Goal: Task Accomplishment & Management: Manage account settings

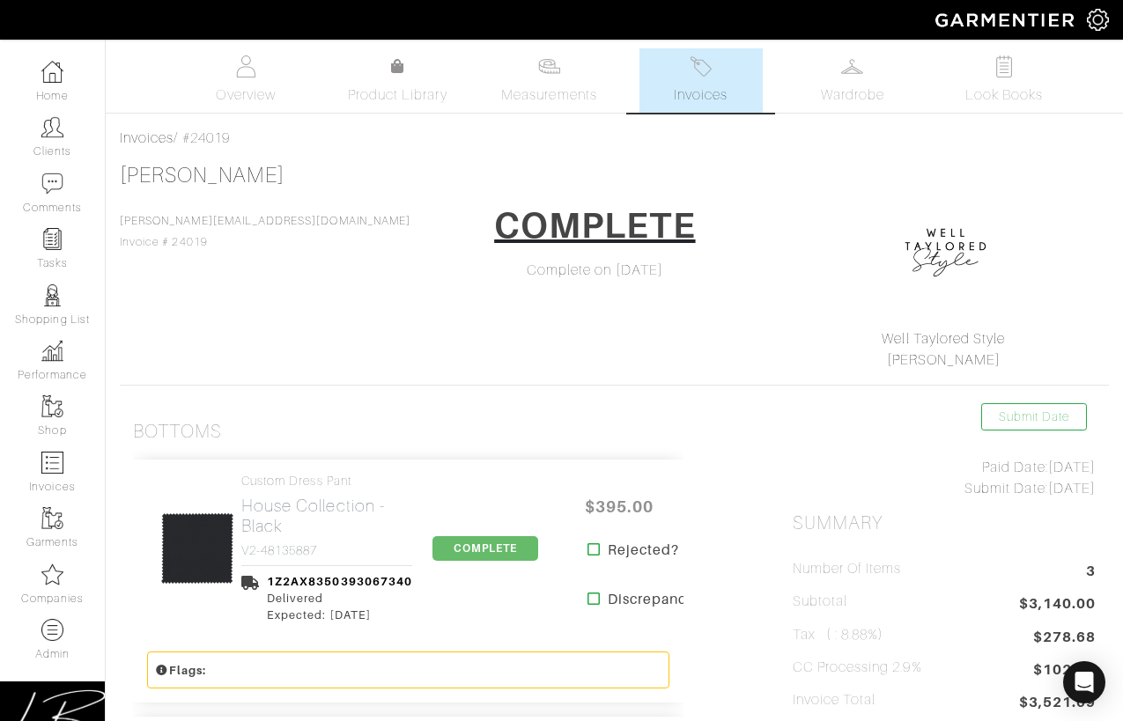
scroll to position [609, 0]
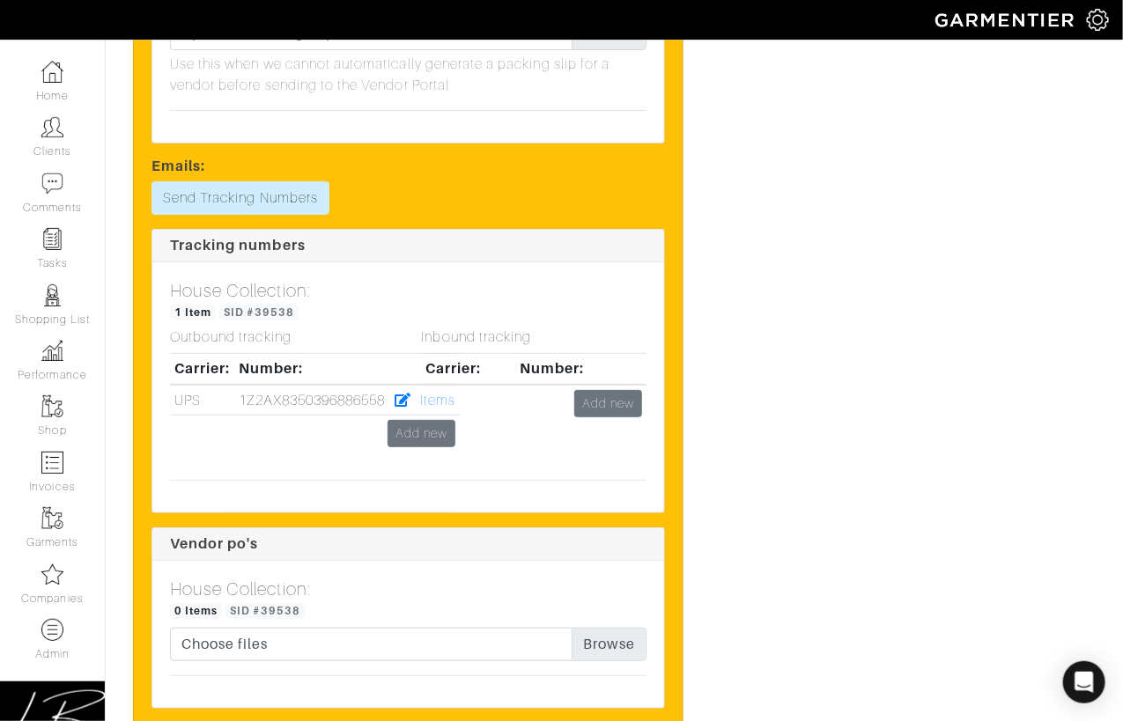
scroll to position [2560, 0]
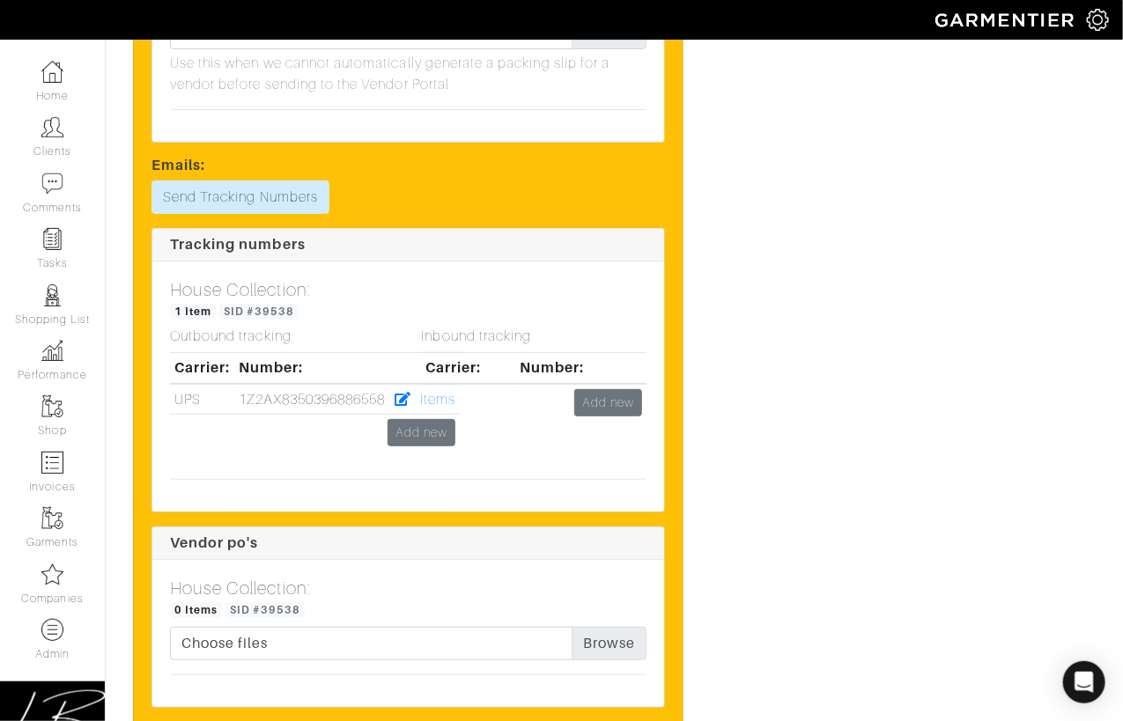
click at [429, 426] on div "Inbound tracking Carrier: Number: Add new" at bounding box center [535, 396] width 252 height 136
click at [421, 426] on div "Inbound tracking Carrier: Number: Add new" at bounding box center [535, 396] width 252 height 136
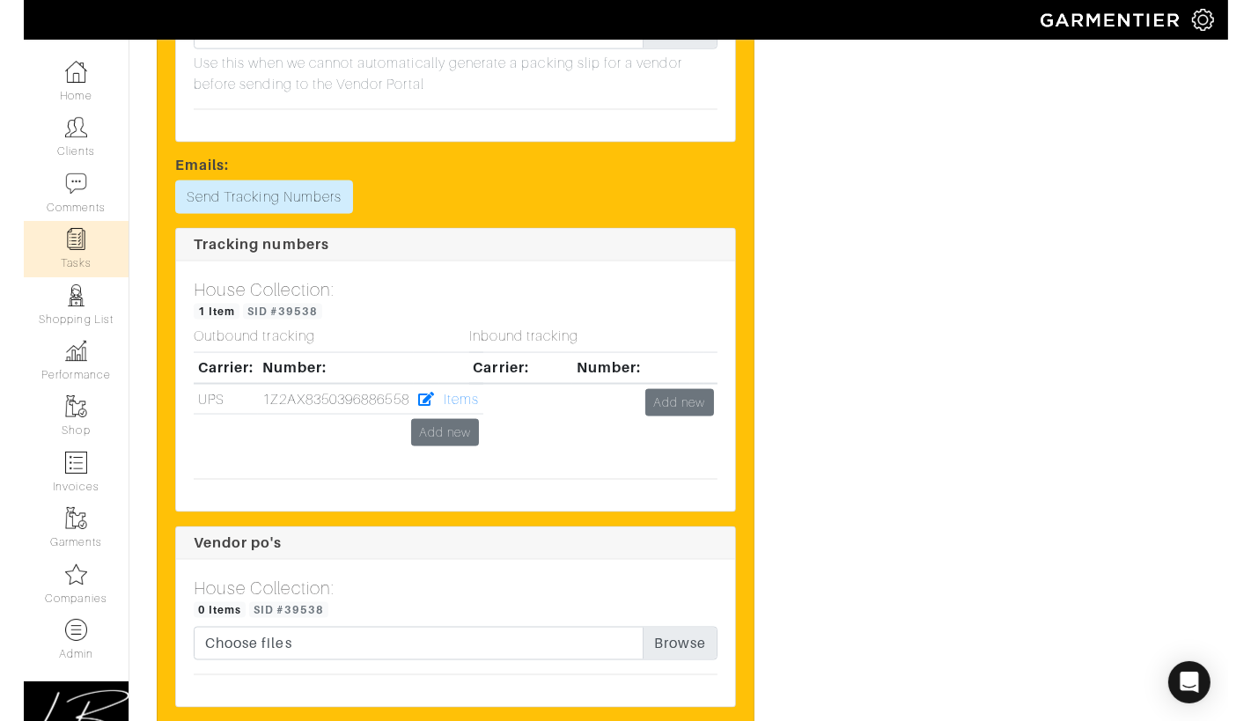
scroll to position [2461, 0]
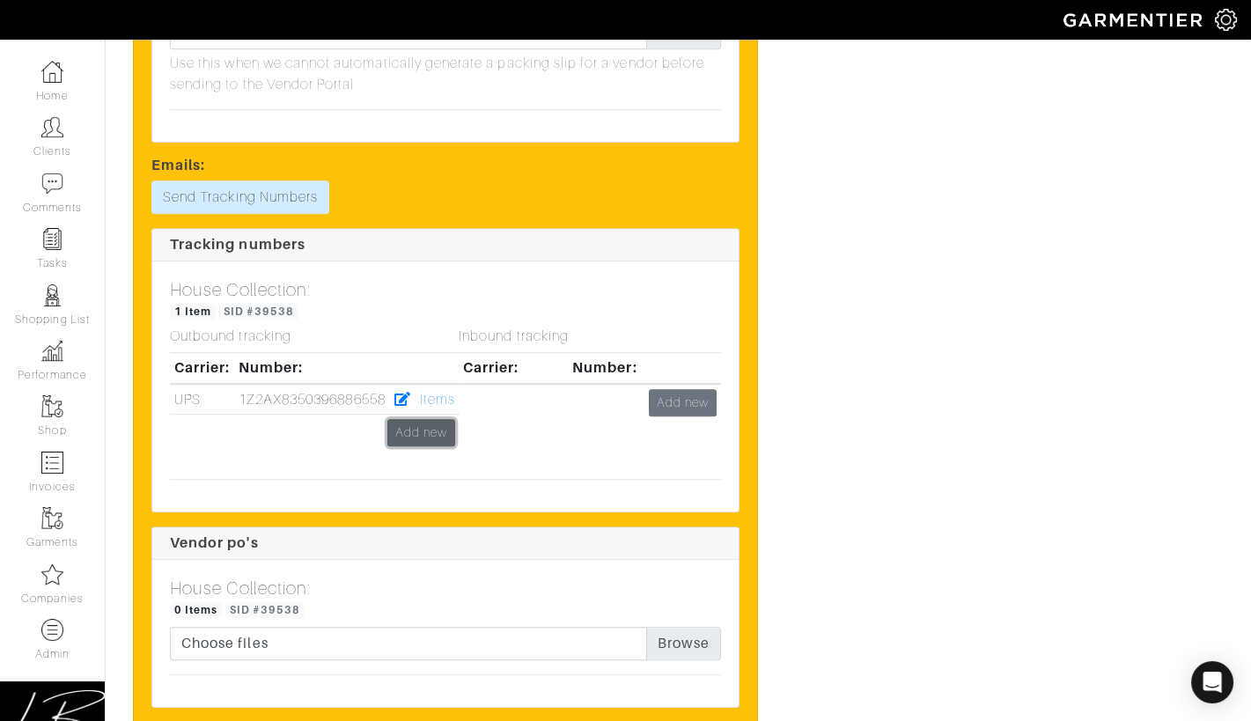
click at [438, 430] on link "Add new" at bounding box center [421, 432] width 68 height 27
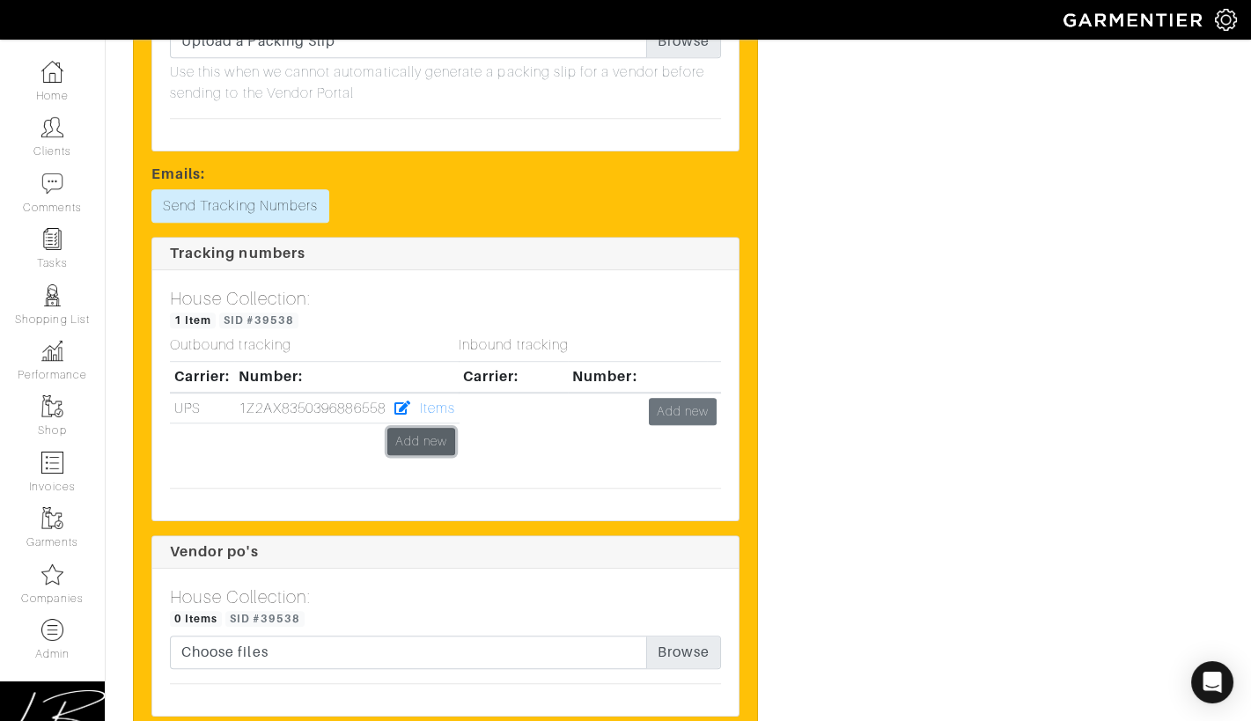
scroll to position [2453, 0]
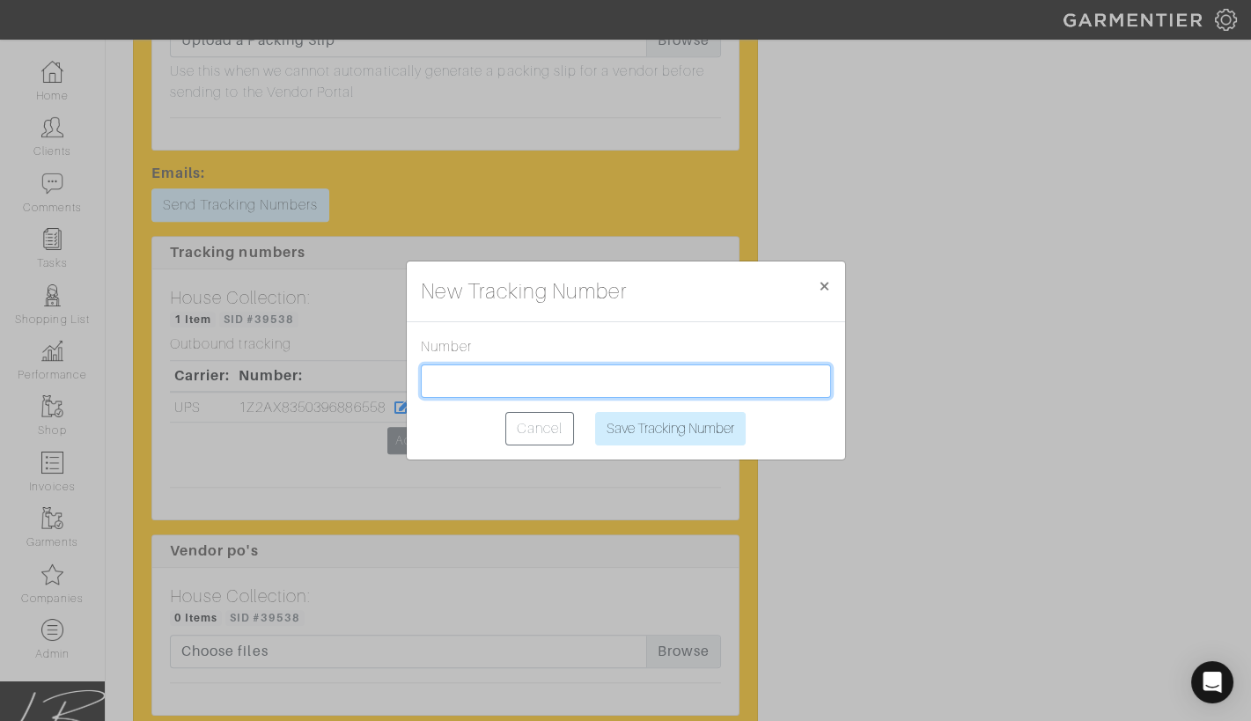
click at [467, 373] on input "text" at bounding box center [626, 381] width 410 height 33
paste input "1Z2AX8350390848798"
type input "1Z2AX8350390848798"
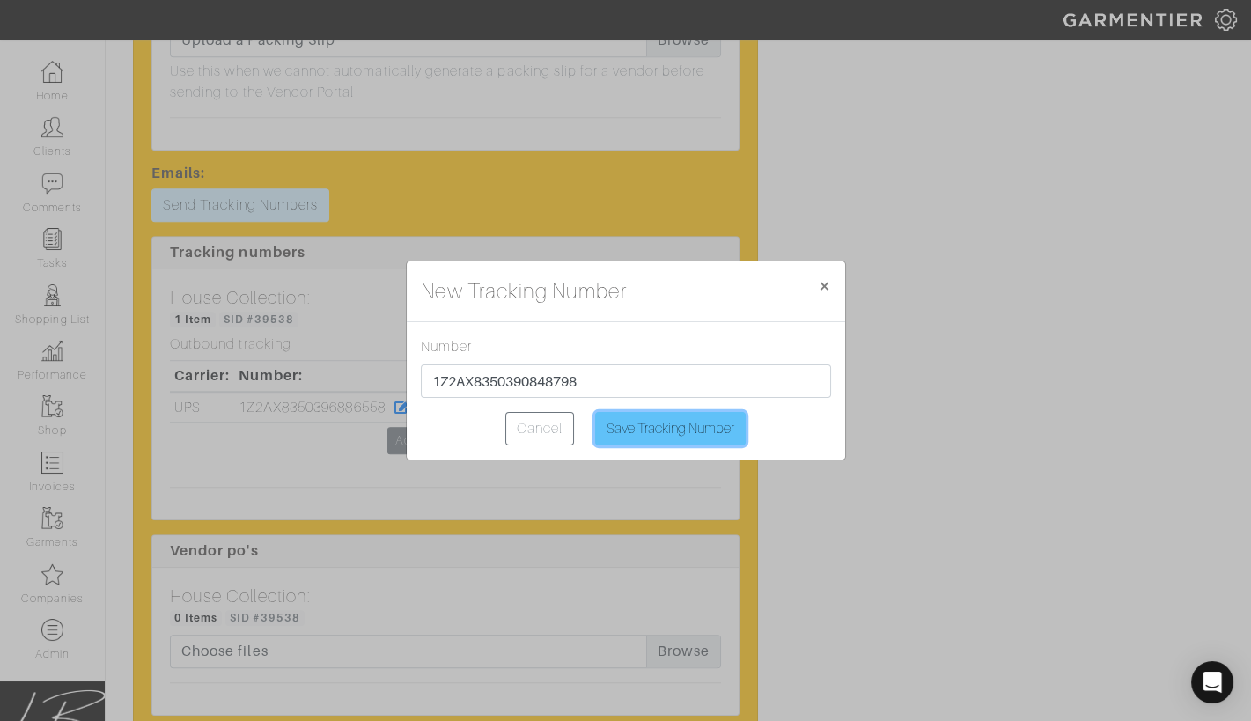
click at [639, 421] on input "Save Tracking Number" at bounding box center [670, 428] width 151 height 33
type input "Saving..."
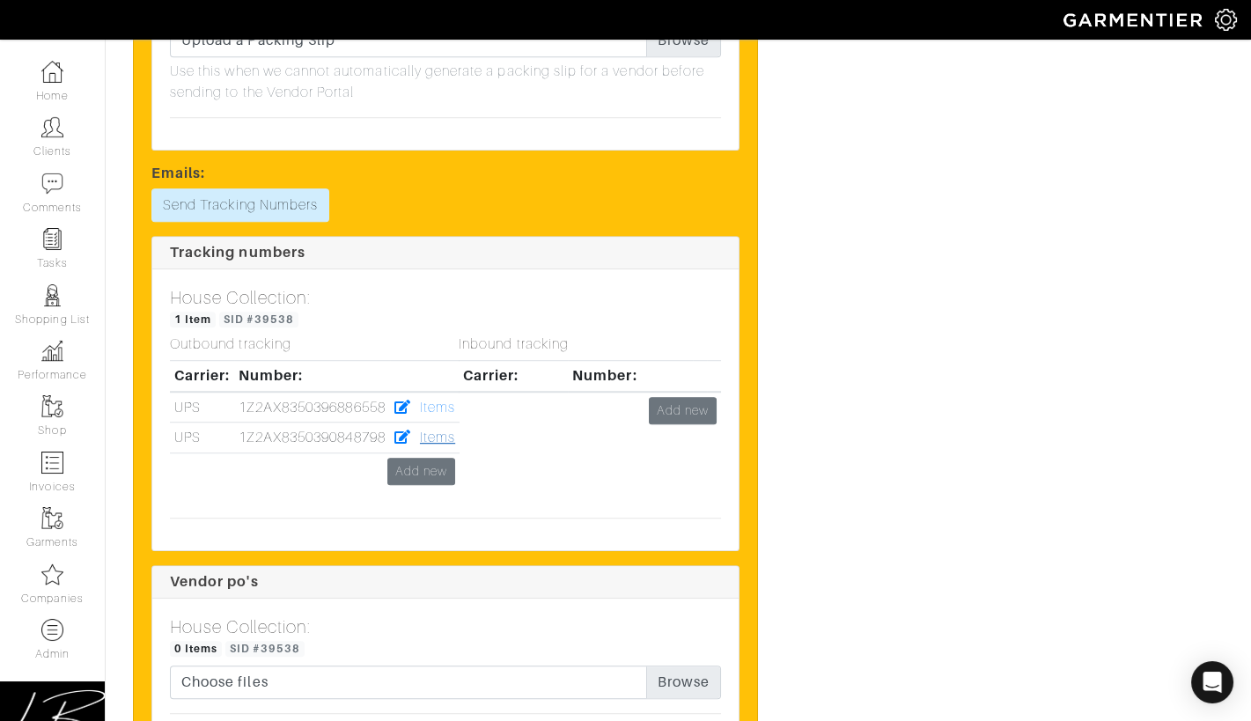
click at [432, 432] on link "Items" at bounding box center [437, 438] width 35 height 16
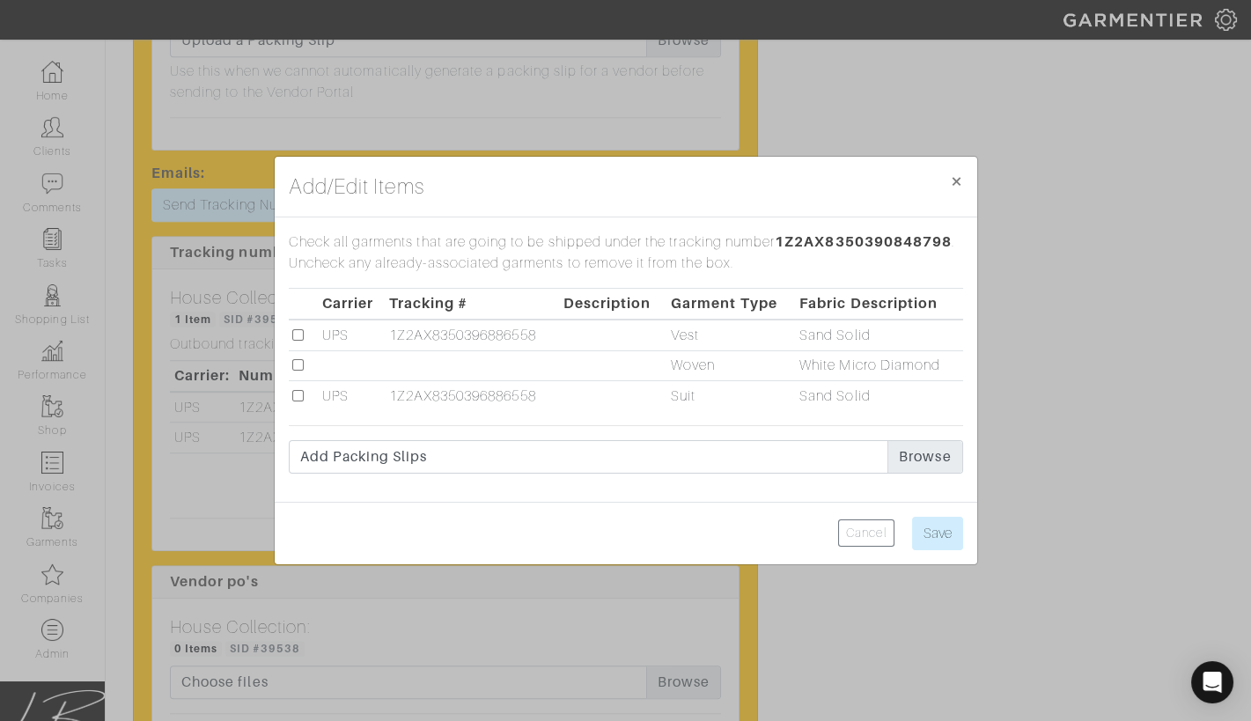
click at [303, 365] on input "checkbox" at bounding box center [297, 364] width 11 height 11
checkbox input "true"
click at [941, 530] on input "Save" at bounding box center [937, 533] width 51 height 33
type input "Save"
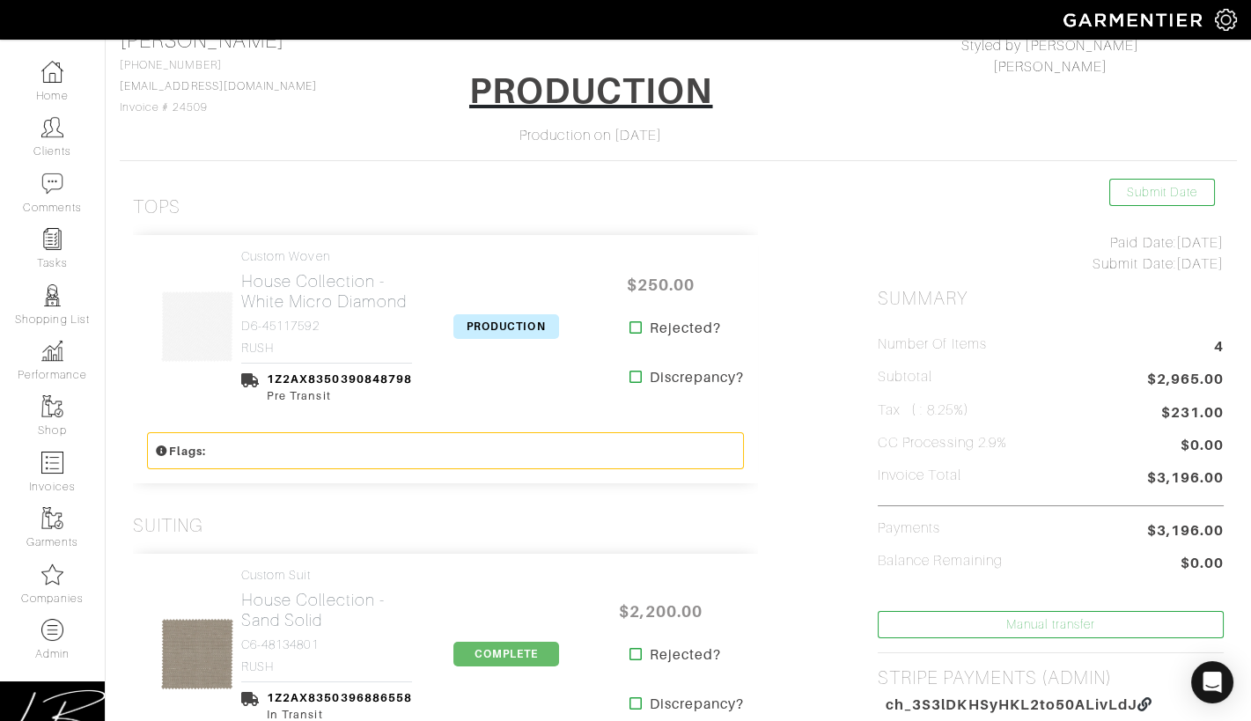
scroll to position [127, 0]
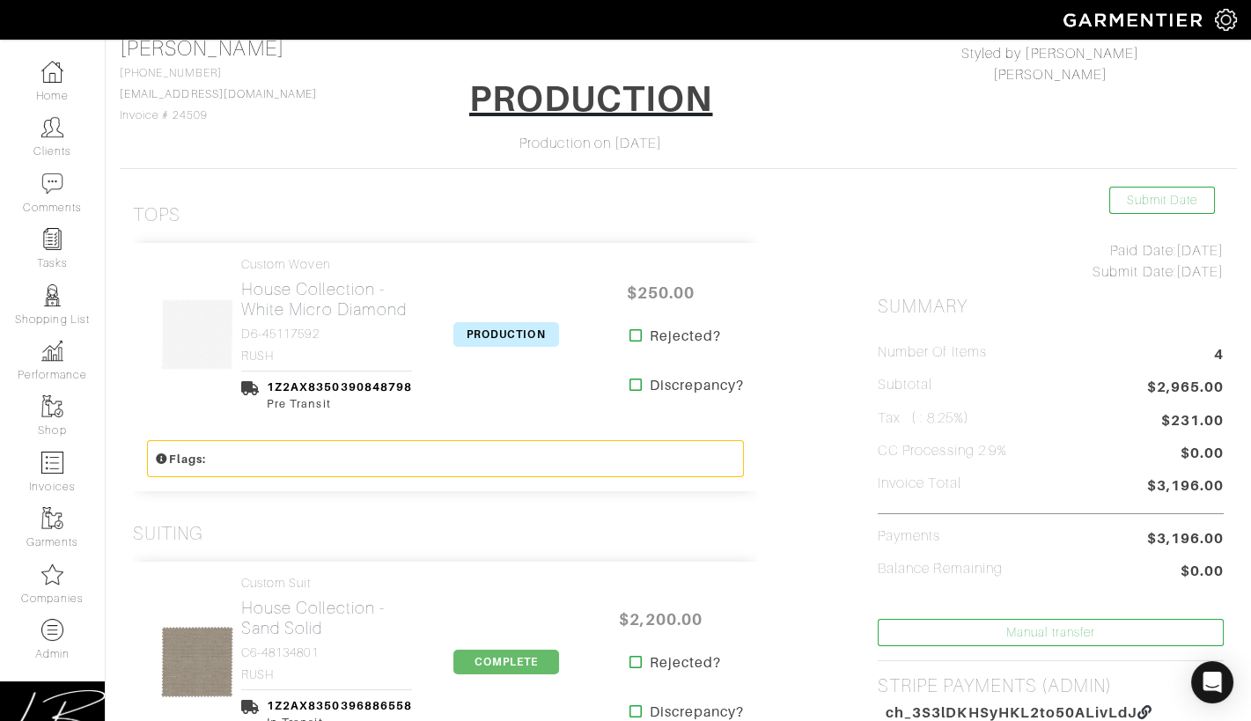
click at [476, 324] on span "PRODUCTION" at bounding box center [507, 334] width 106 height 25
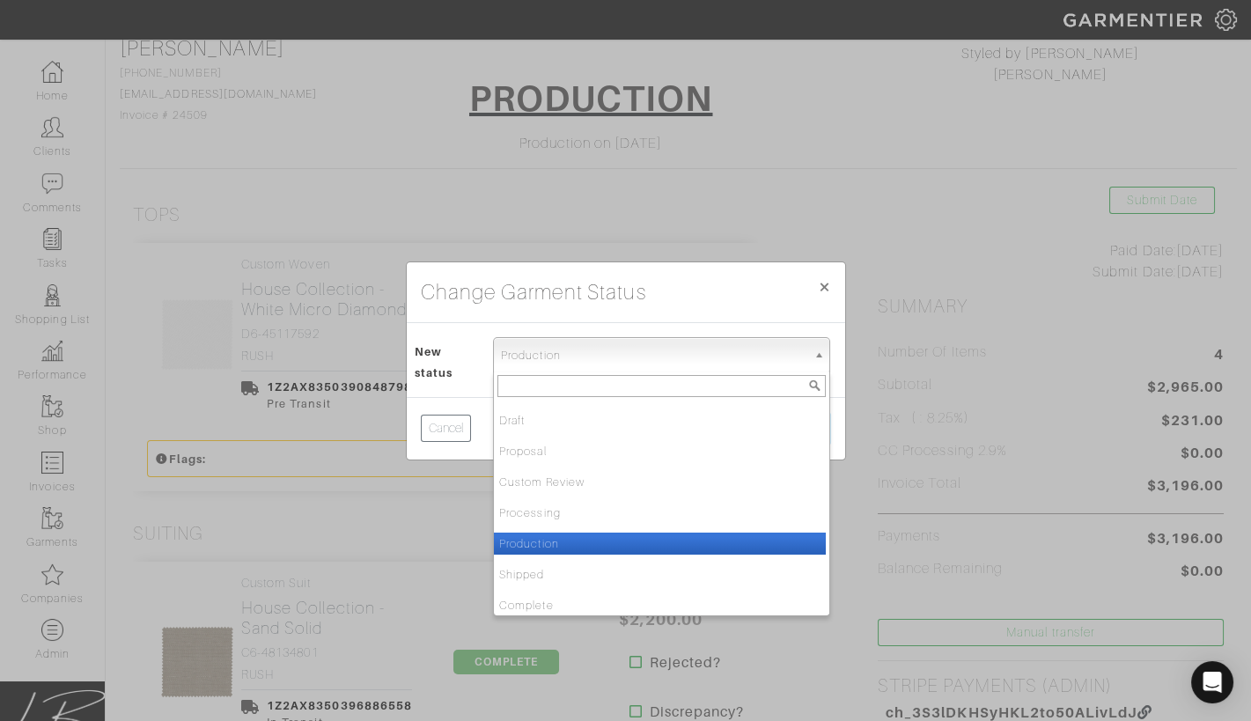
click at [548, 343] on span "Production" at bounding box center [654, 355] width 306 height 35
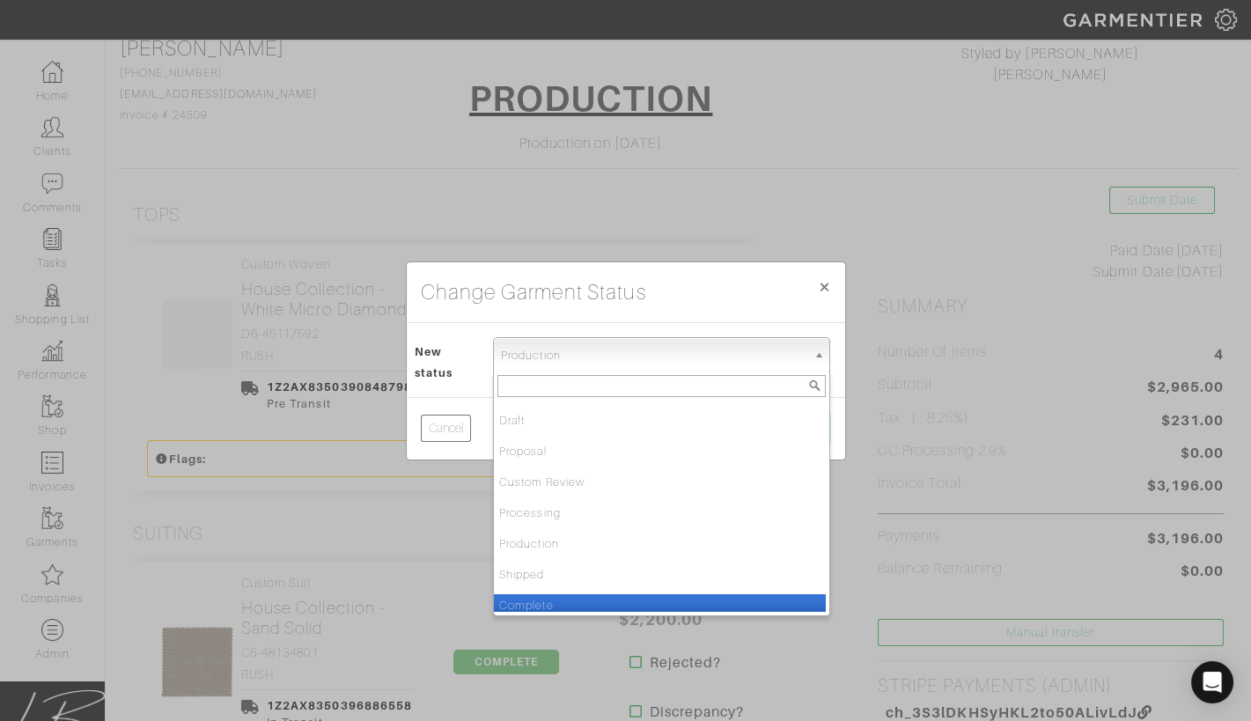
drag, startPoint x: 566, startPoint y: 597, endPoint x: 576, endPoint y: 585, distance: 15.7
click at [566, 596] on li "Complete" at bounding box center [660, 605] width 332 height 22
select select "Complete"
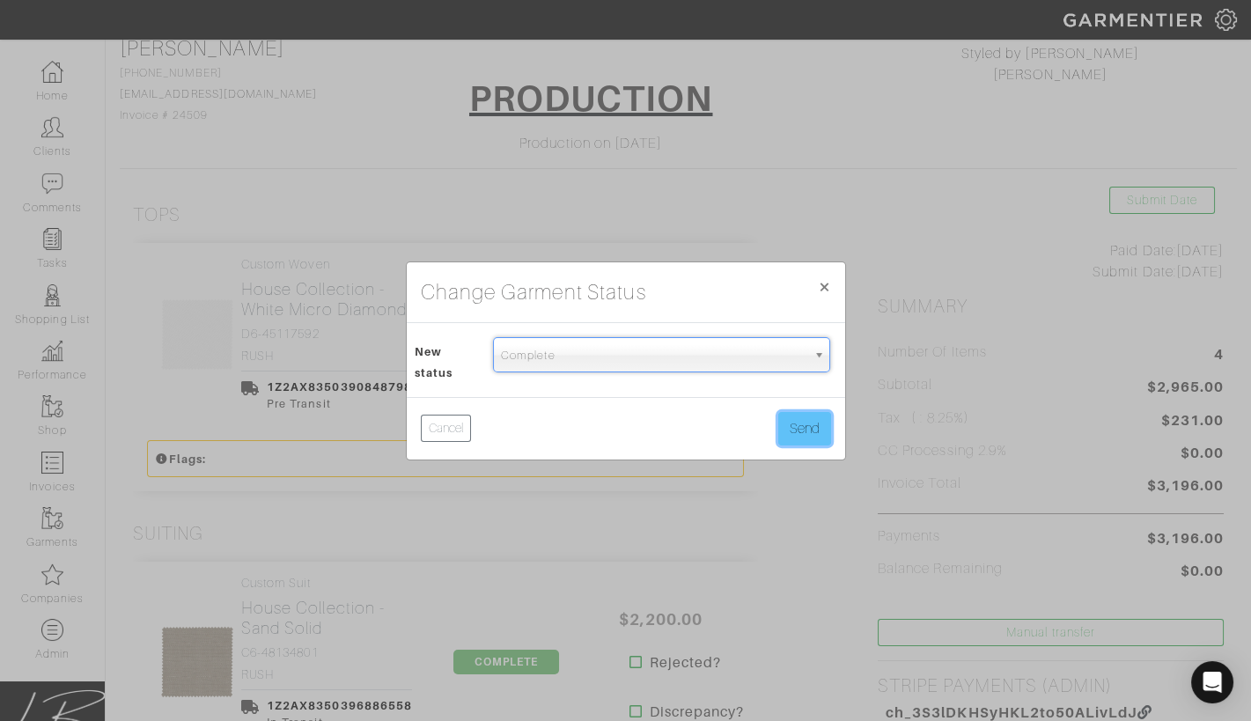
click at [795, 419] on button "Send" at bounding box center [804, 428] width 53 height 33
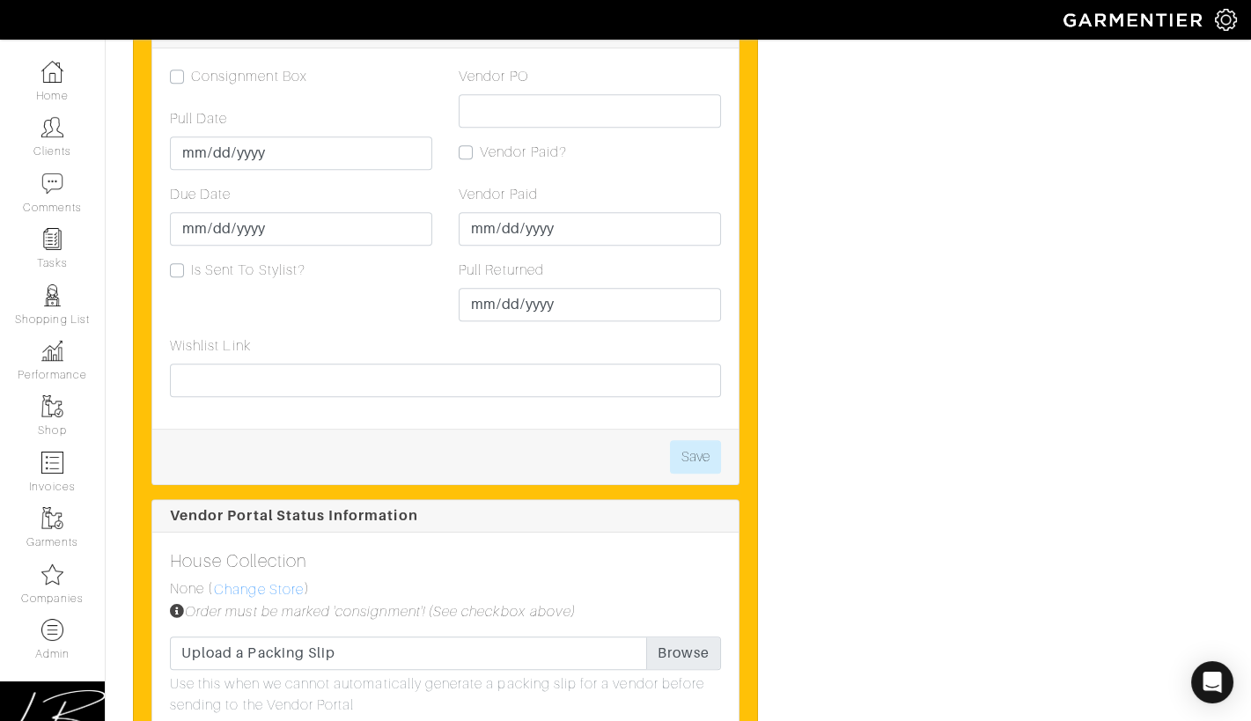
scroll to position [2266, 0]
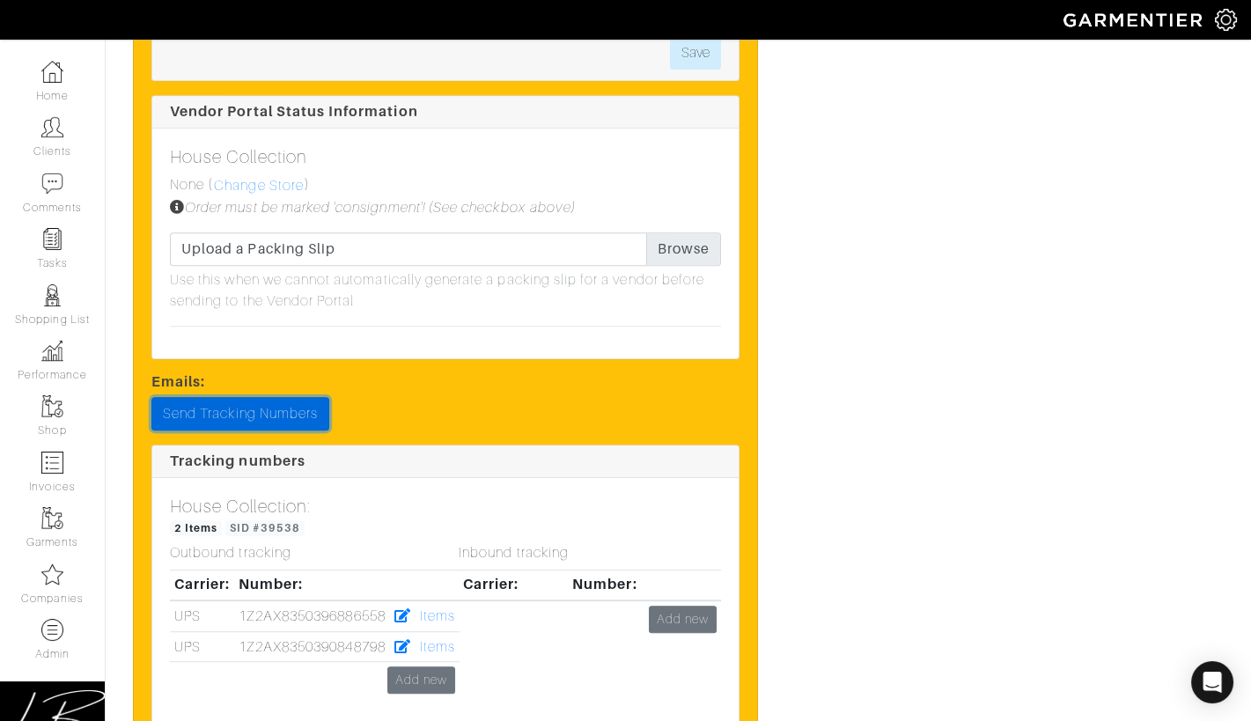
click at [302, 400] on link "Send Tracking Numbers" at bounding box center [240, 413] width 178 height 33
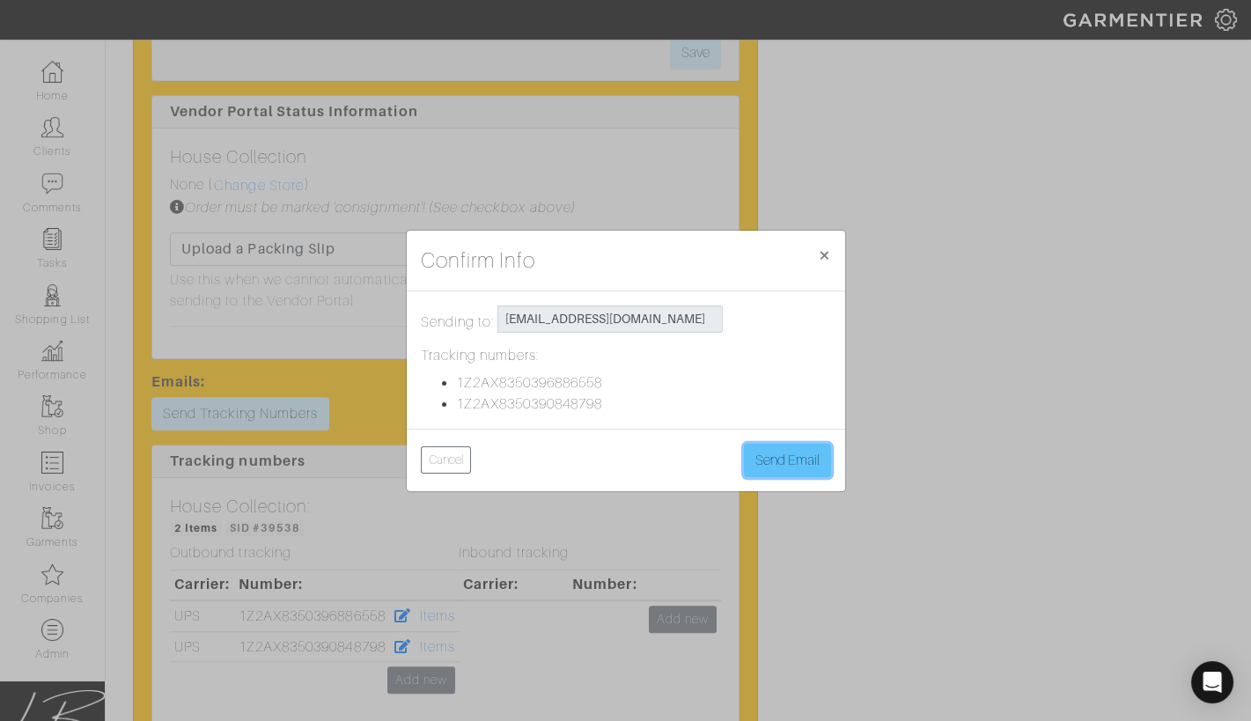
click at [778, 453] on button "Send Email" at bounding box center [787, 460] width 87 height 33
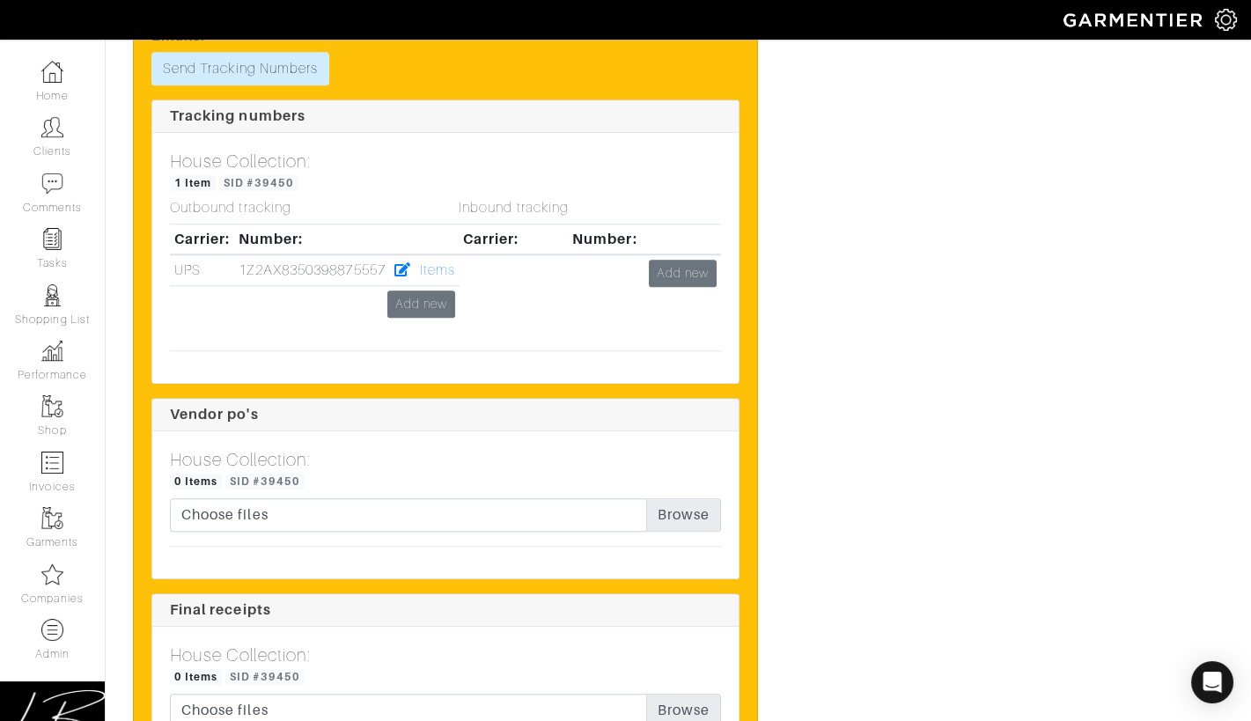
scroll to position [3128, 0]
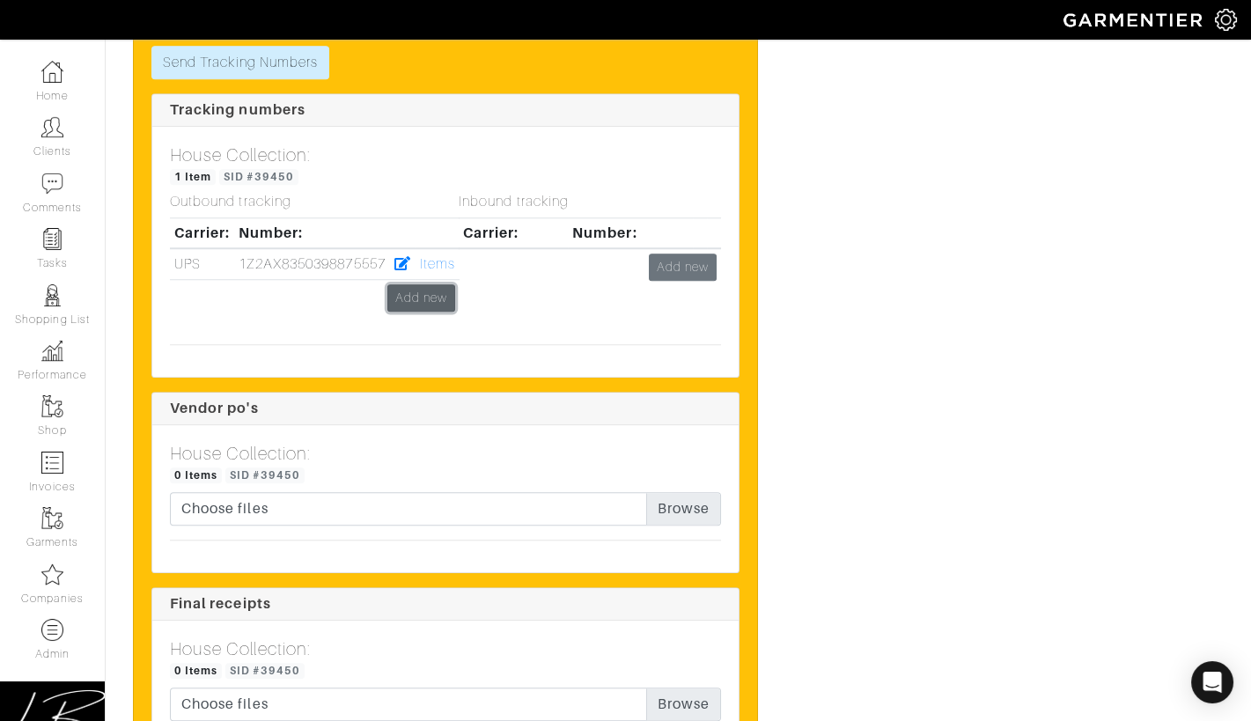
click at [408, 284] on link "Add new" at bounding box center [421, 297] width 68 height 27
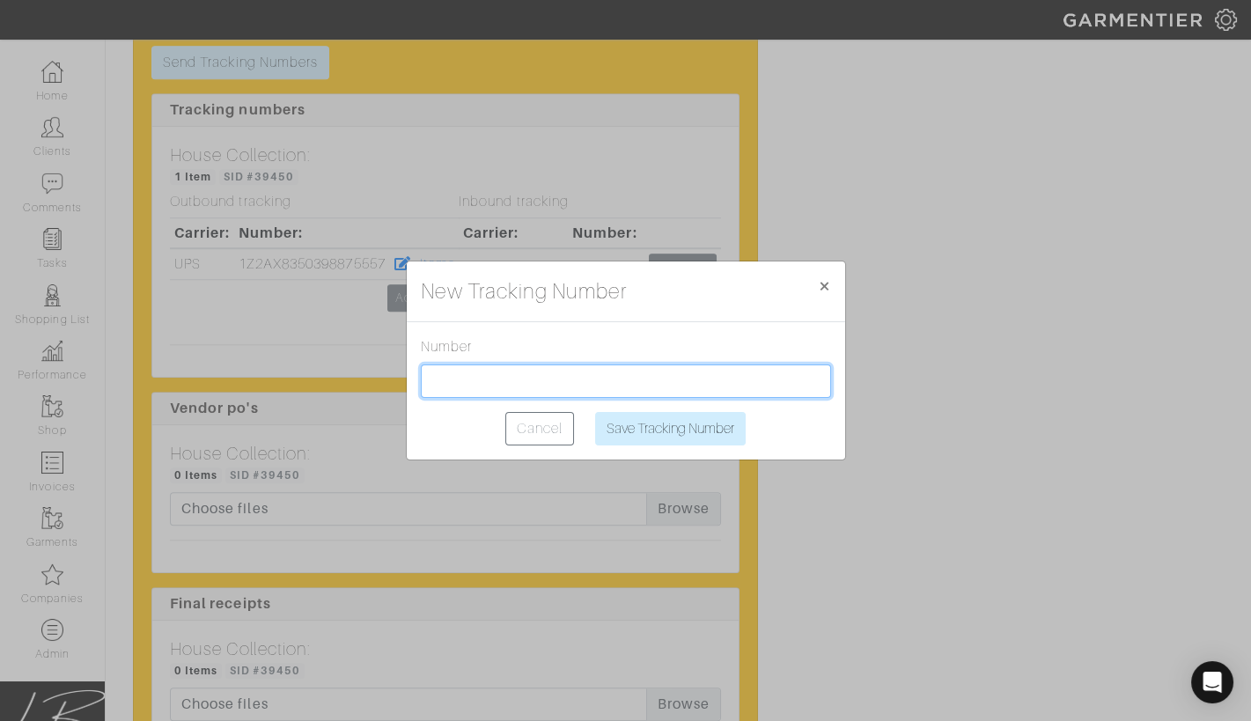
click at [442, 381] on input "text" at bounding box center [626, 381] width 410 height 33
paste input "1Z2AX8350399916644"
type input "1Z2AX8350399916644"
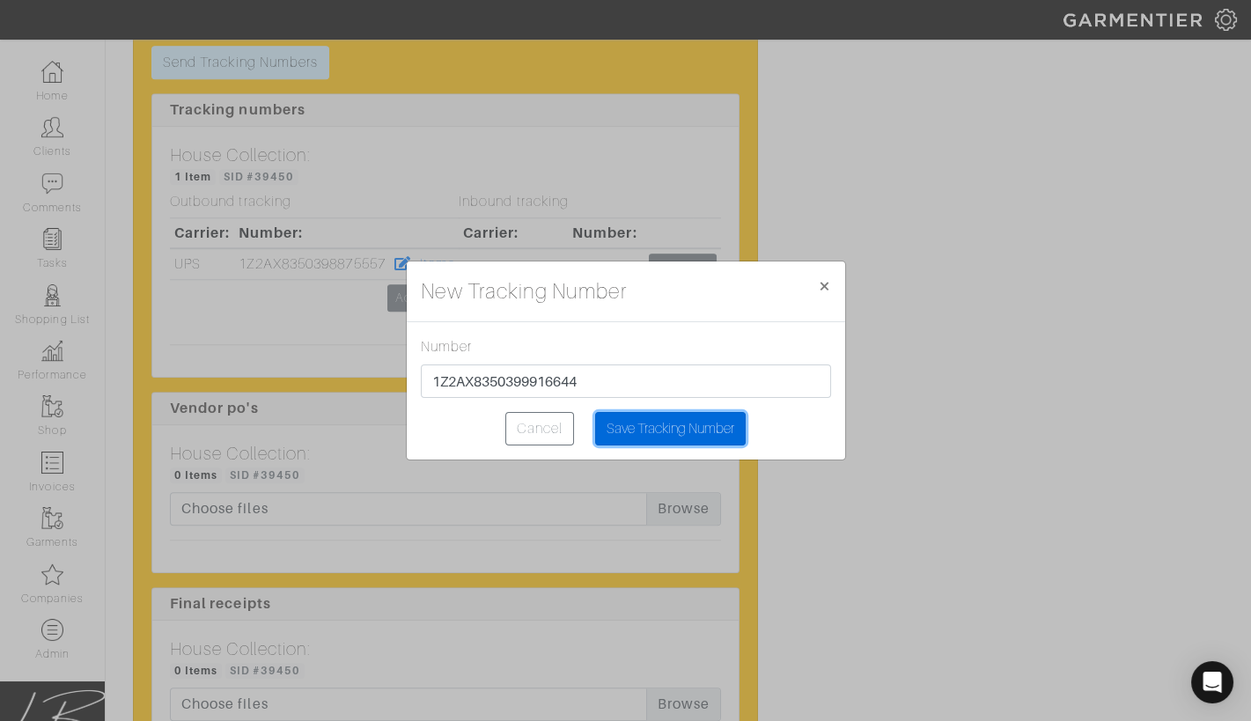
click at [628, 415] on input "Save Tracking Number" at bounding box center [670, 428] width 151 height 33
type input "Saving..."
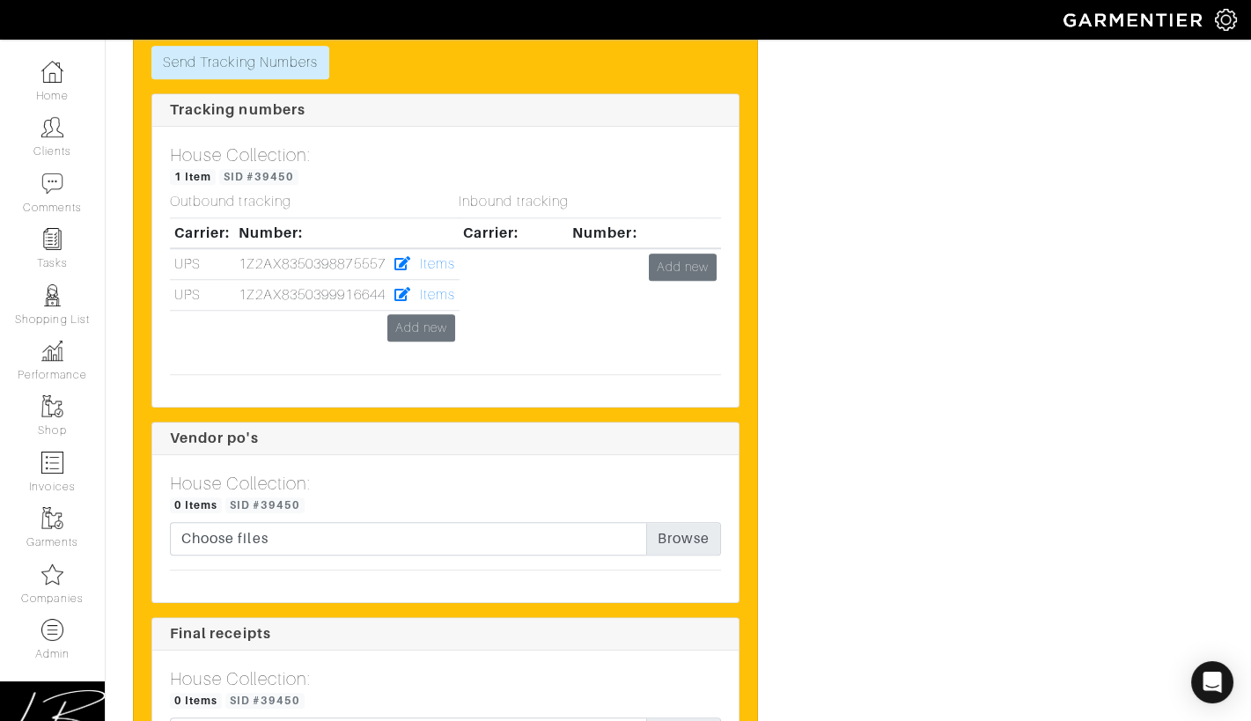
click at [446, 291] on div "Inbound tracking Carrier: Number: Add new" at bounding box center [590, 277] width 289 height 167
click at [431, 290] on link "Items" at bounding box center [437, 295] width 35 height 16
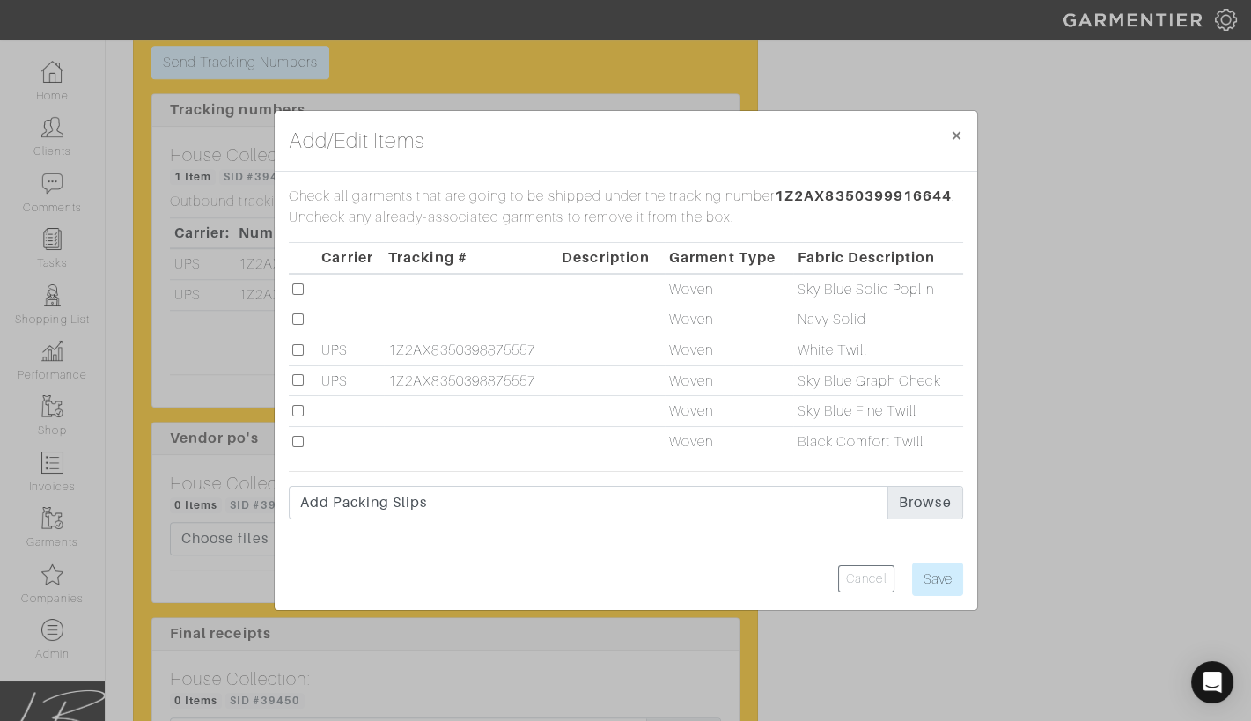
click at [300, 289] on input "checkbox" at bounding box center [297, 289] width 11 height 11
checkbox input "true"
click at [295, 407] on input "checkbox" at bounding box center [297, 410] width 11 height 11
checkbox input "true"
click at [298, 442] on input "checkbox" at bounding box center [297, 441] width 11 height 11
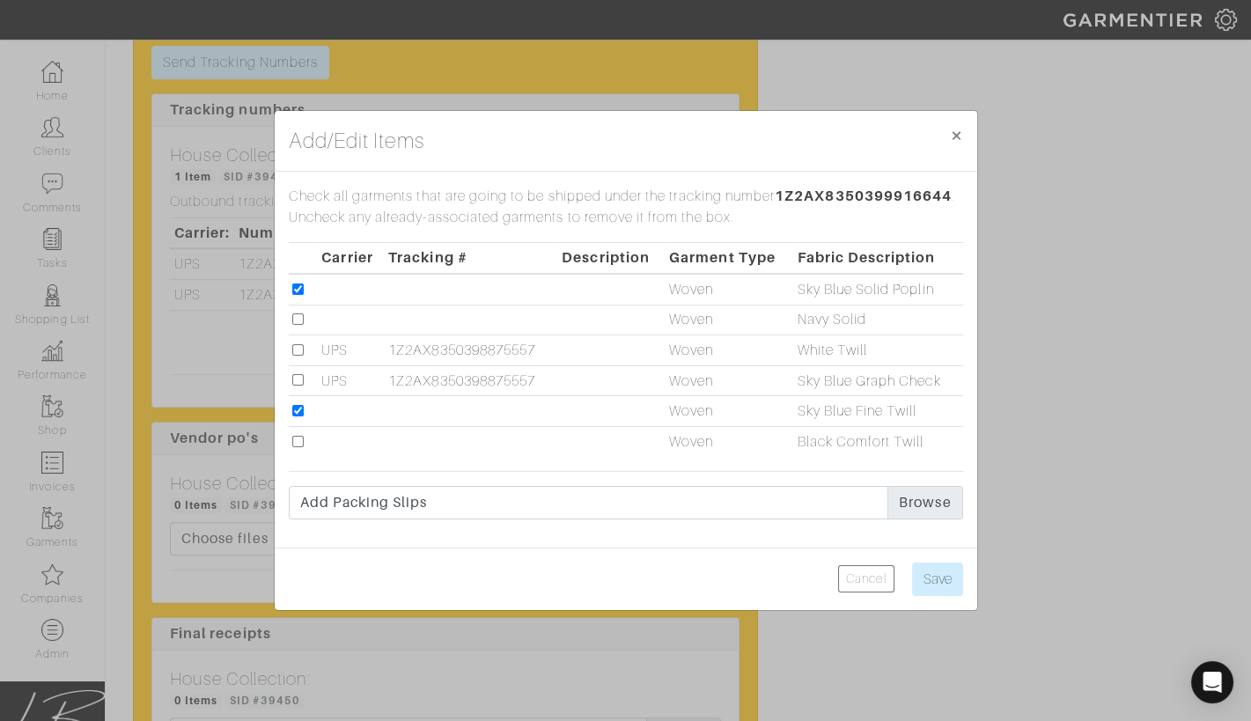
checkbox input "true"
click at [924, 583] on input "Save" at bounding box center [937, 579] width 51 height 33
type input "Save"
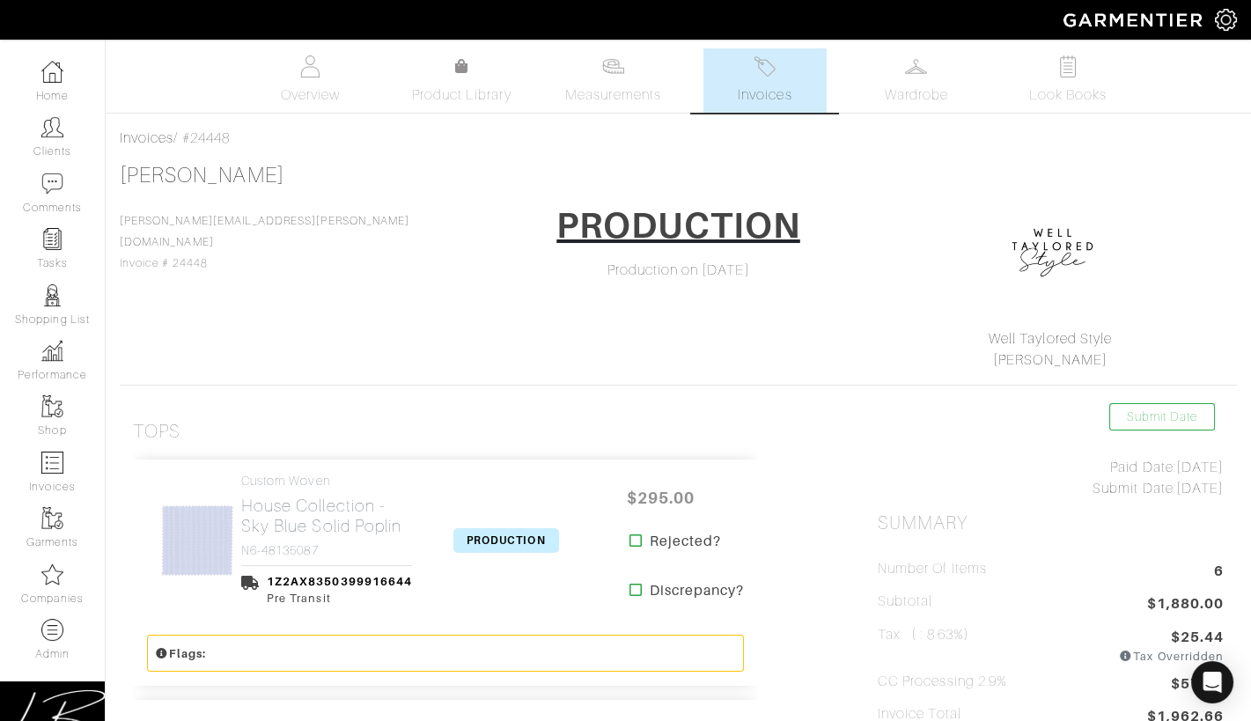
click at [513, 535] on span "PRODUCTION" at bounding box center [507, 540] width 106 height 25
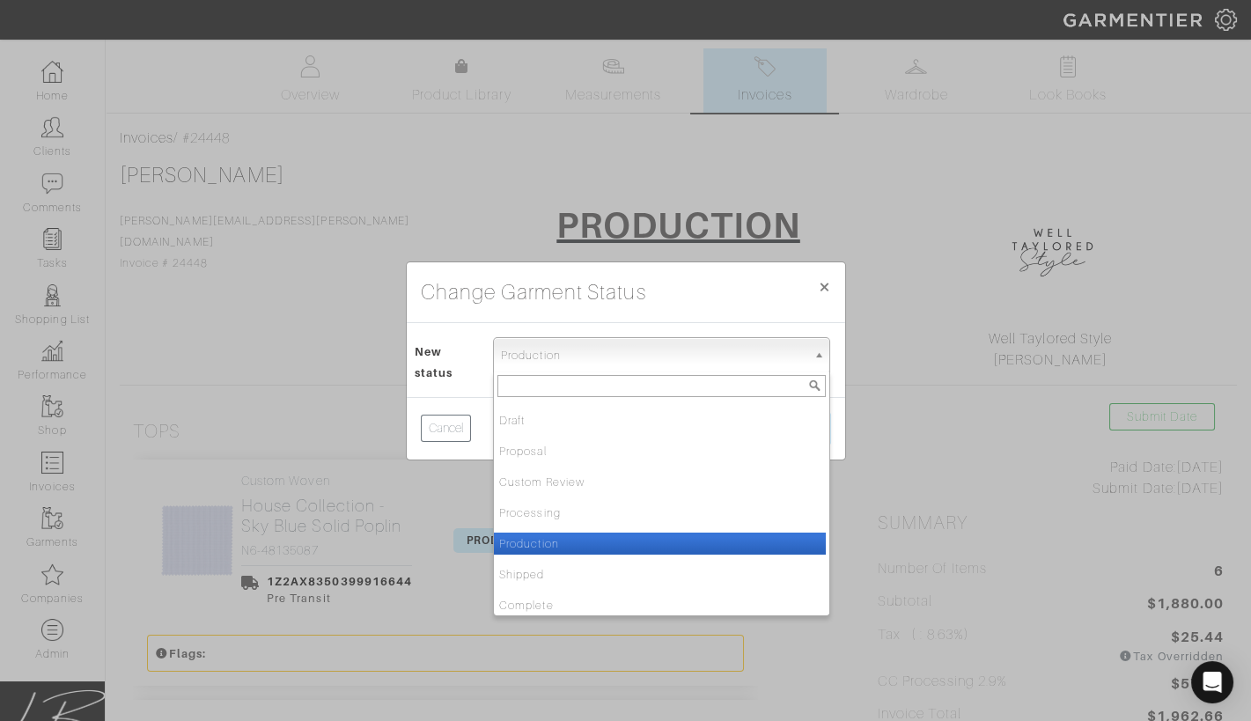
drag, startPoint x: 533, startPoint y: 349, endPoint x: 538, endPoint y: 379, distance: 30.4
click at [533, 349] on span "Production" at bounding box center [654, 355] width 306 height 35
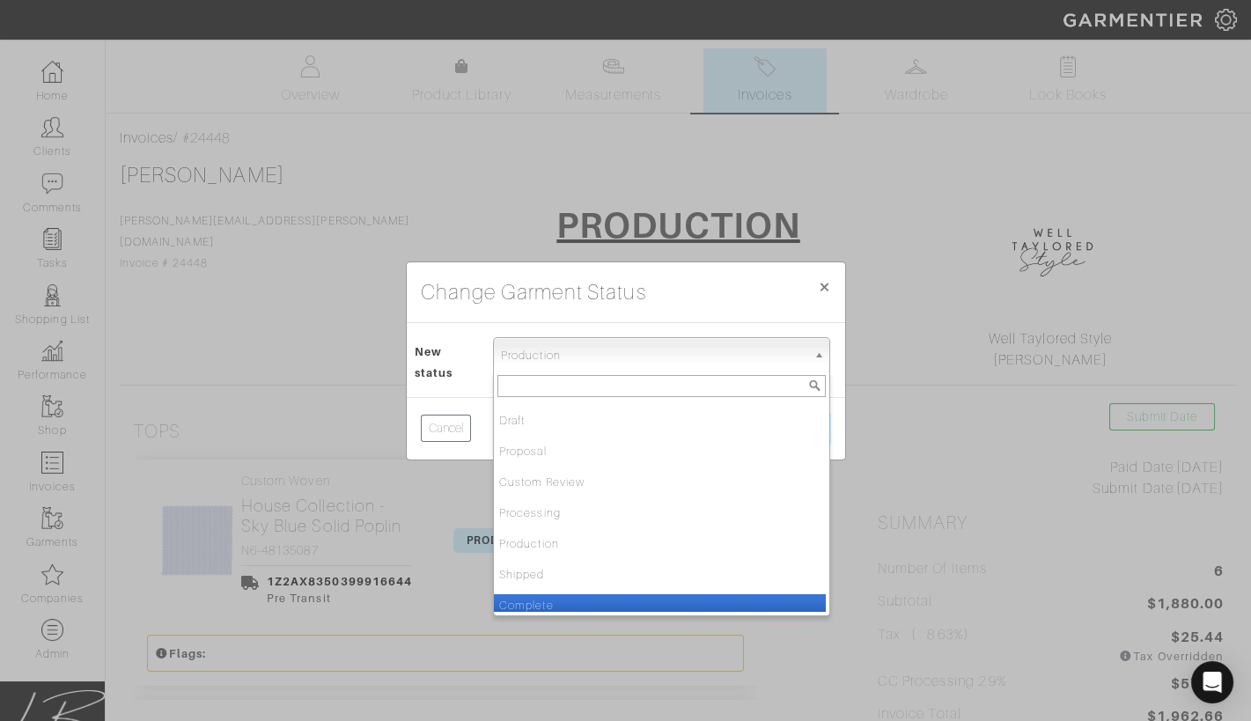
drag, startPoint x: 564, startPoint y: 600, endPoint x: 678, endPoint y: 534, distance: 131.4
click at [564, 600] on li "Complete" at bounding box center [660, 605] width 332 height 22
select select "Complete"
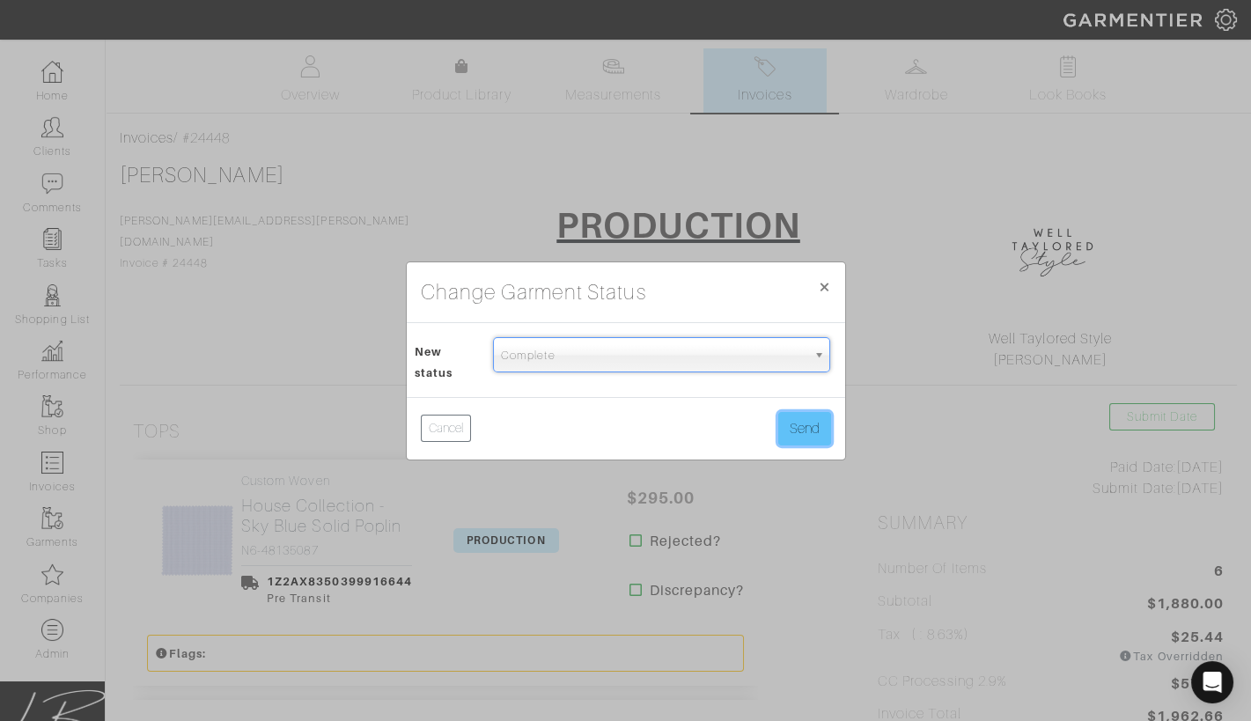
click at [787, 434] on button "Send" at bounding box center [804, 428] width 53 height 33
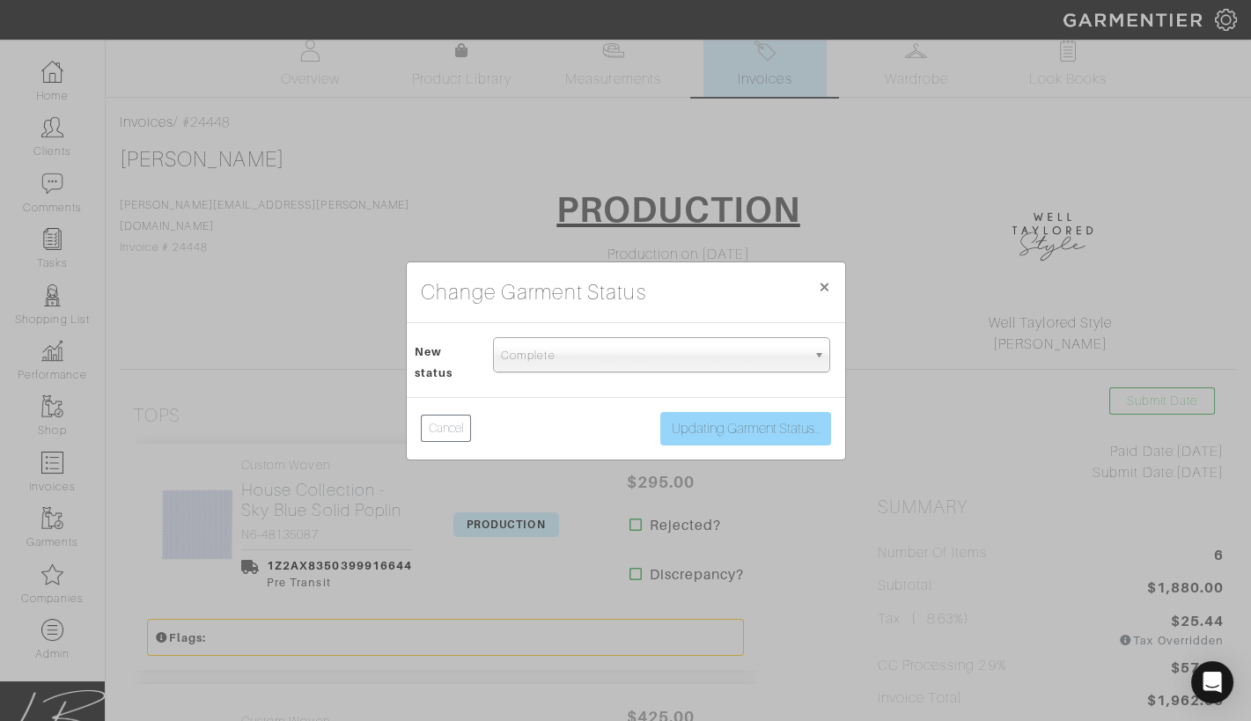
scroll to position [17, 0]
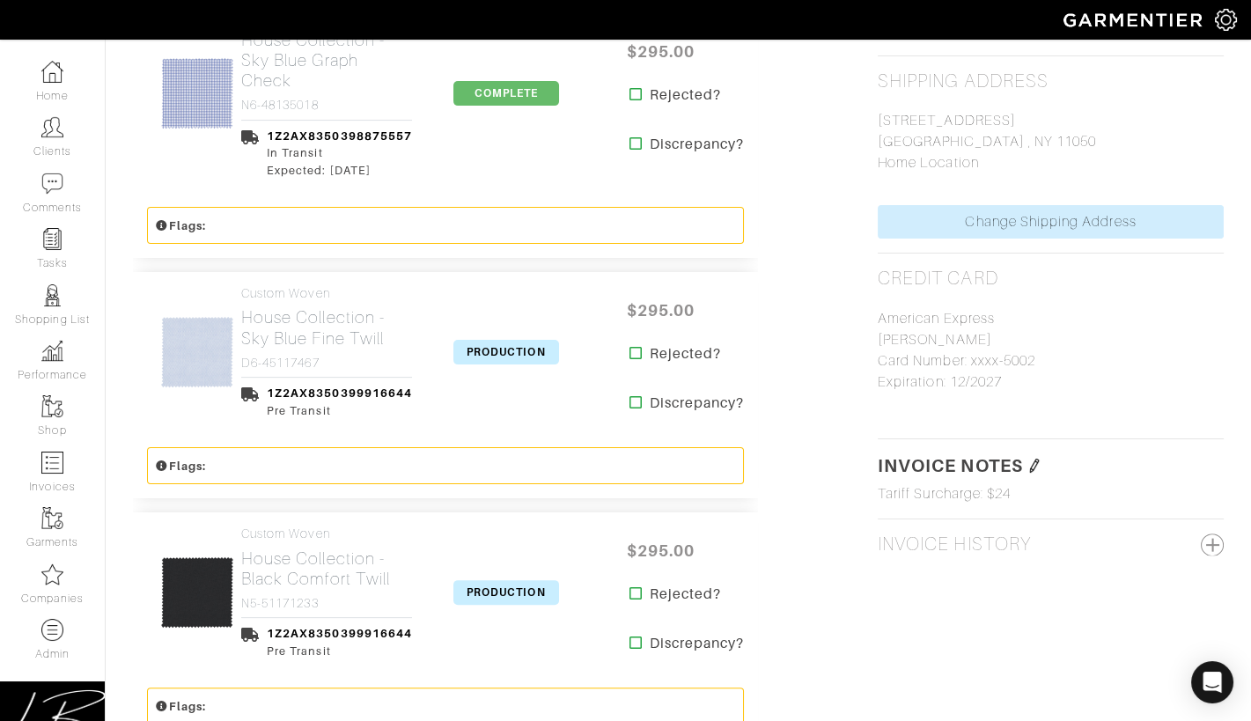
scroll to position [1199, 0]
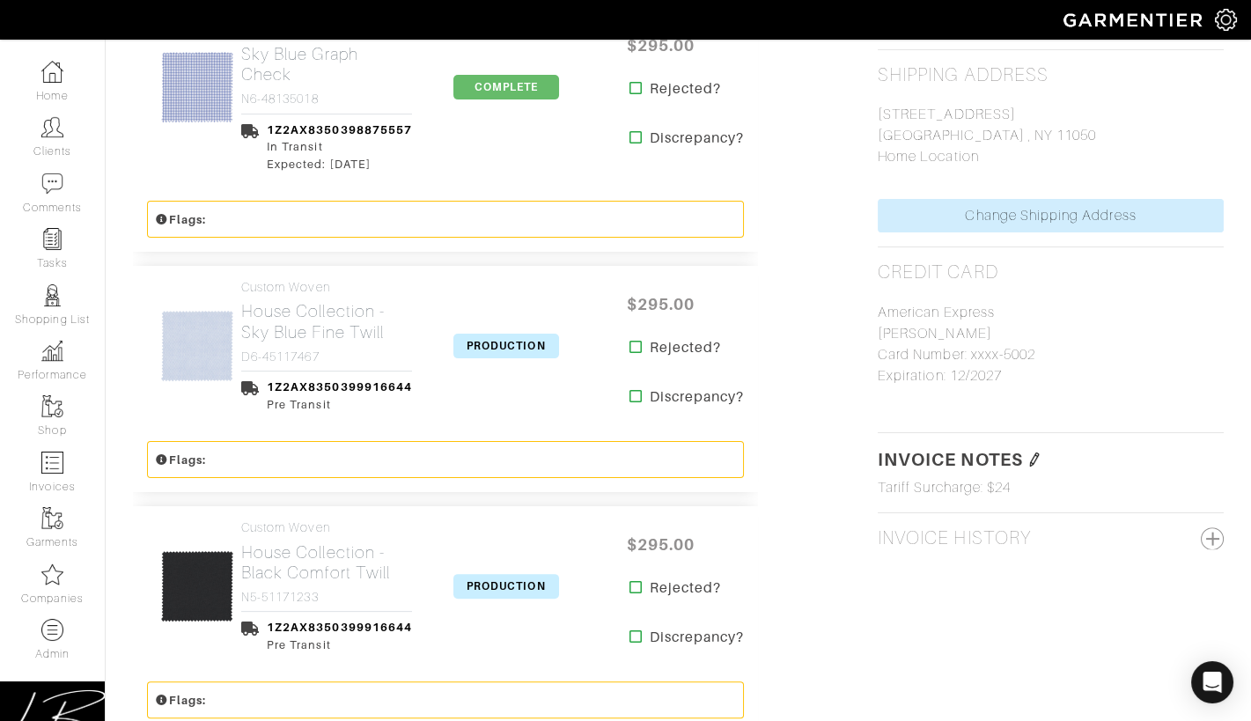
click at [514, 338] on span "PRODUCTION" at bounding box center [507, 346] width 106 height 25
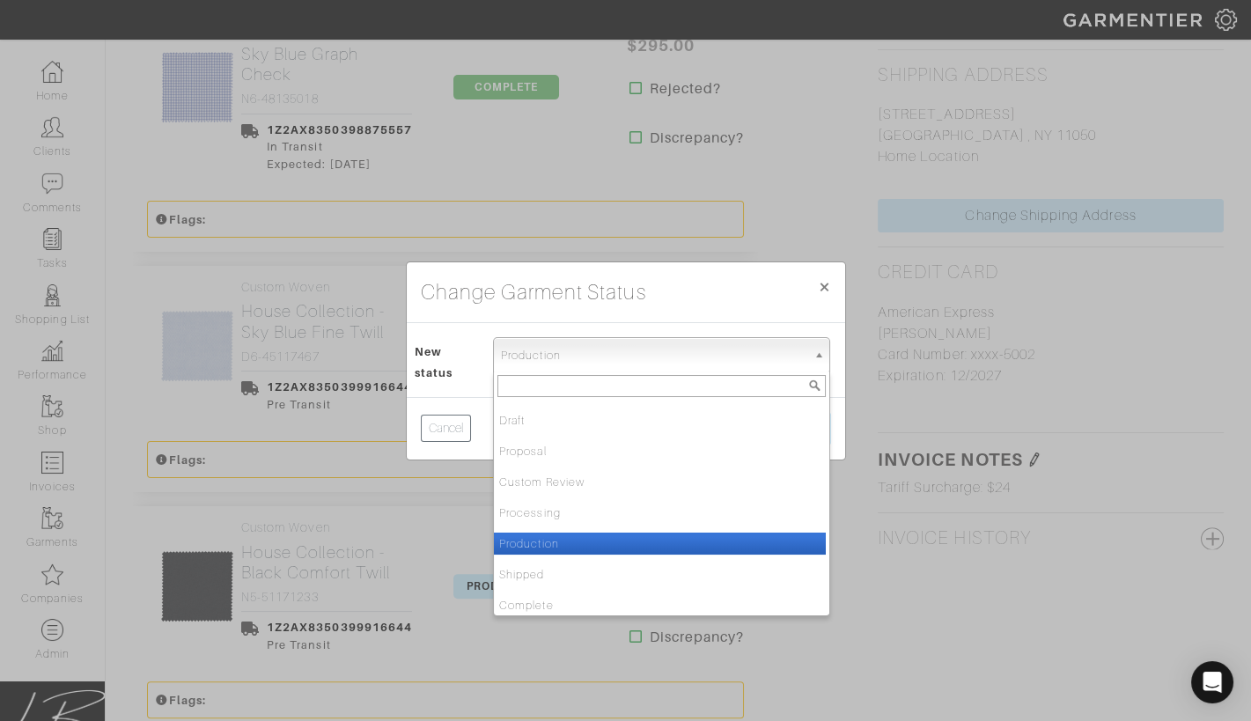
drag, startPoint x: 519, startPoint y: 357, endPoint x: 522, endPoint y: 418, distance: 61.7
click at [519, 358] on span "Production" at bounding box center [654, 355] width 306 height 35
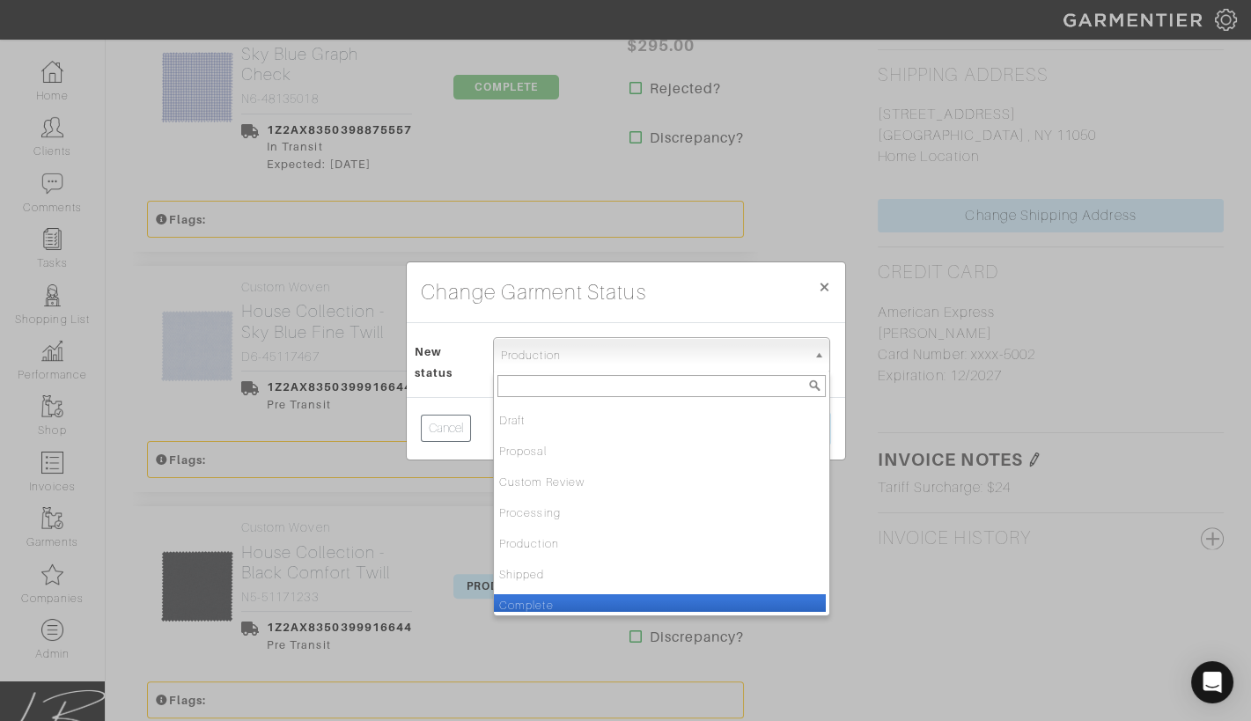
drag, startPoint x: 535, startPoint y: 601, endPoint x: 635, endPoint y: 535, distance: 119.7
click at [535, 601] on li "Complete" at bounding box center [660, 605] width 332 height 22
select select "Complete"
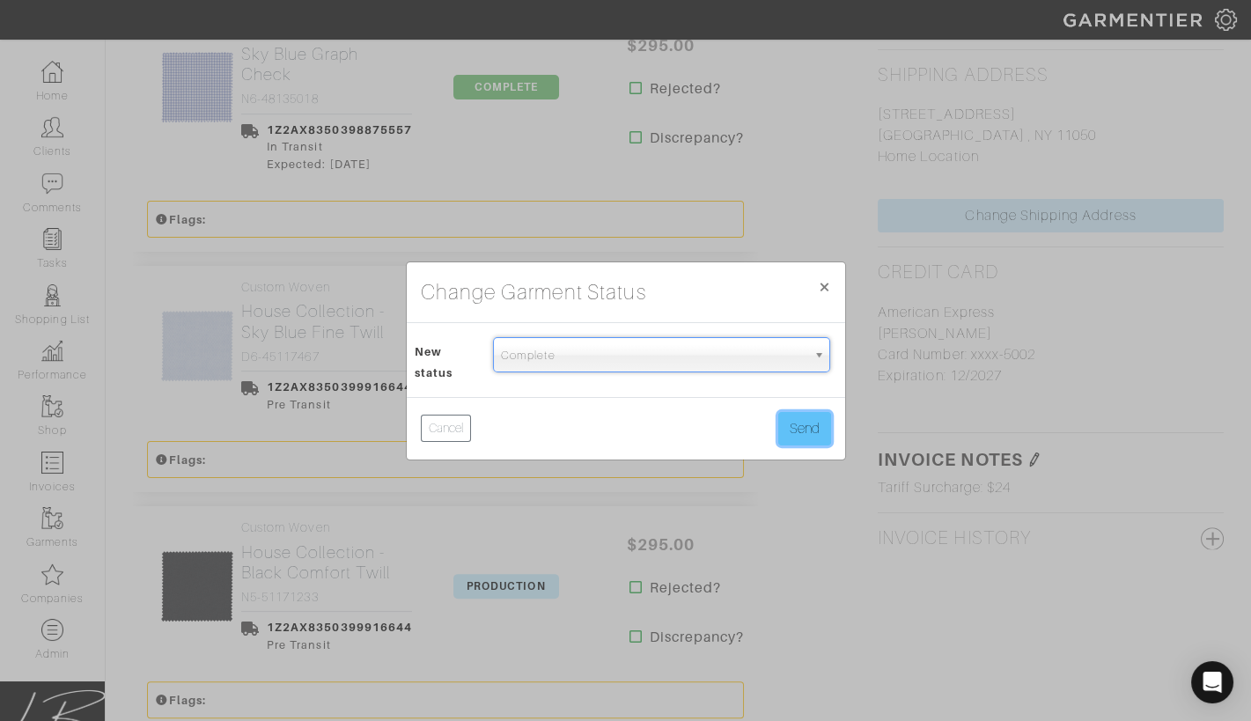
click at [805, 435] on button "Send" at bounding box center [804, 428] width 53 height 33
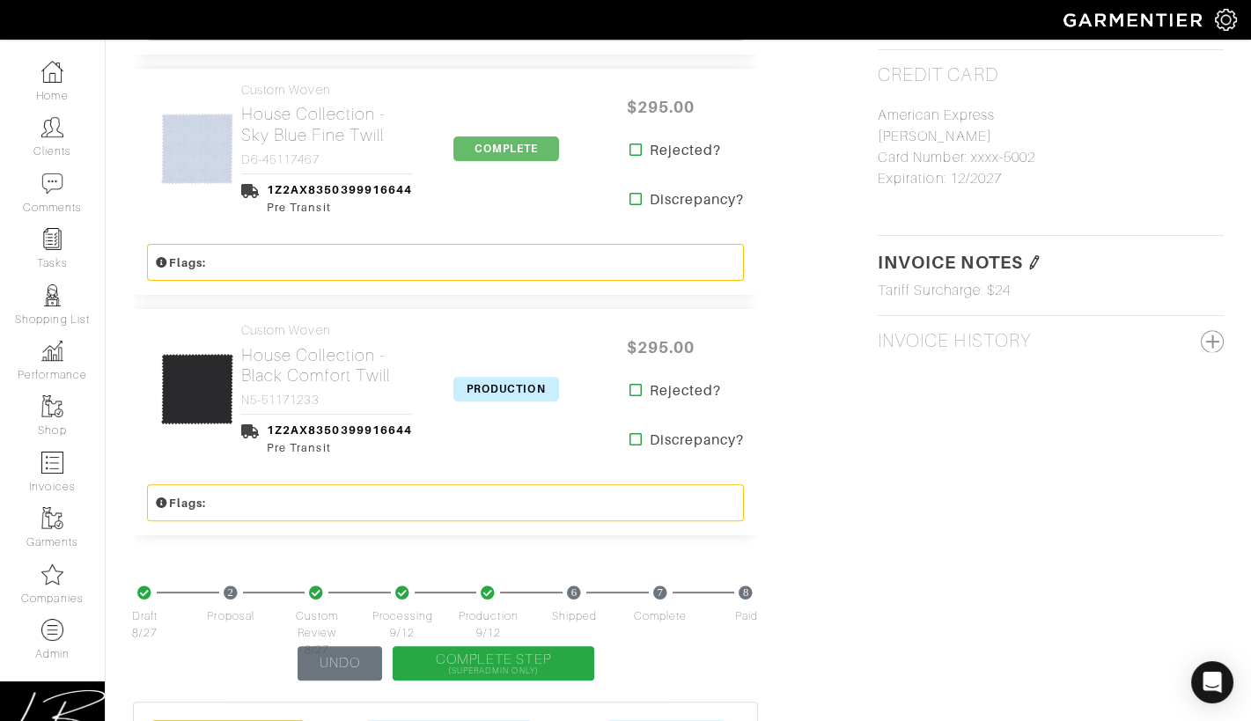
scroll to position [1409, 0]
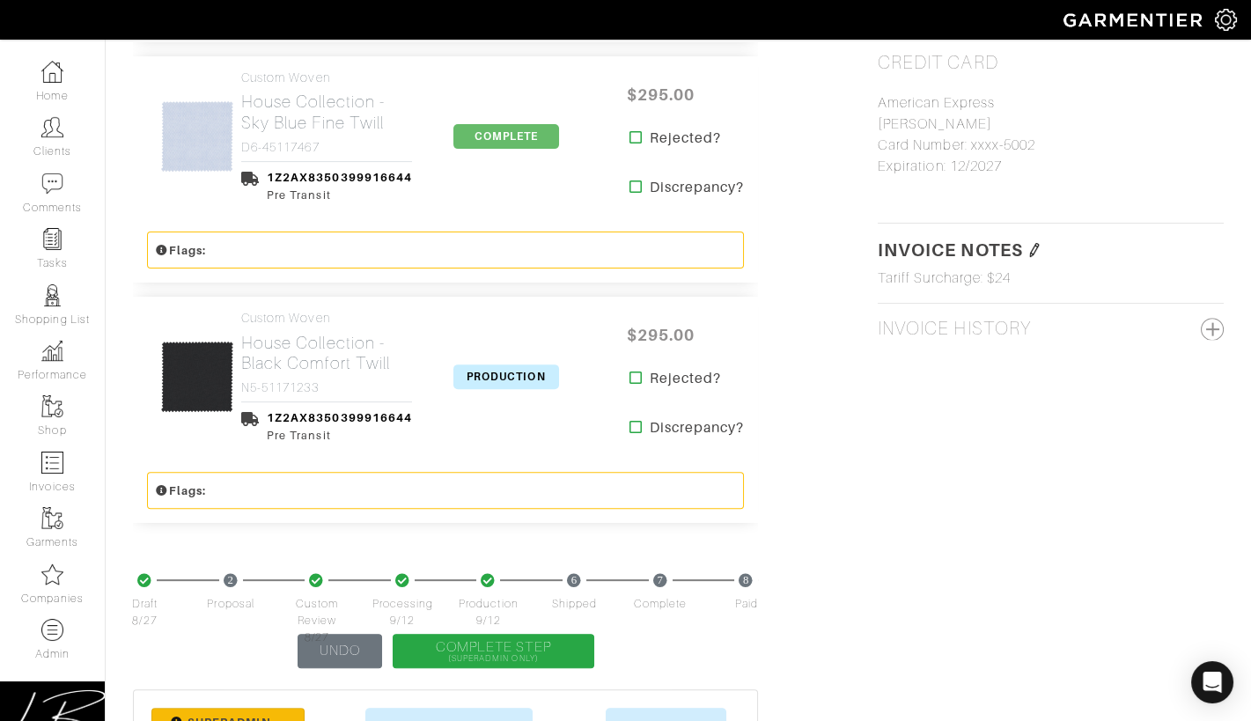
click at [484, 375] on span "PRODUCTION" at bounding box center [507, 377] width 106 height 25
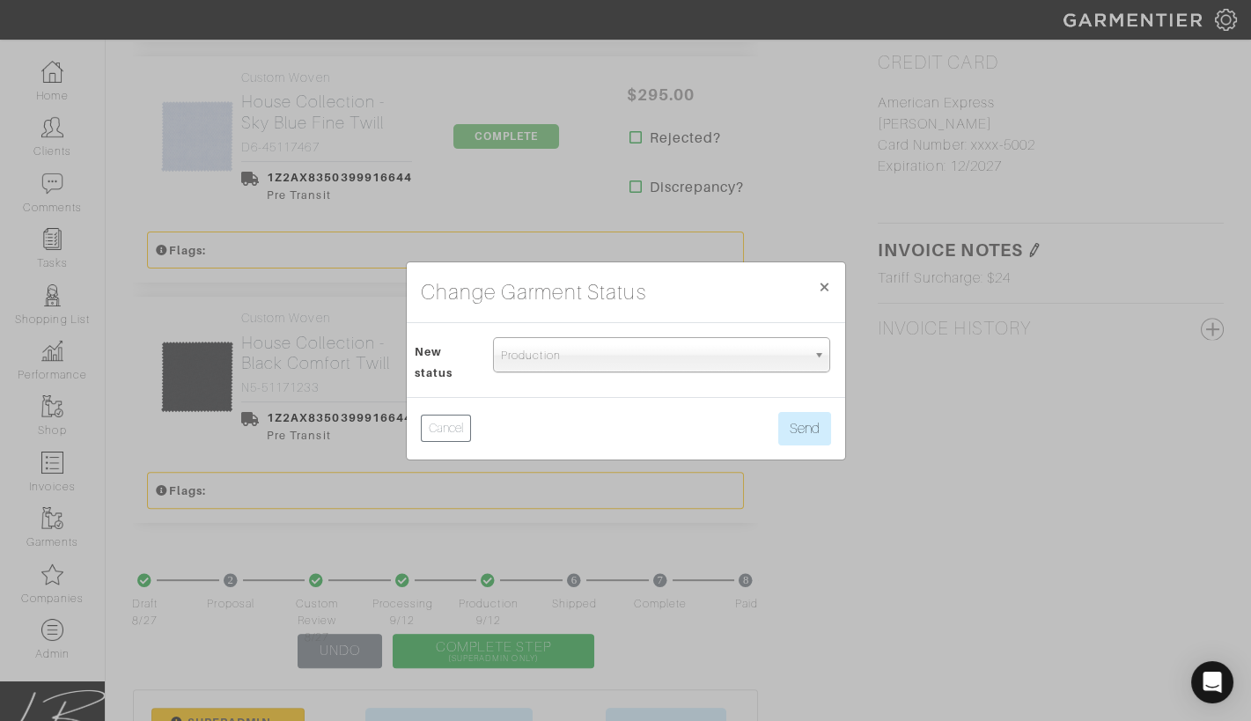
click at [509, 358] on span "Production" at bounding box center [654, 355] width 306 height 35
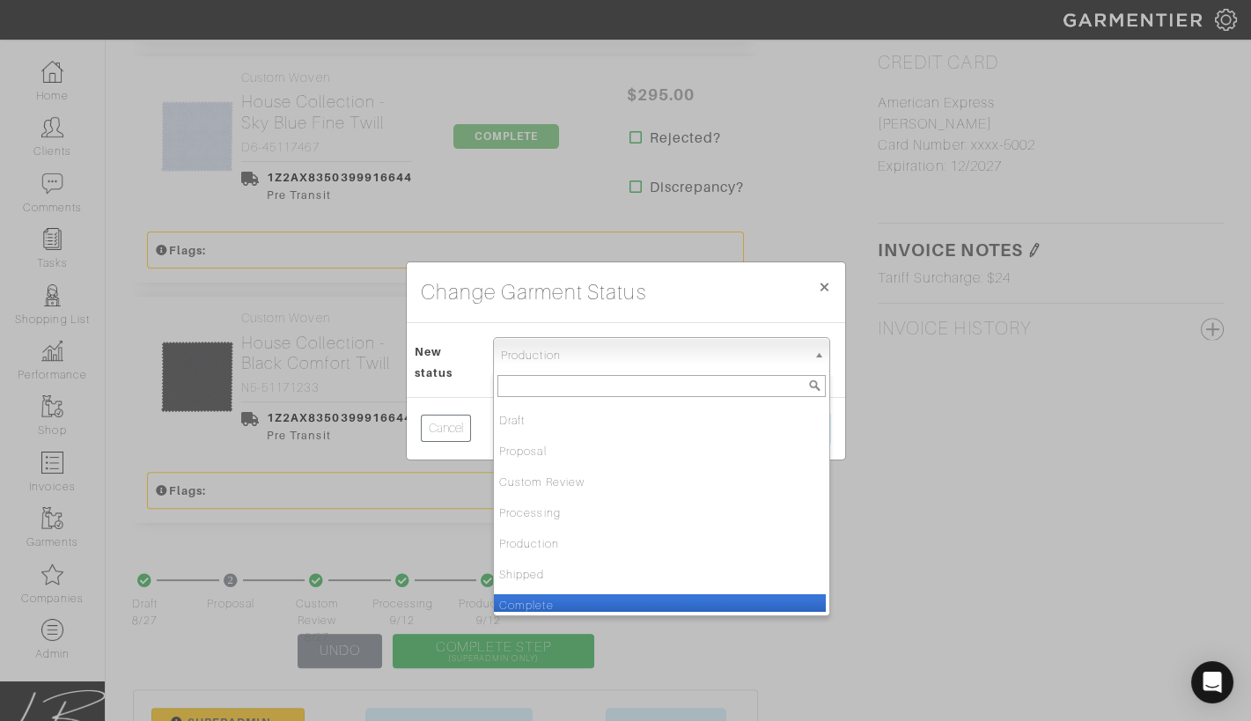
click at [540, 600] on li "Complete" at bounding box center [660, 605] width 332 height 22
select select "Complete"
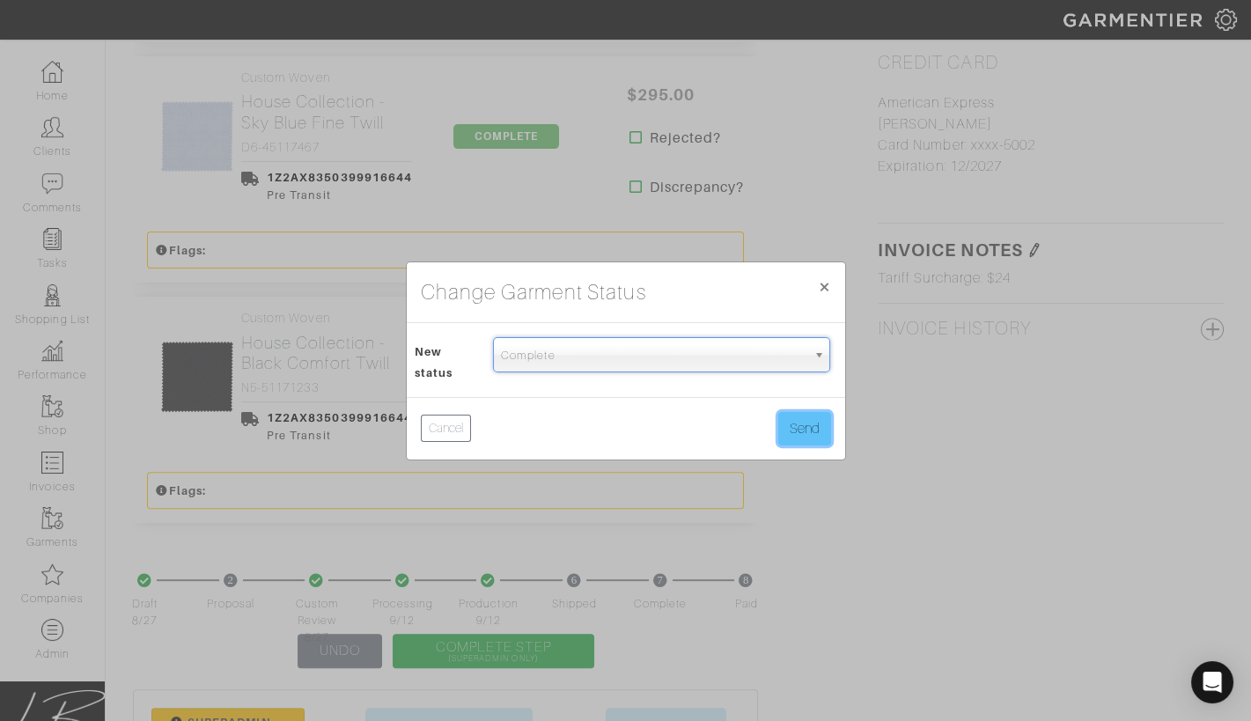
click at [798, 431] on button "Send" at bounding box center [804, 428] width 53 height 33
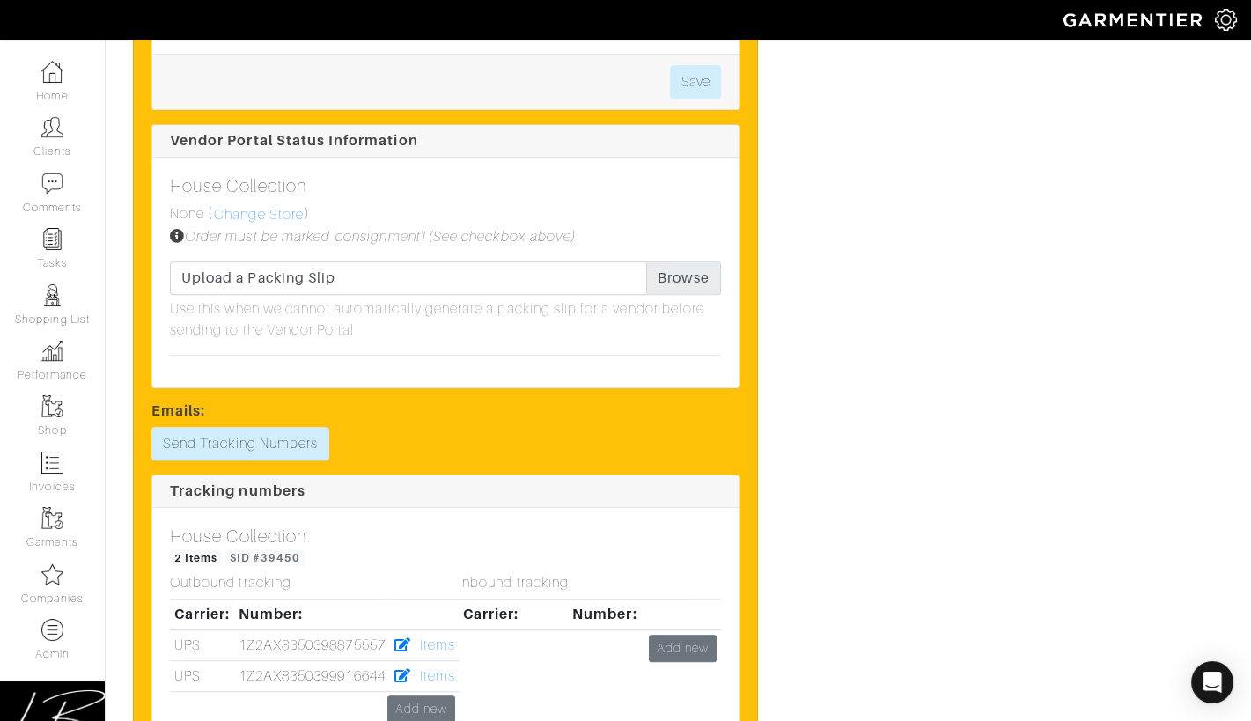
scroll to position [2780, 0]
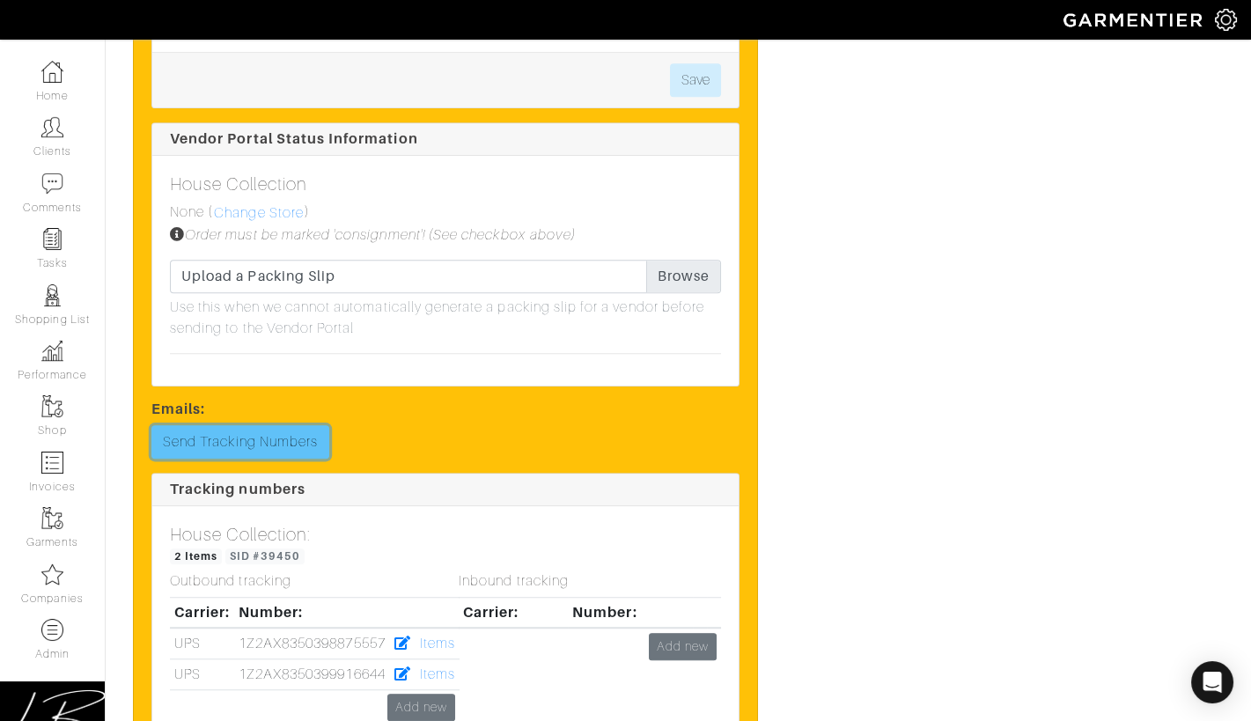
click at [284, 436] on link "Send Tracking Numbers" at bounding box center [240, 441] width 178 height 33
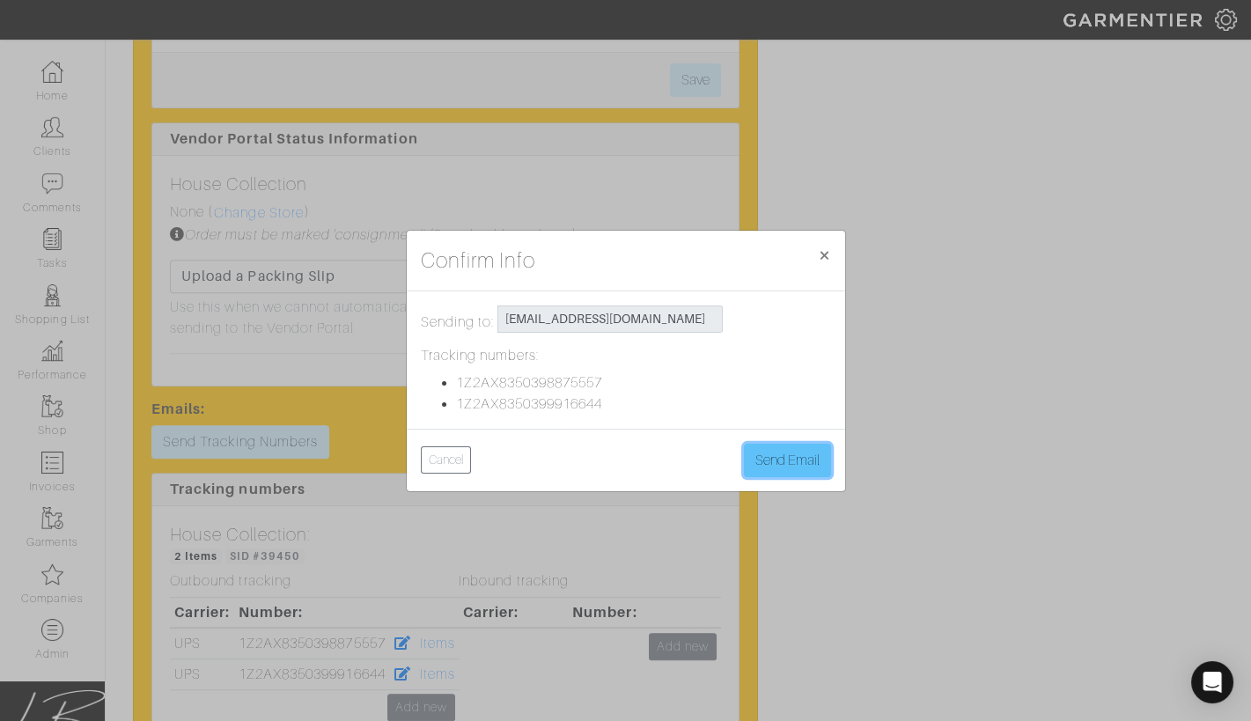
click at [799, 465] on button "Send Email" at bounding box center [787, 460] width 87 height 33
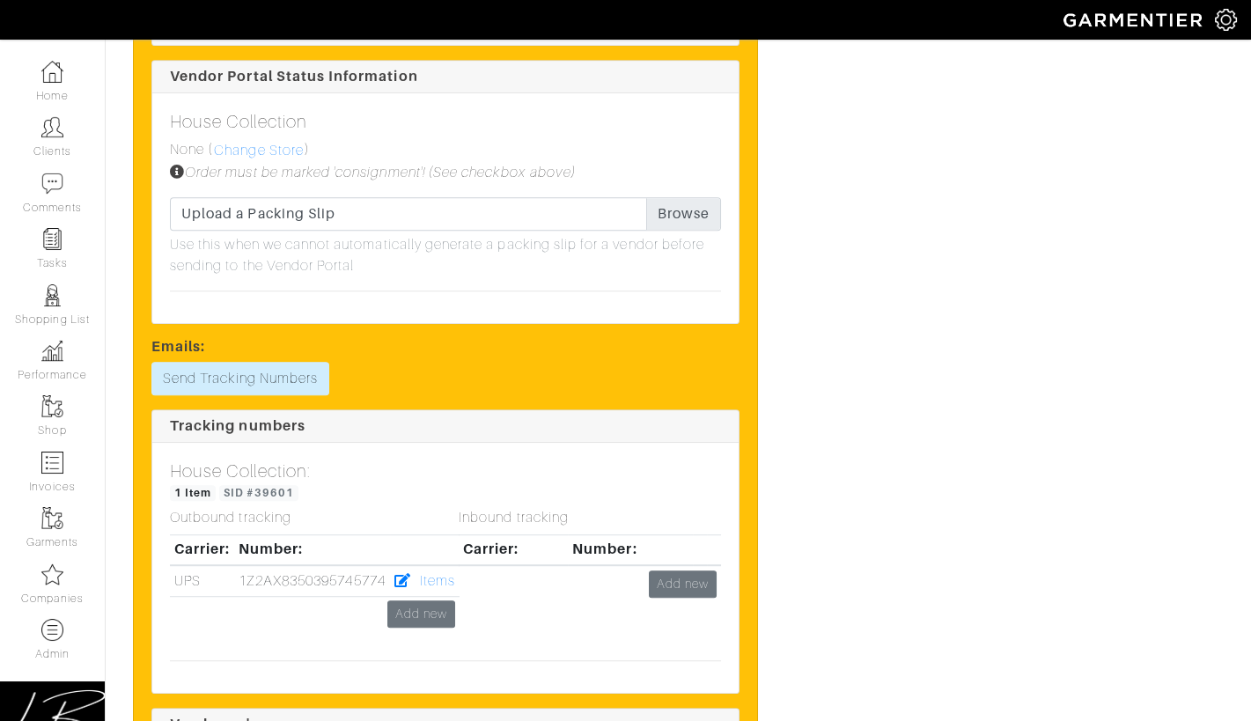
scroll to position [2306, 0]
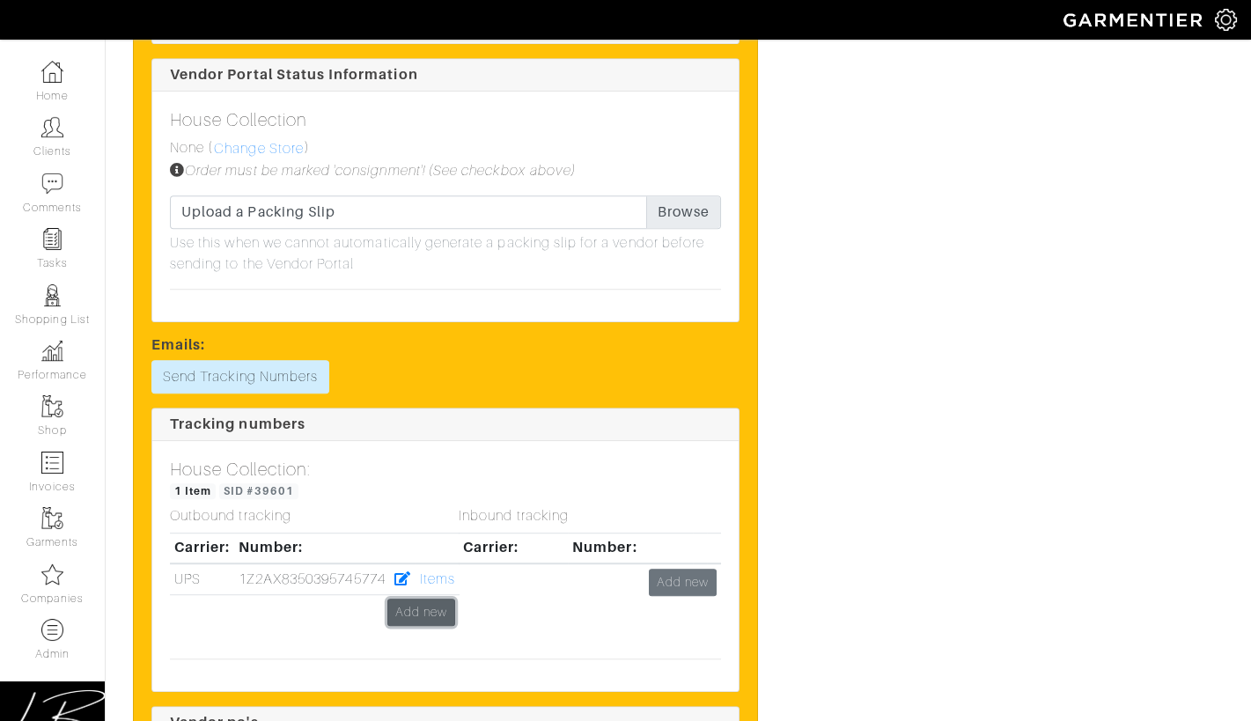
click at [428, 607] on link "Add new" at bounding box center [421, 612] width 68 height 27
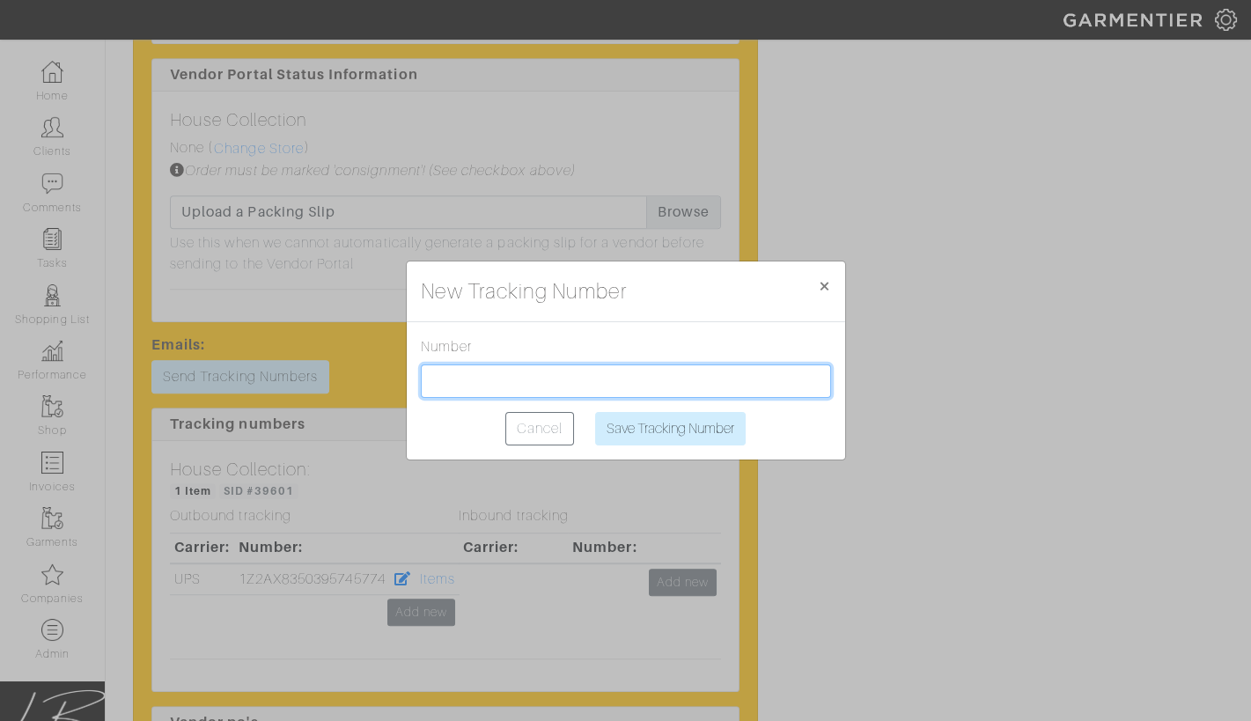
click at [470, 383] on input "text" at bounding box center [626, 381] width 410 height 33
paste input "1Z2AX8350393665006"
type input "1Z2AX8350393665006"
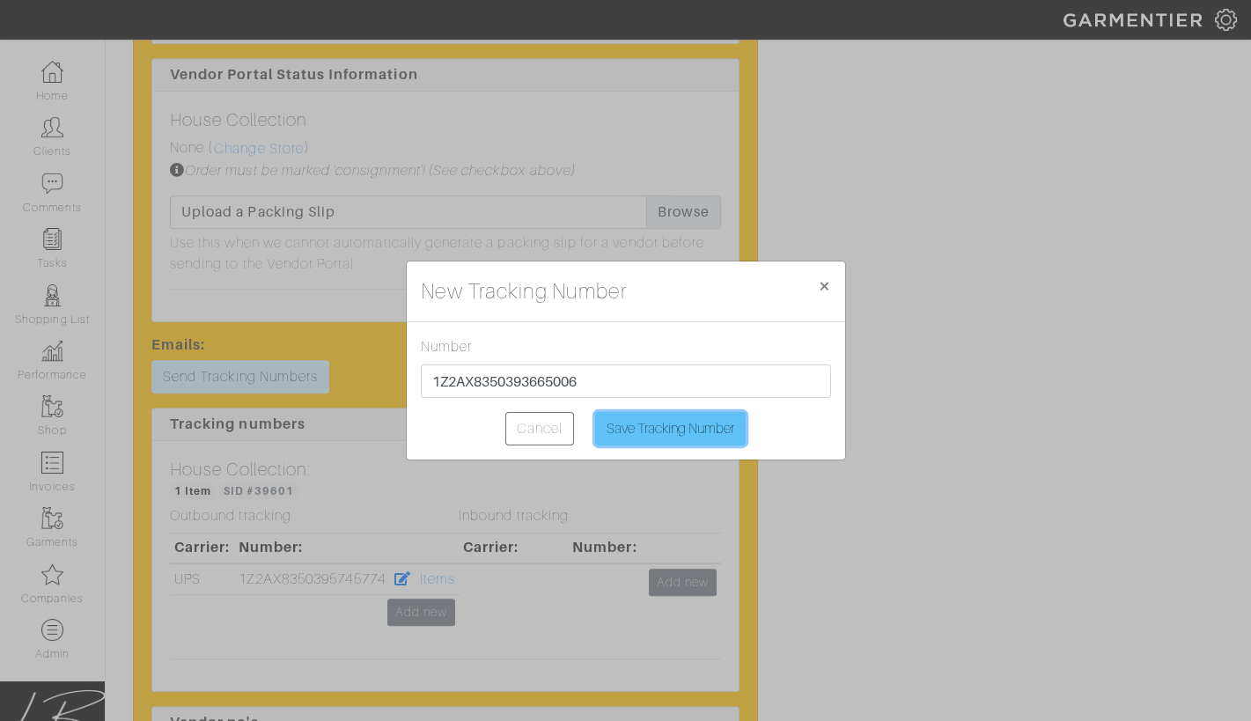
click at [629, 431] on input "Save Tracking Number" at bounding box center [670, 428] width 151 height 33
type input "Saving..."
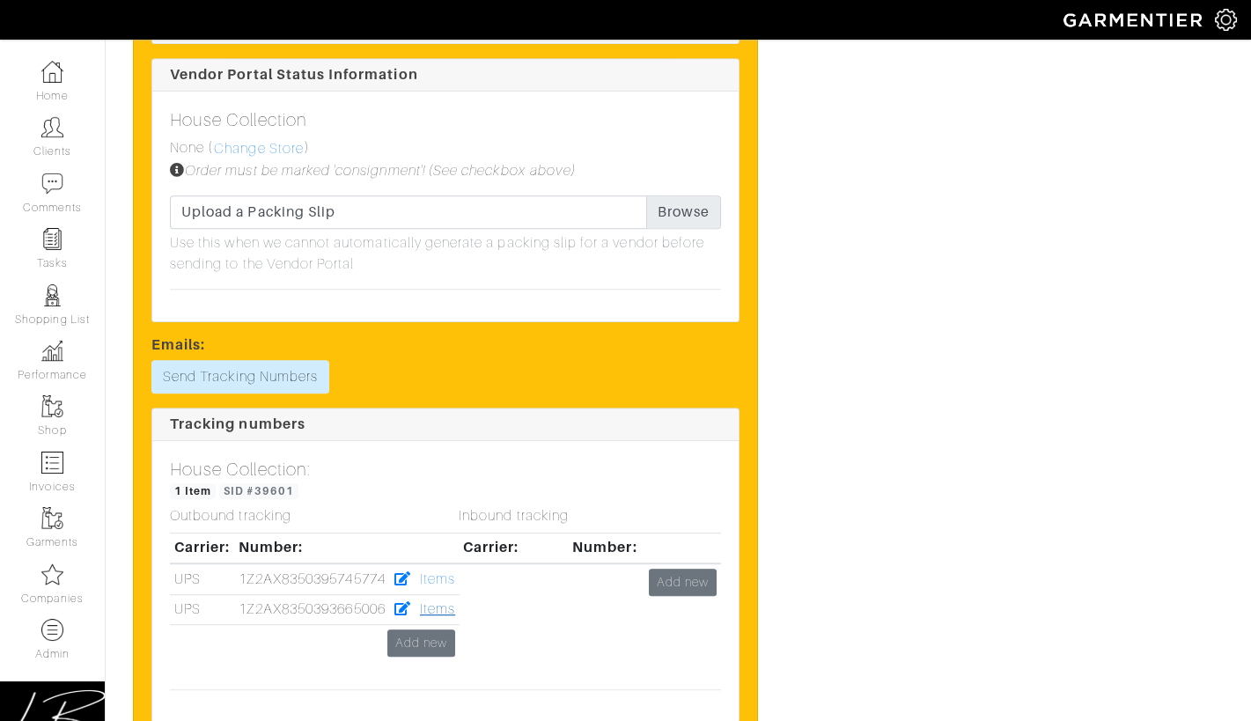
click at [443, 604] on link "Items" at bounding box center [437, 609] width 35 height 16
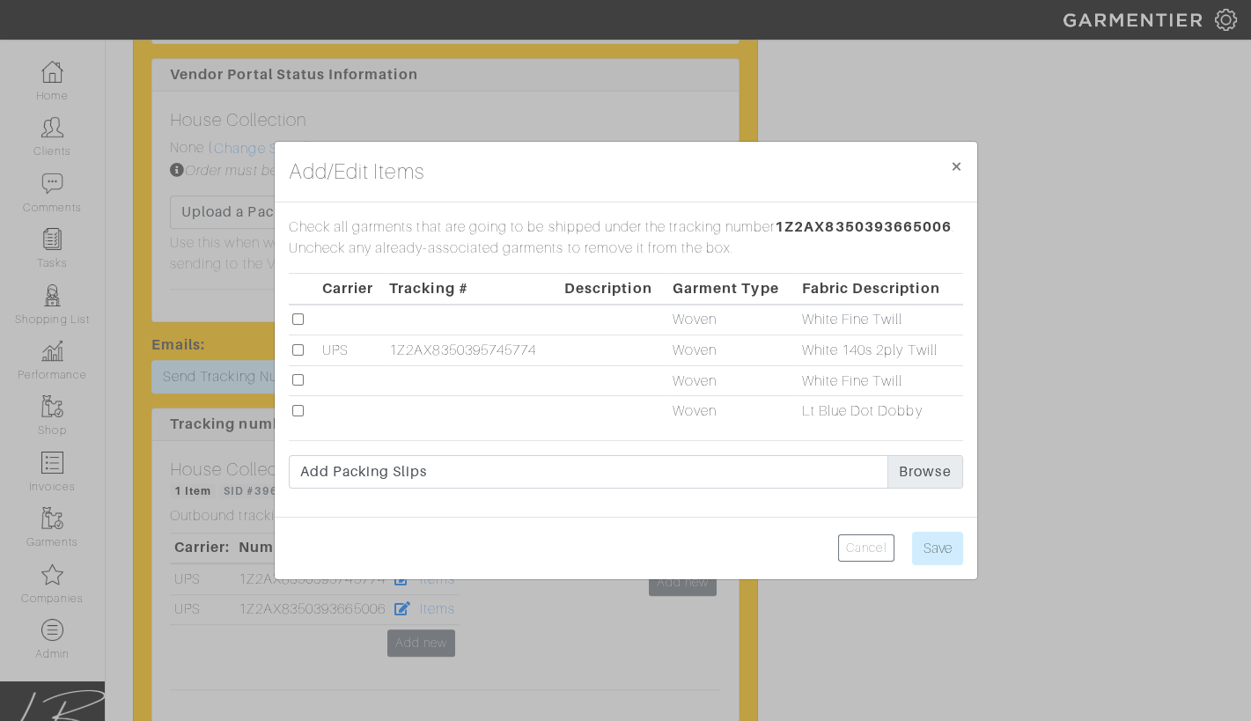
drag, startPoint x: 300, startPoint y: 319, endPoint x: 299, endPoint y: 363, distance: 44.1
click at [300, 319] on input "checkbox" at bounding box center [297, 319] width 11 height 11
checkbox input "true"
drag, startPoint x: 298, startPoint y: 377, endPoint x: 297, endPoint y: 402, distance: 25.6
click at [298, 377] on input "checkbox" at bounding box center [297, 379] width 11 height 11
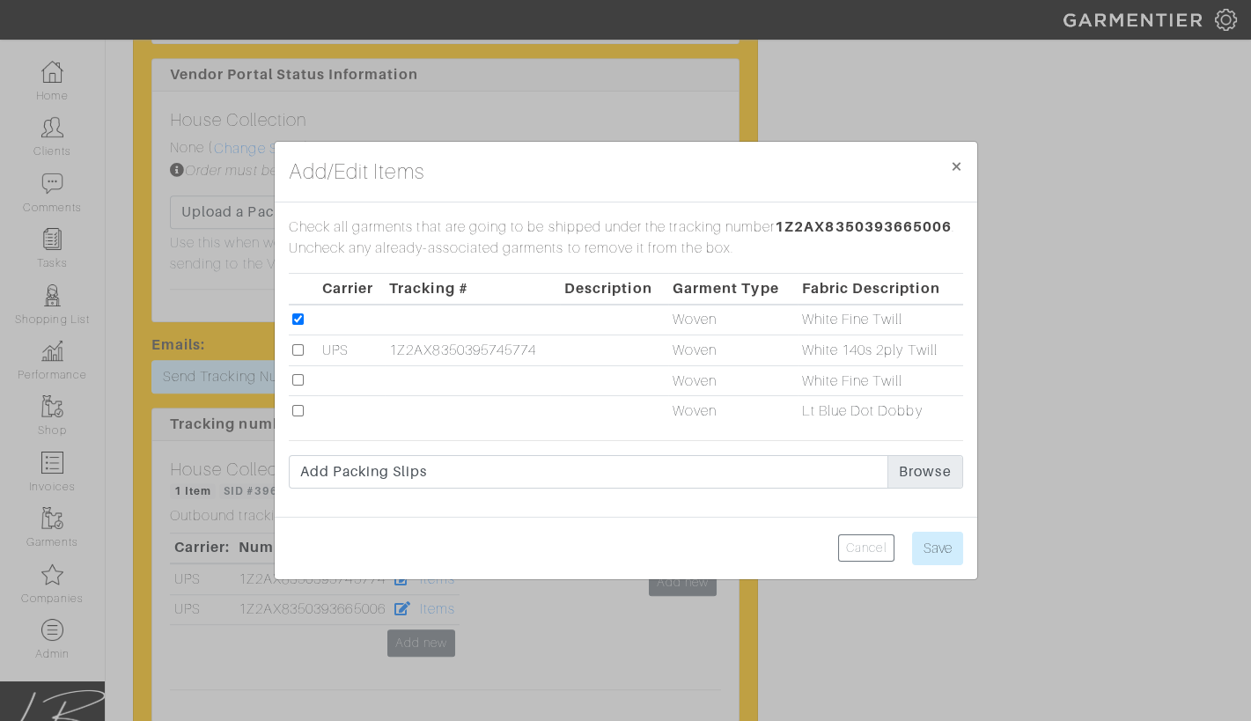
checkbox input "true"
drag, startPoint x: 297, startPoint y: 409, endPoint x: 307, endPoint y: 411, distance: 10.9
click at [297, 409] on input "checkbox" at bounding box center [297, 410] width 11 height 11
checkbox input "true"
click at [934, 540] on input "Save" at bounding box center [937, 548] width 51 height 33
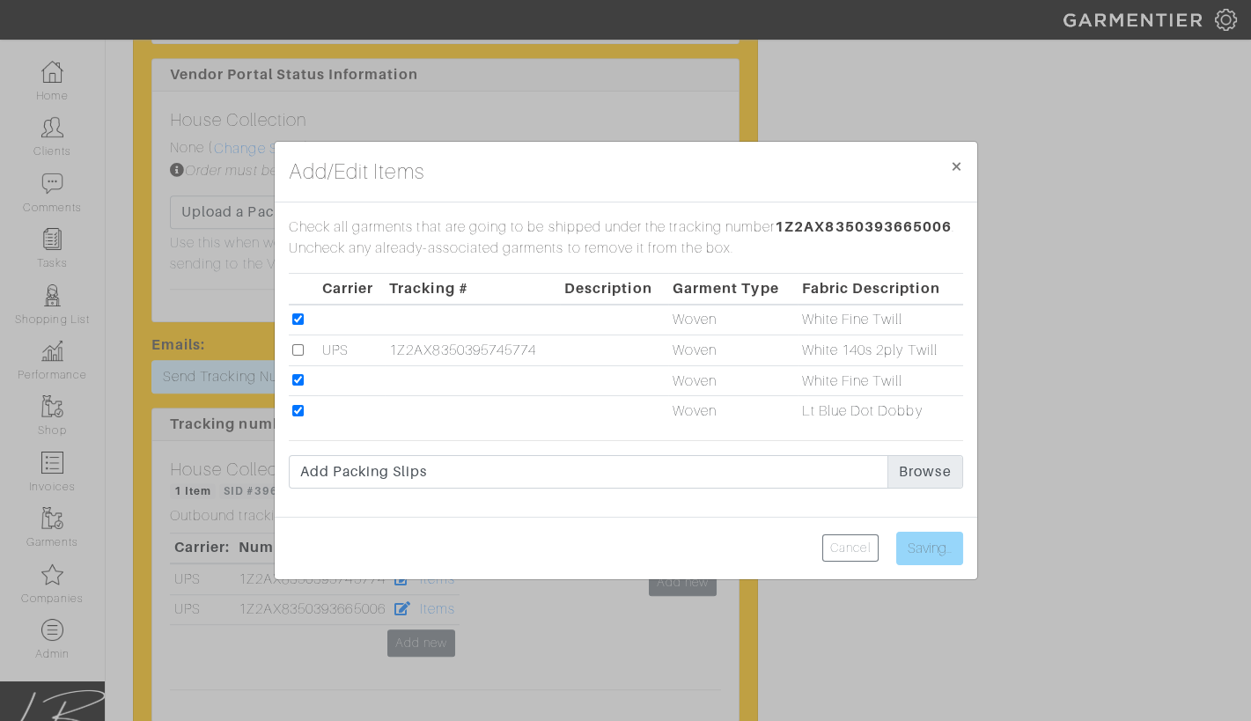
type input "Save"
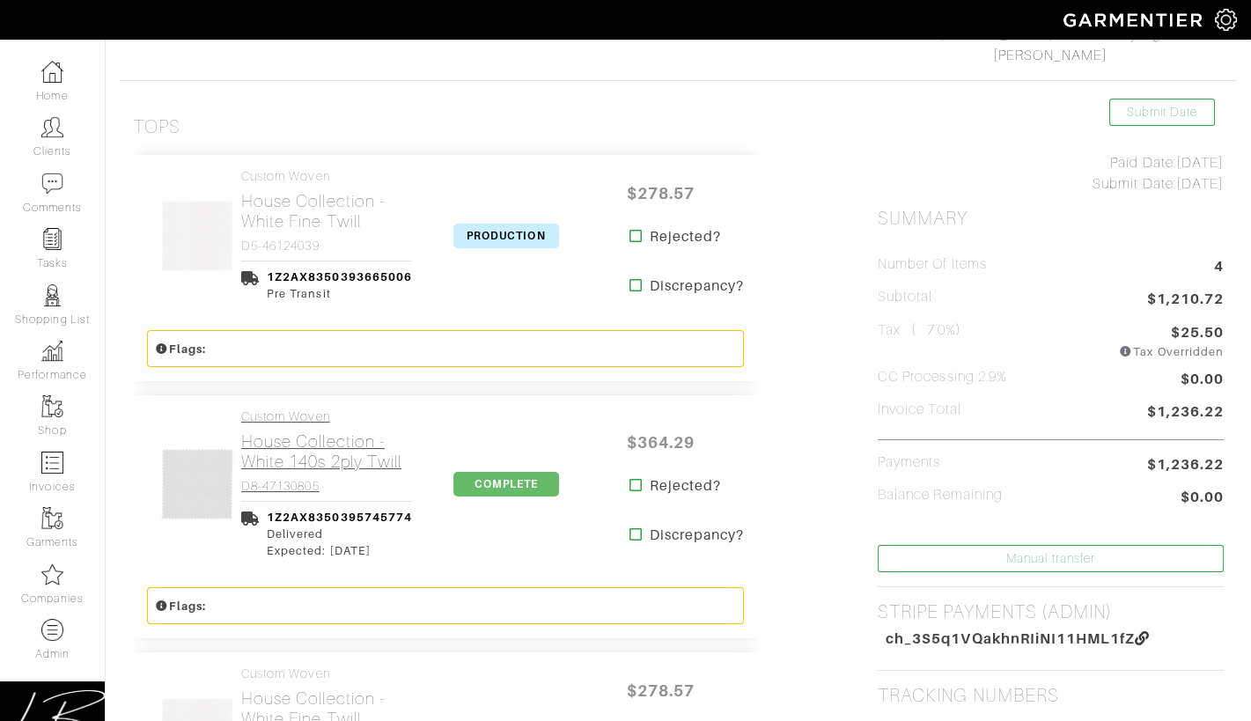
scroll to position [309, 0]
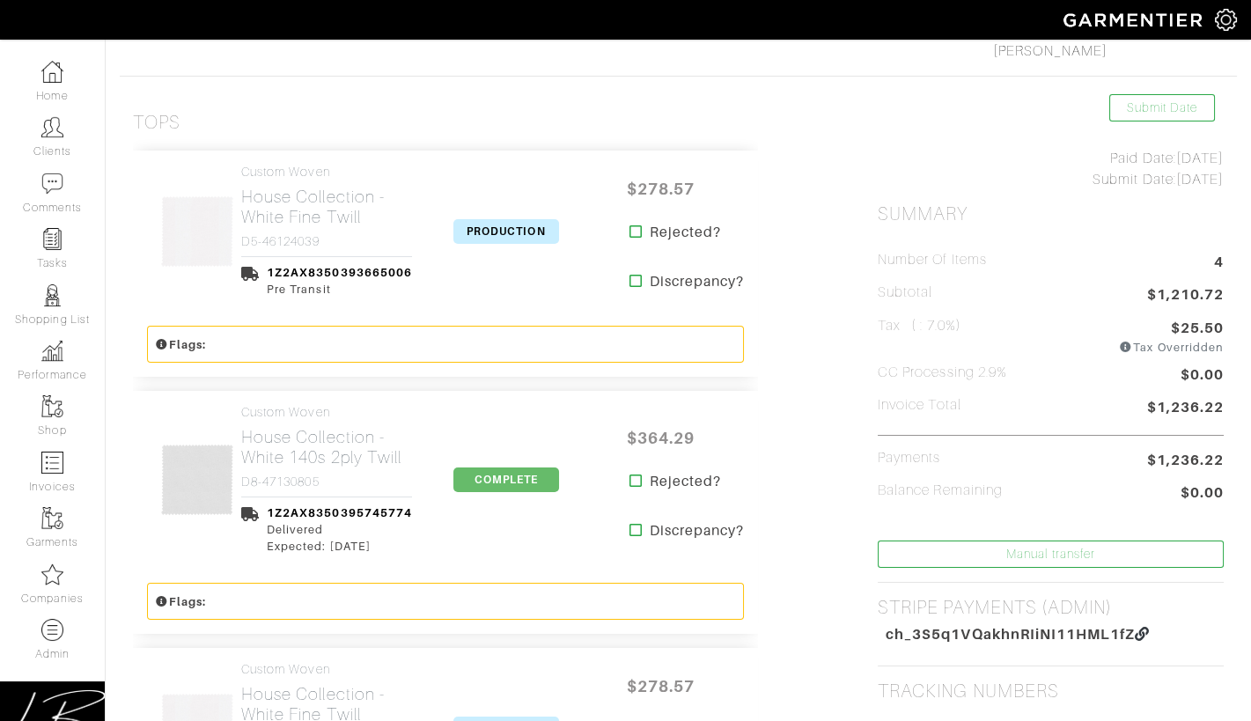
click at [498, 224] on span "PRODUCTION" at bounding box center [507, 231] width 106 height 25
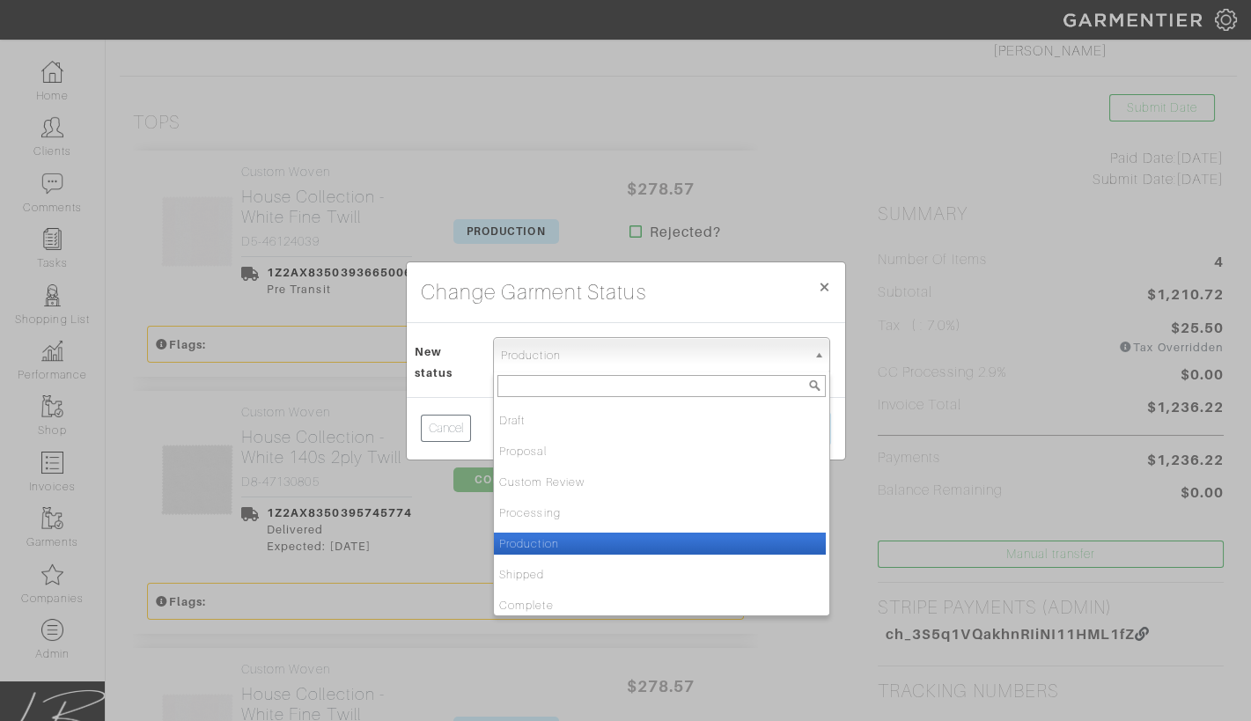
drag, startPoint x: 524, startPoint y: 352, endPoint x: 534, endPoint y: 429, distance: 77.2
click at [524, 355] on span "Production" at bounding box center [654, 355] width 306 height 35
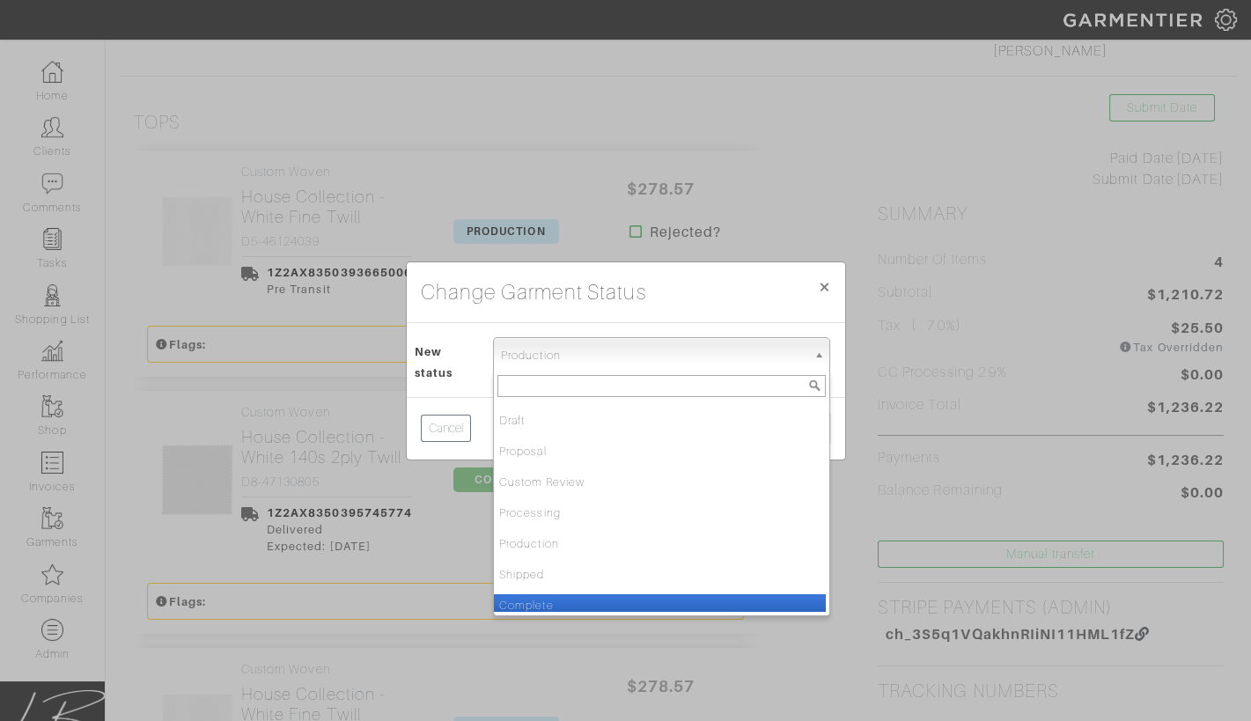
click at [548, 605] on li "Complete" at bounding box center [660, 605] width 332 height 22
select select "Complete"
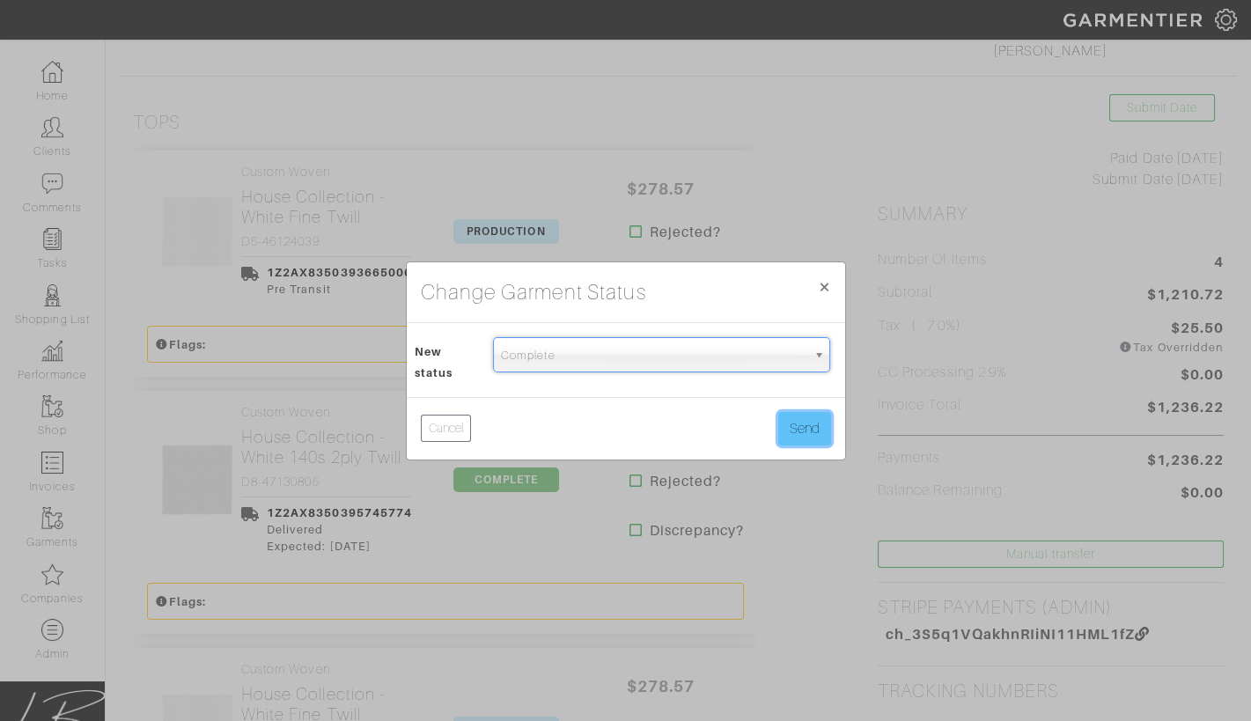
click at [789, 432] on button "Send" at bounding box center [804, 428] width 53 height 33
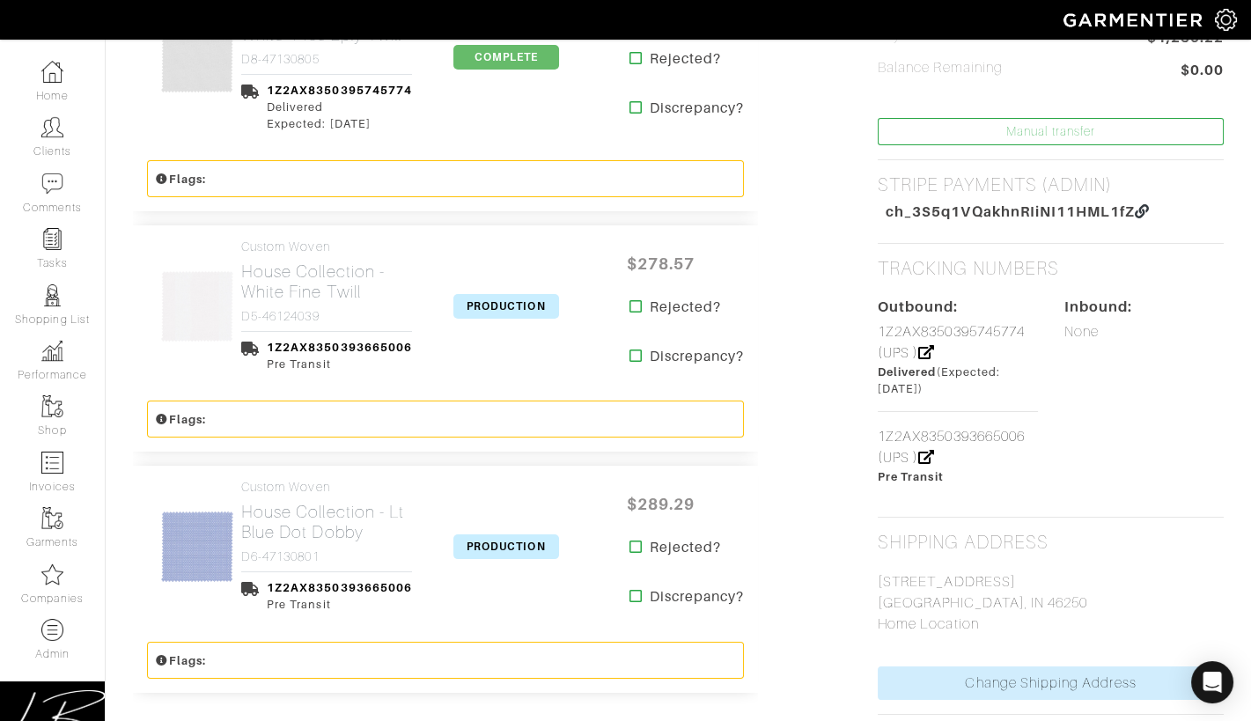
scroll to position [741, 0]
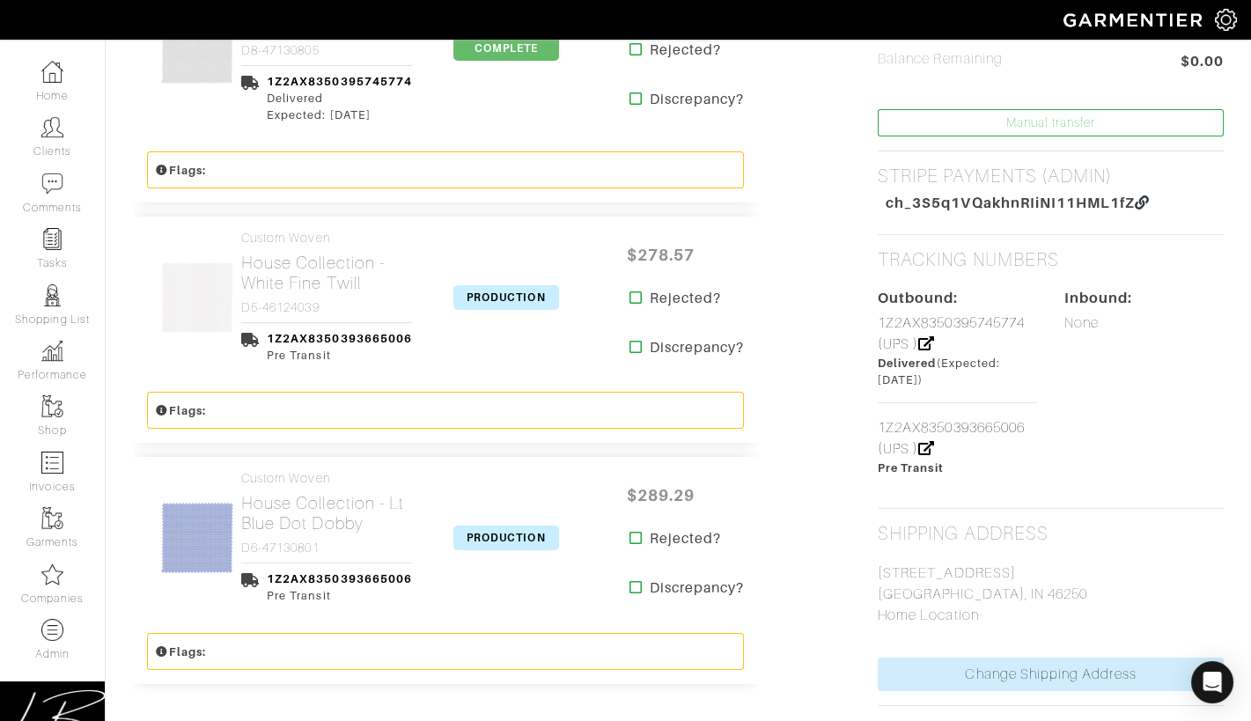
click at [456, 295] on span "PRODUCTION" at bounding box center [507, 297] width 106 height 25
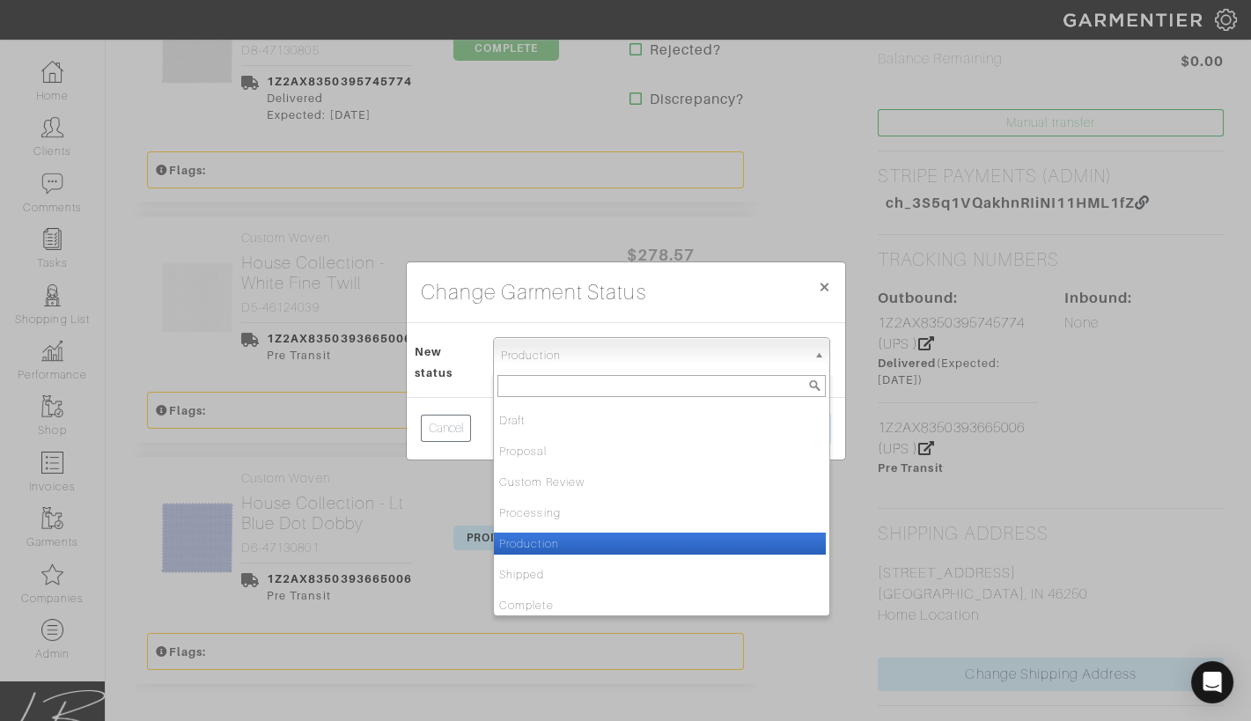
drag, startPoint x: 538, startPoint y: 351, endPoint x: 535, endPoint y: 371, distance: 19.6
click at [538, 351] on span "Production" at bounding box center [654, 355] width 306 height 35
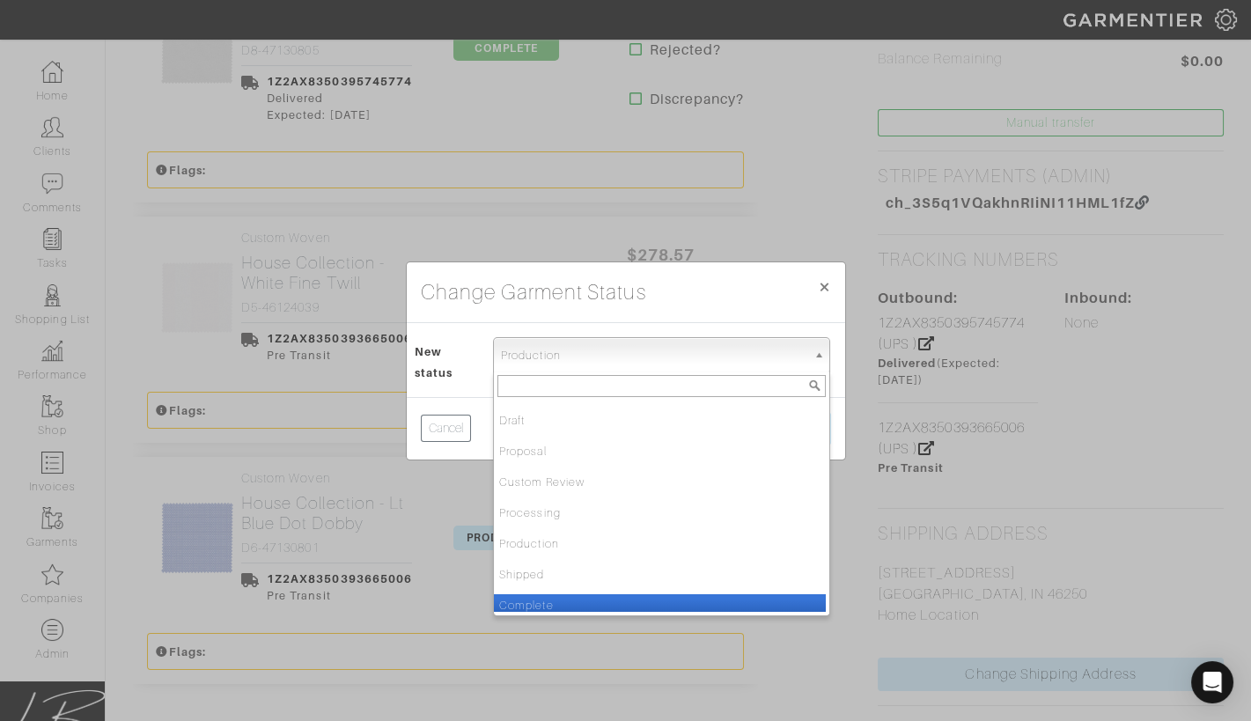
click at [559, 601] on li "Complete" at bounding box center [660, 605] width 332 height 22
select select "Complete"
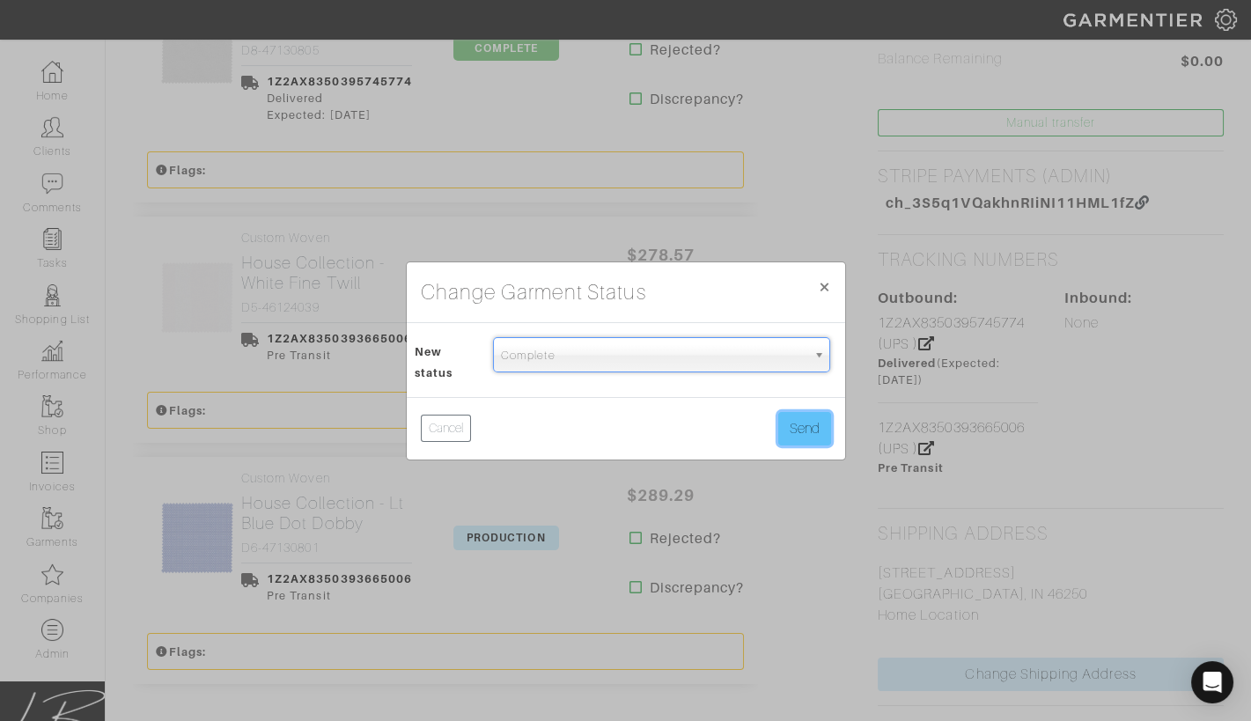
click at [789, 419] on button "Send" at bounding box center [804, 428] width 53 height 33
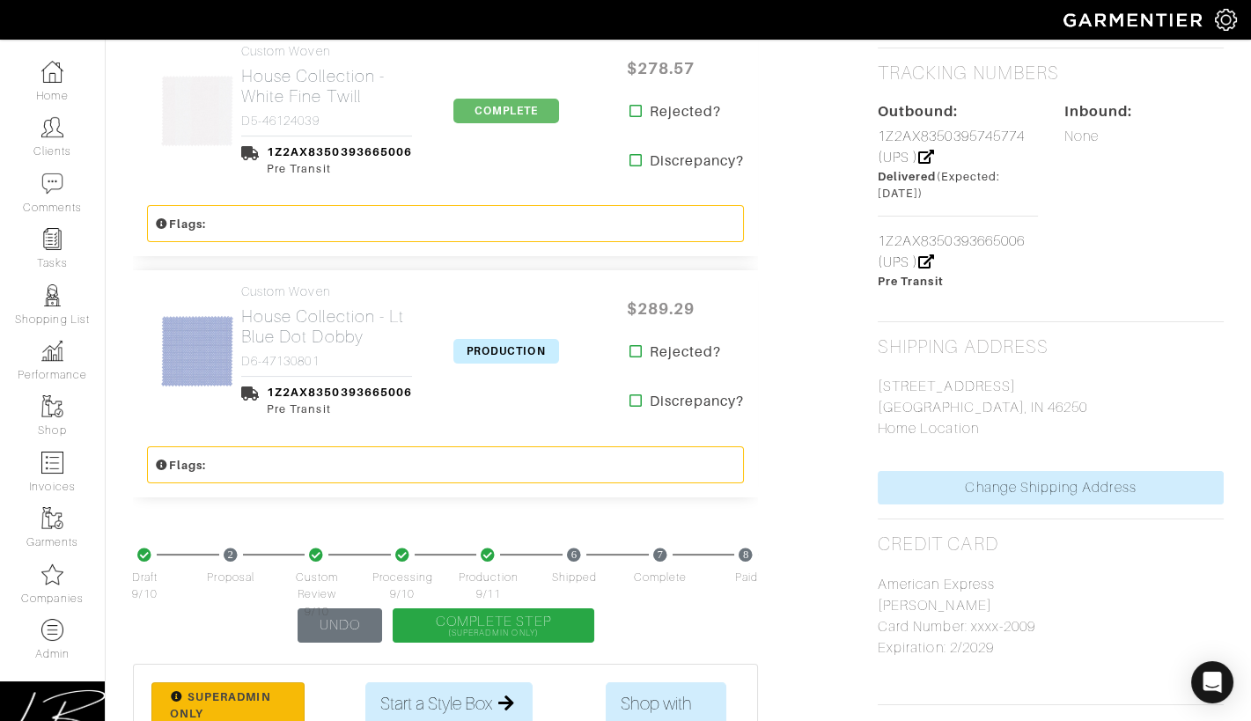
scroll to position [918, 0]
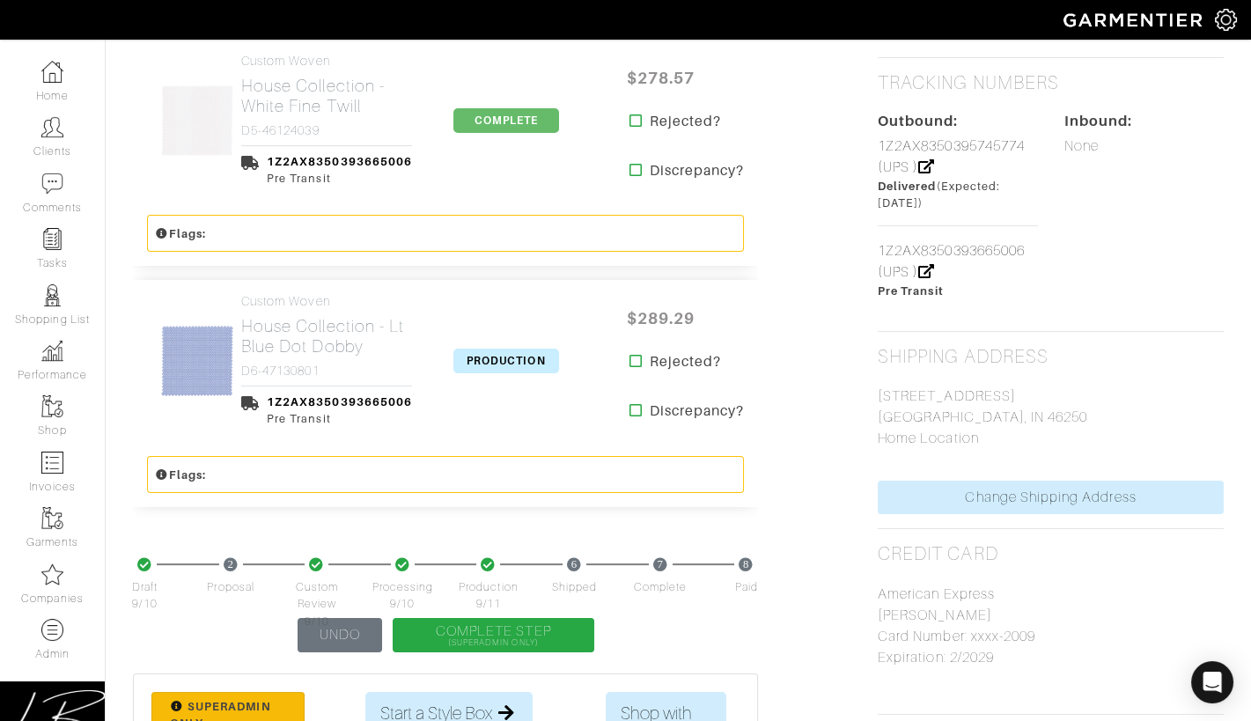
click at [497, 364] on span "PRODUCTION" at bounding box center [507, 361] width 106 height 25
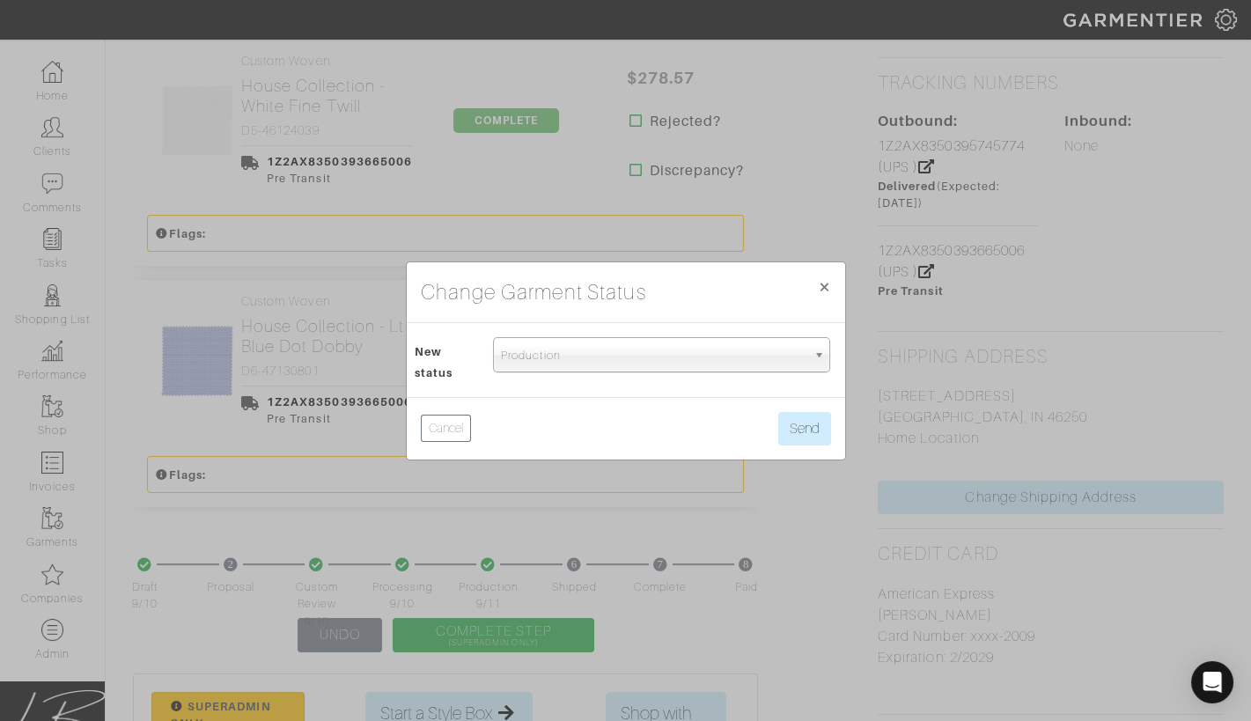
drag, startPoint x: 566, startPoint y: 362, endPoint x: 561, endPoint y: 385, distance: 23.5
click at [566, 363] on span "Production" at bounding box center [654, 355] width 306 height 35
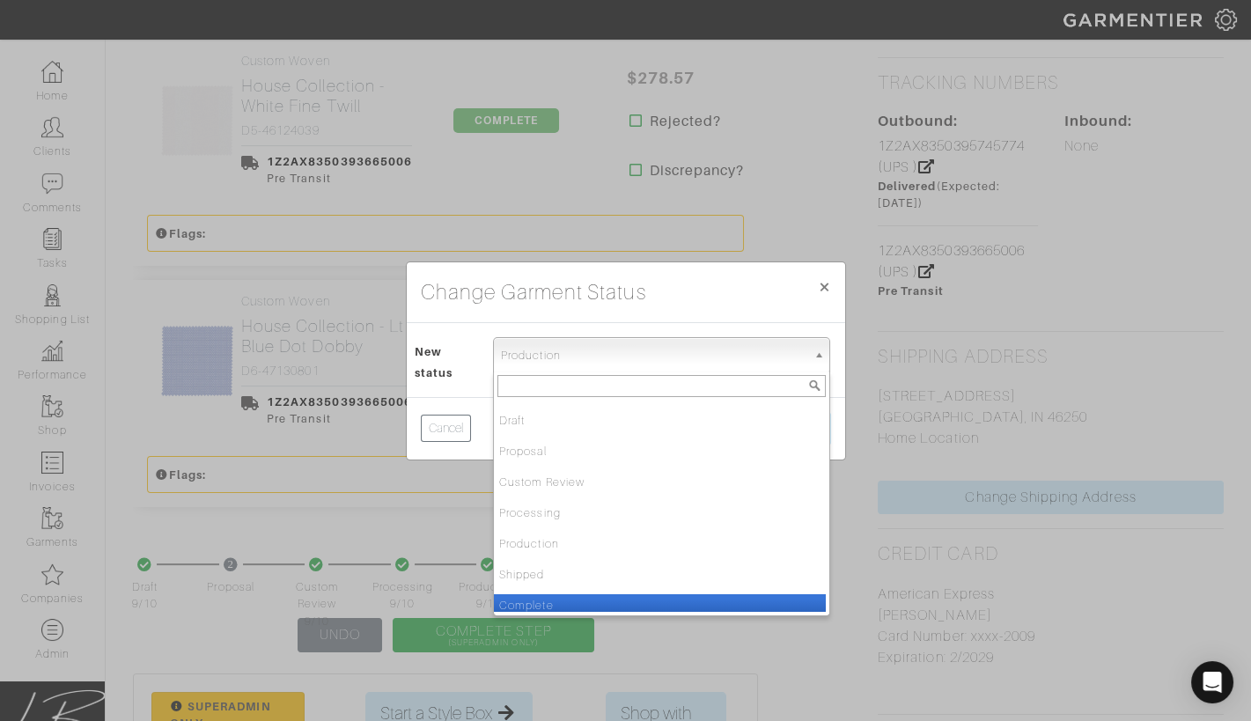
click at [558, 596] on li "Complete" at bounding box center [660, 605] width 332 height 22
select select "Complete"
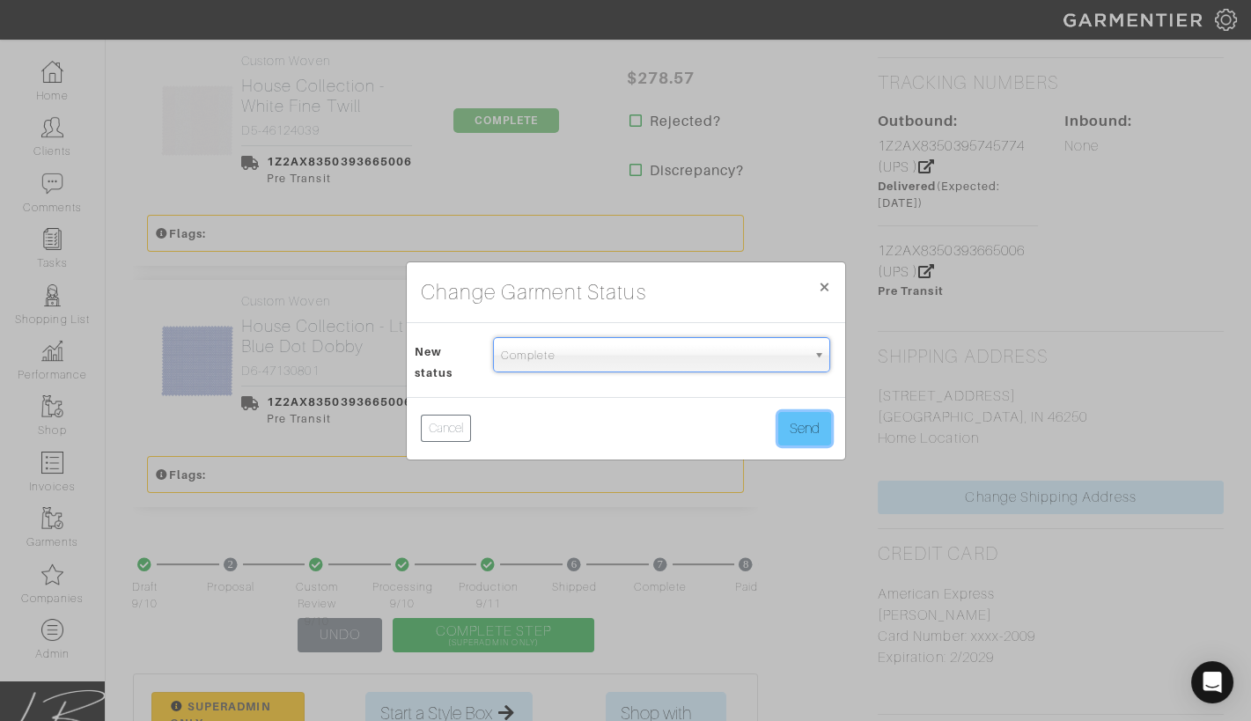
click at [796, 426] on button "Send" at bounding box center [804, 428] width 53 height 33
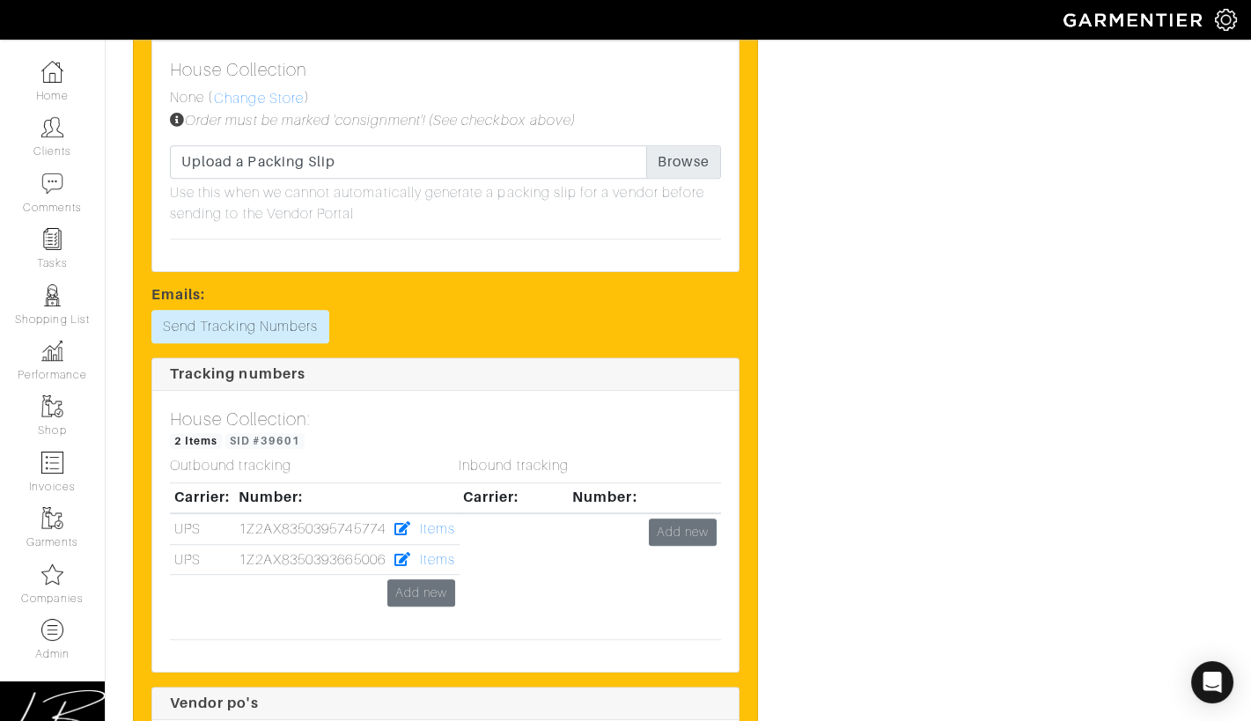
scroll to position [2512, 0]
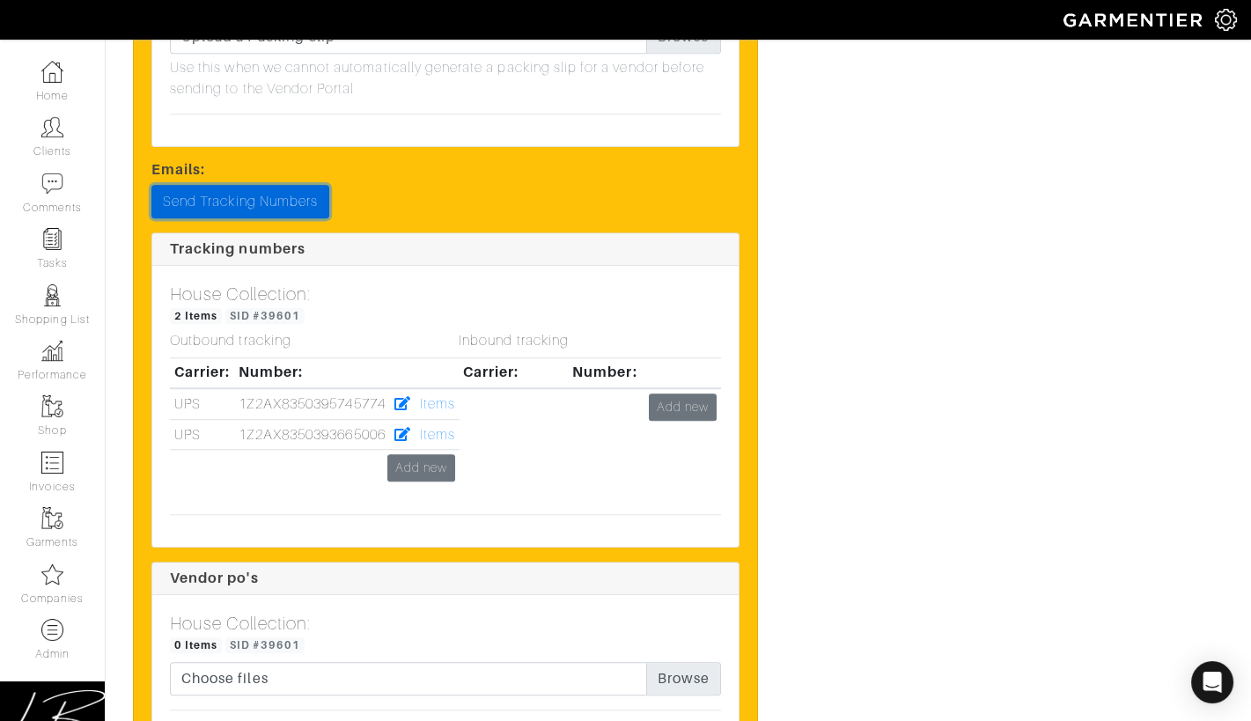
drag, startPoint x: 310, startPoint y: 200, endPoint x: 335, endPoint y: 217, distance: 29.8
click at [310, 200] on link "Send Tracking Numbers" at bounding box center [240, 201] width 178 height 33
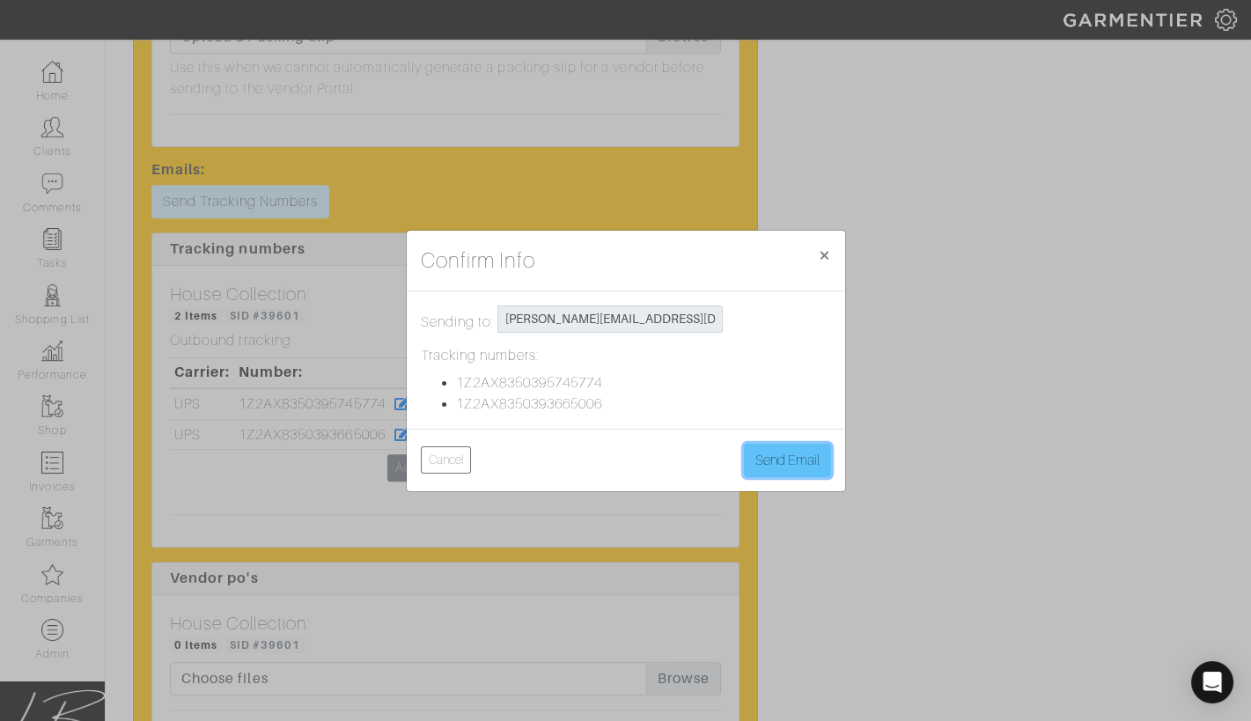
click at [788, 454] on button "Send Email" at bounding box center [787, 460] width 87 height 33
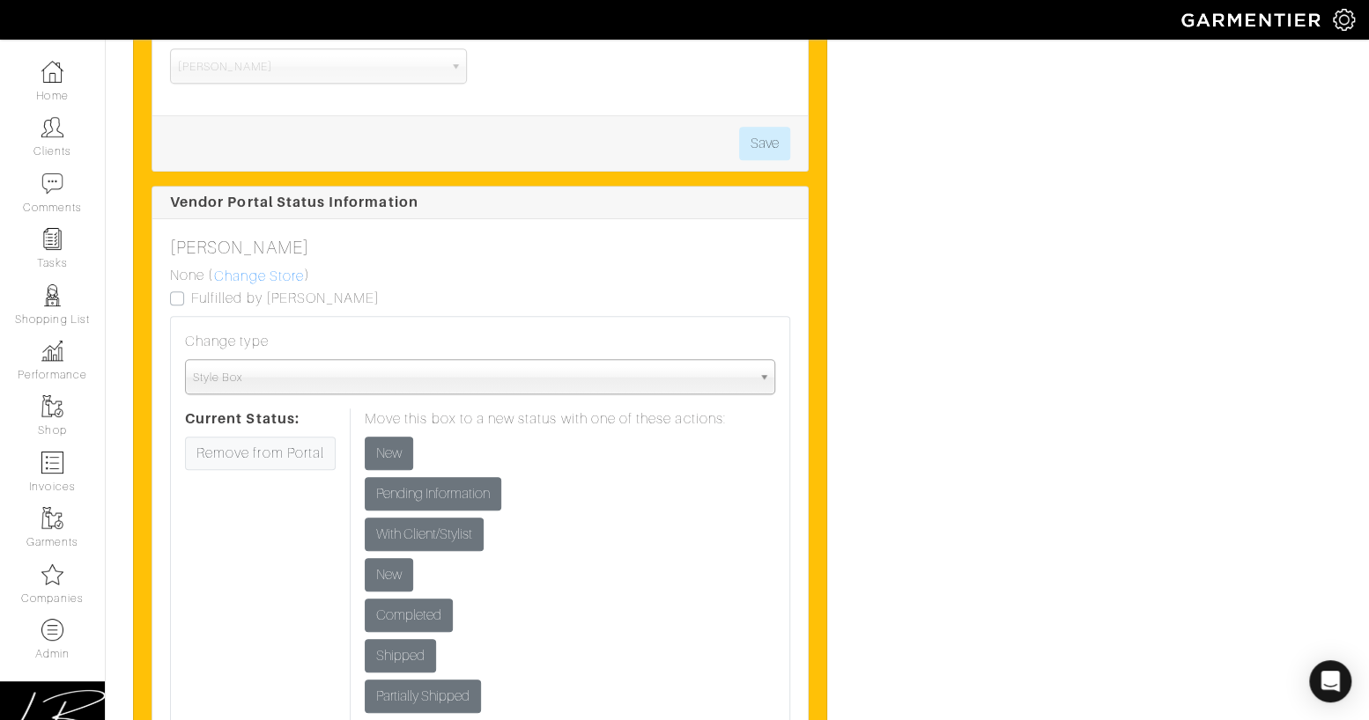
scroll to position [4290, 0]
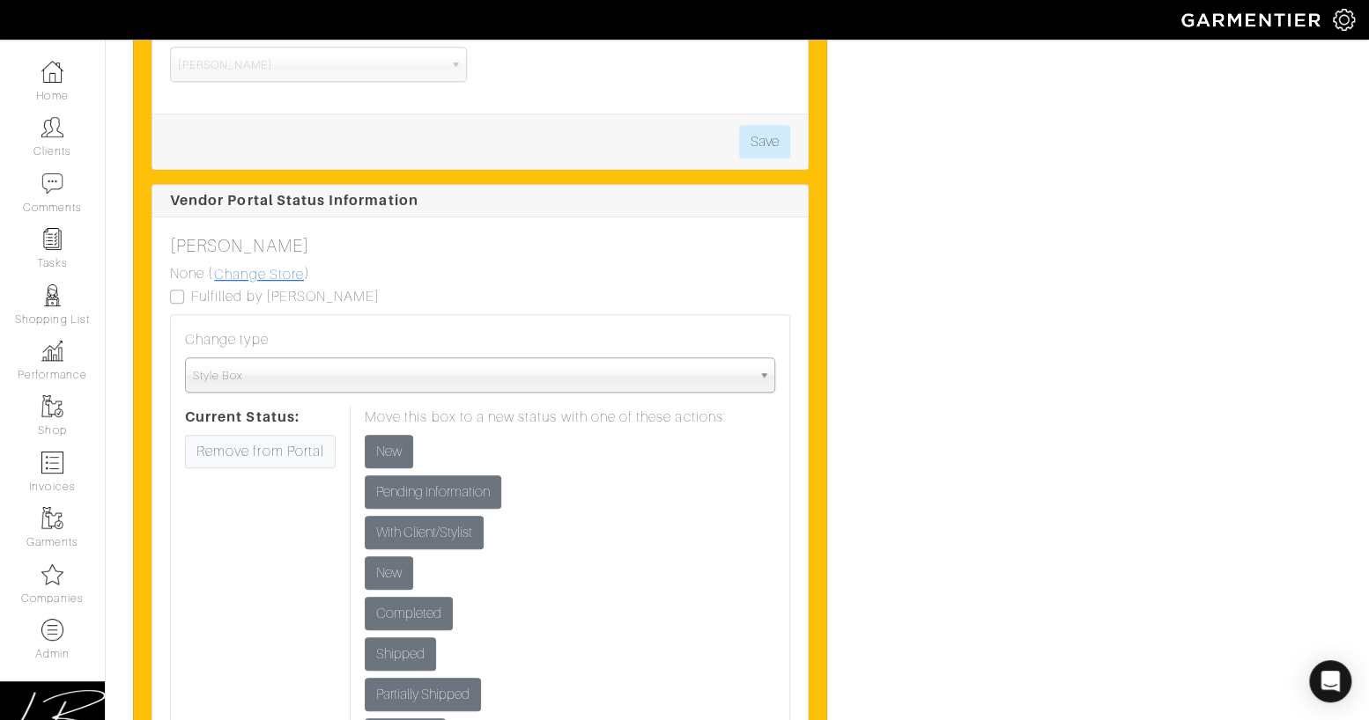
click at [253, 263] on link "Change Store" at bounding box center [259, 274] width 92 height 23
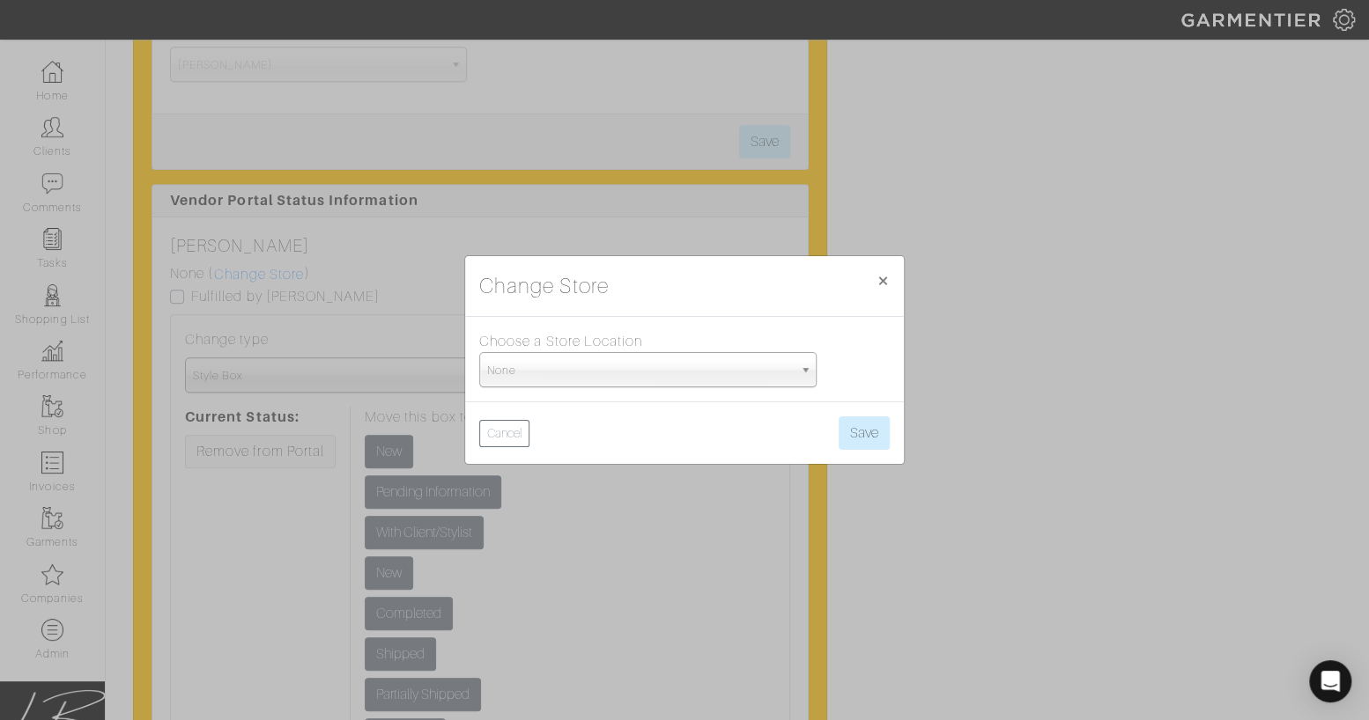
click at [619, 379] on span "None" at bounding box center [640, 370] width 306 height 35
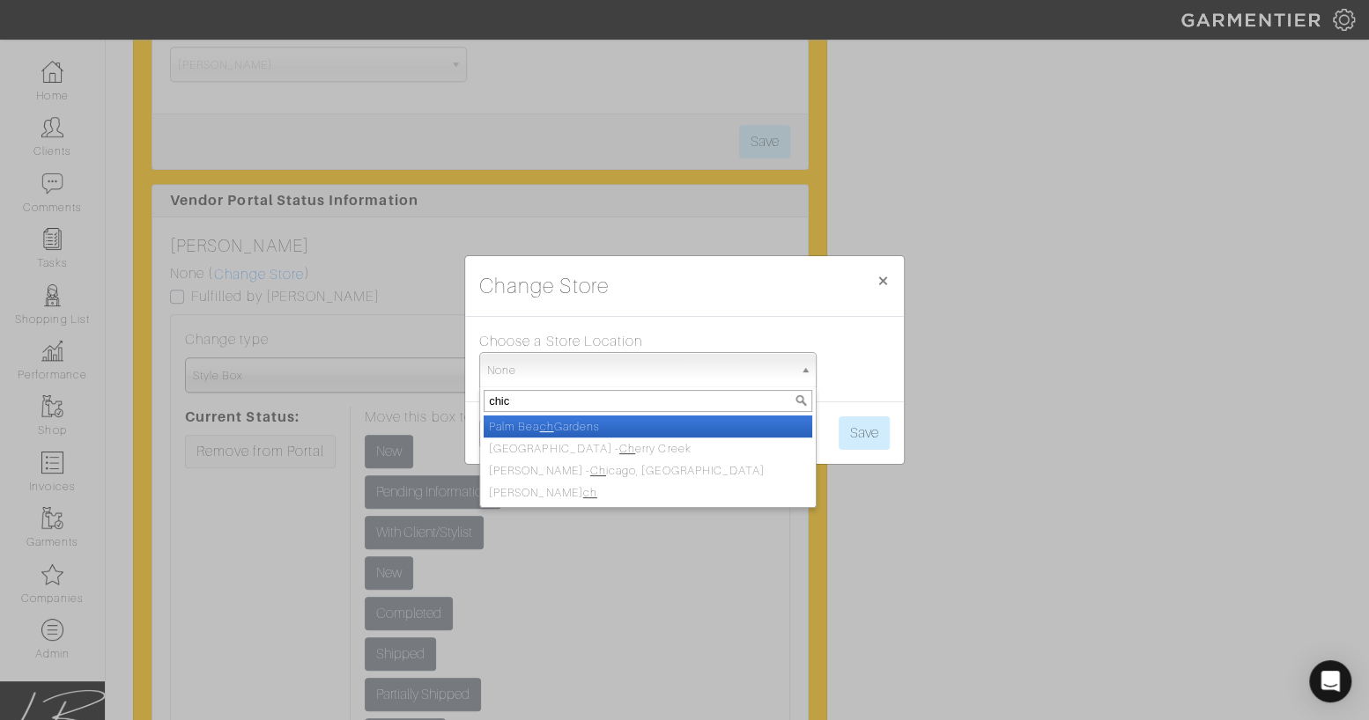
type input "chica"
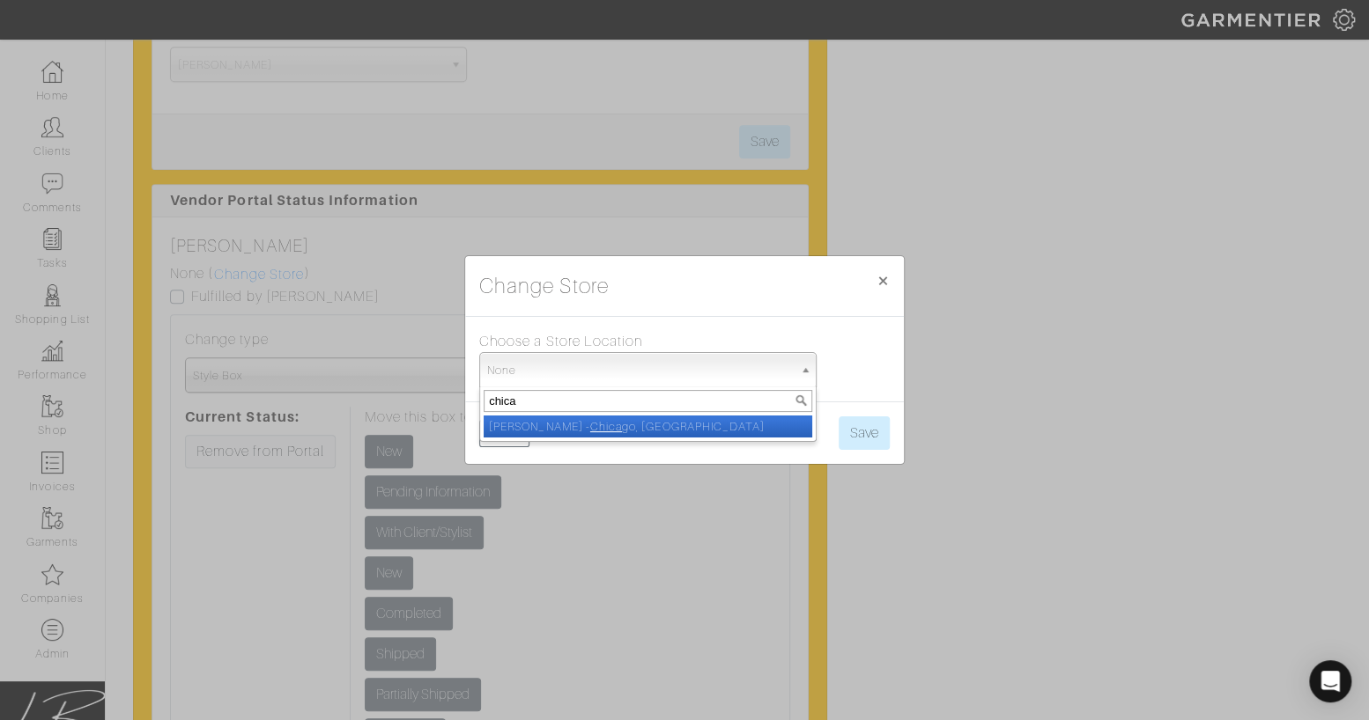
select select "5"
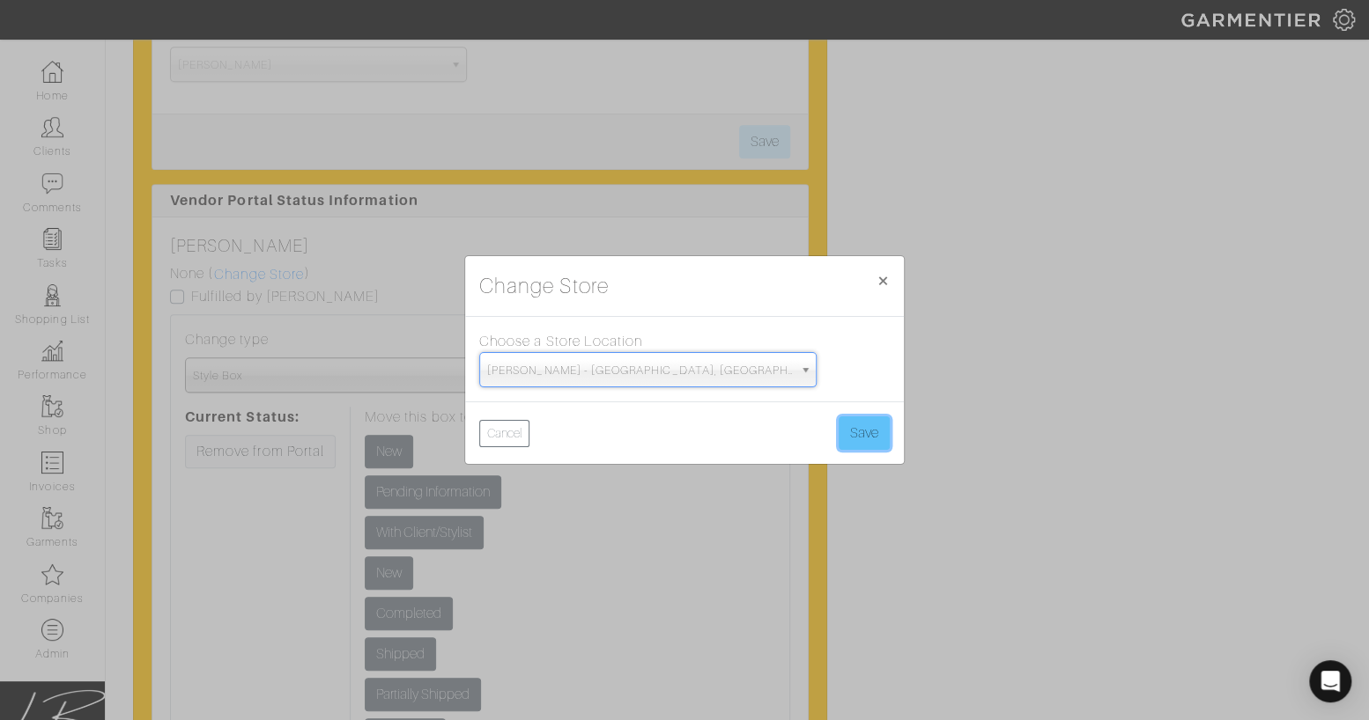
click at [880, 420] on button "Save" at bounding box center [863, 433] width 51 height 33
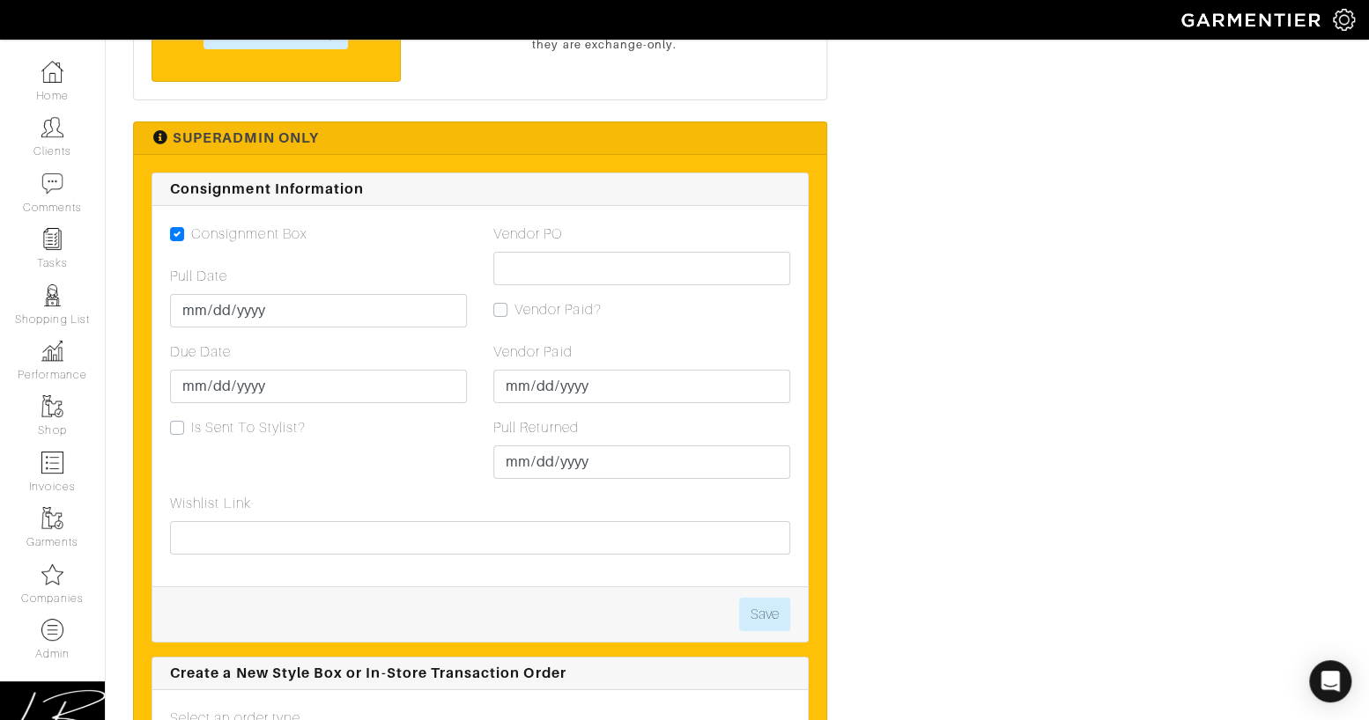
scroll to position [3459, 0]
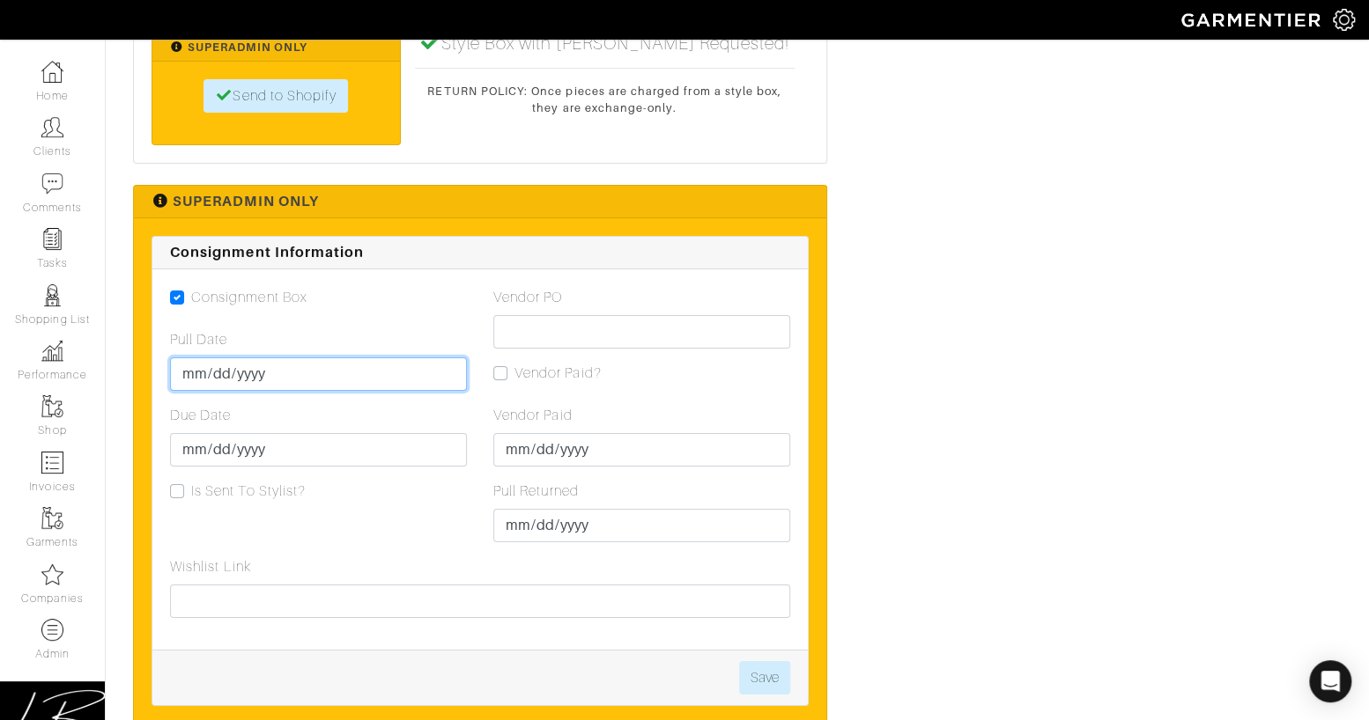
click at [189, 358] on input "Pull Date" at bounding box center [318, 374] width 297 height 33
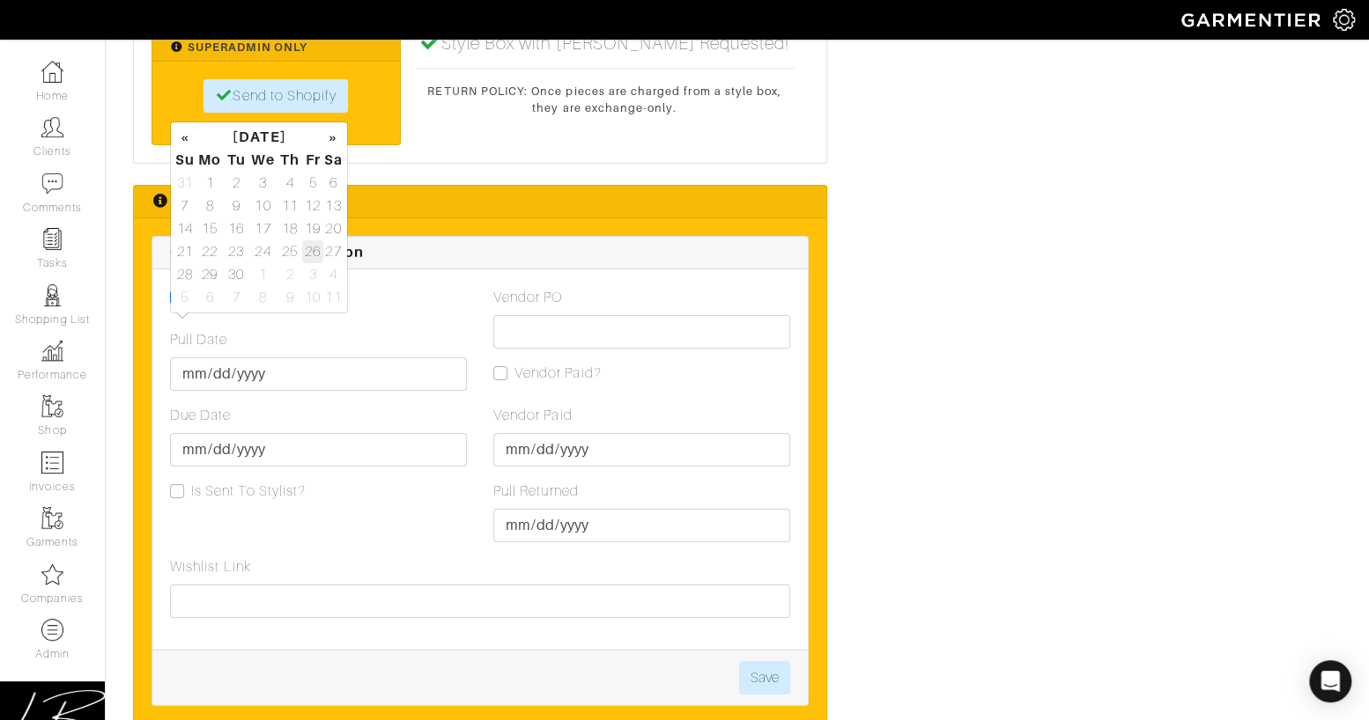
click at [317, 250] on td "26" at bounding box center [312, 251] width 20 height 23
type input "[DATE]"
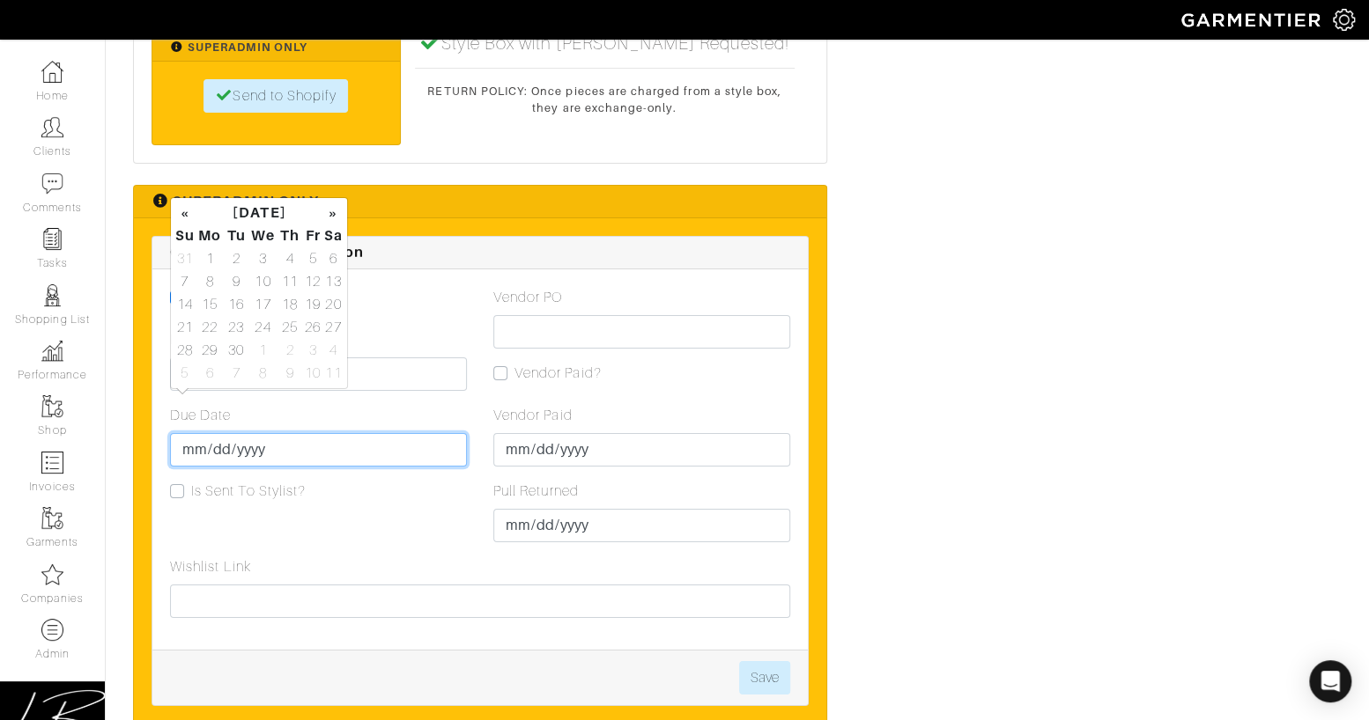
click at [205, 433] on input "Due Date" at bounding box center [318, 449] width 297 height 33
click at [307, 349] on td "3" at bounding box center [312, 350] width 20 height 23
type input "[DATE]"
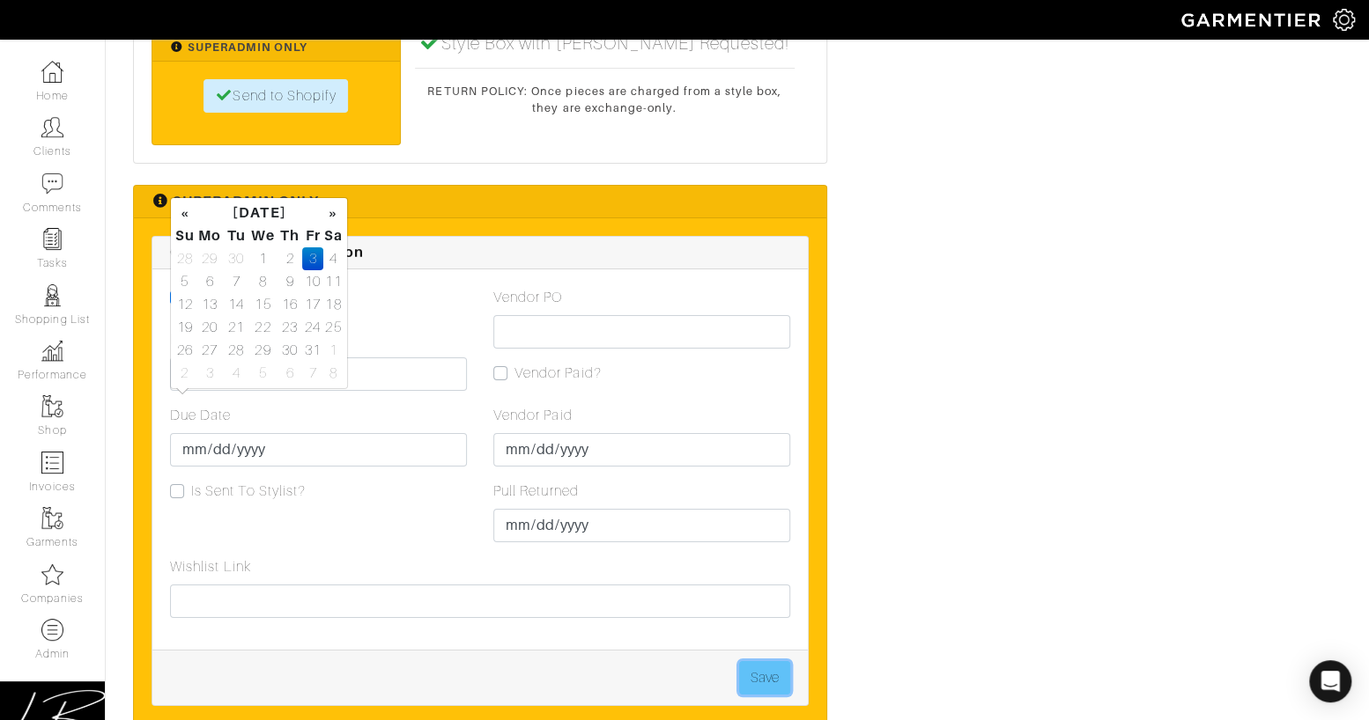
click at [748, 661] on button "Save" at bounding box center [764, 677] width 51 height 33
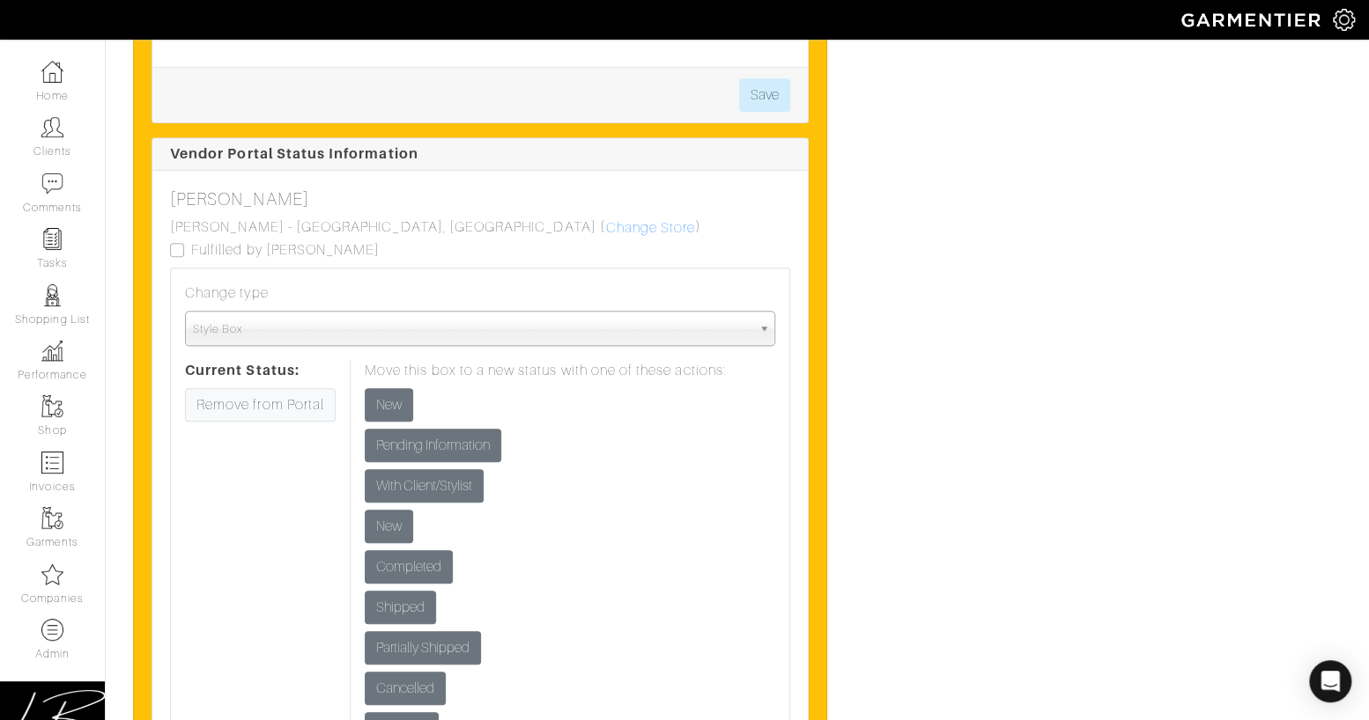
scroll to position [4338, 0]
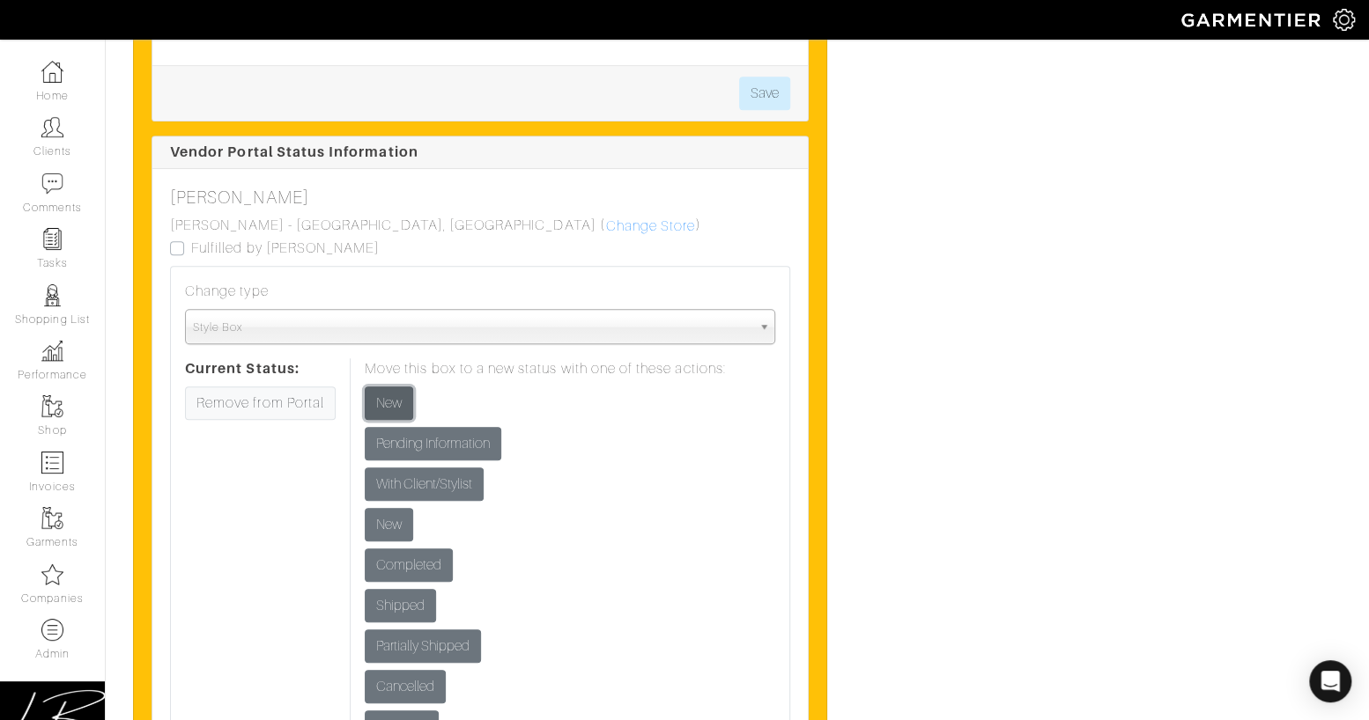
click at [395, 387] on input "New" at bounding box center [389, 403] width 48 height 33
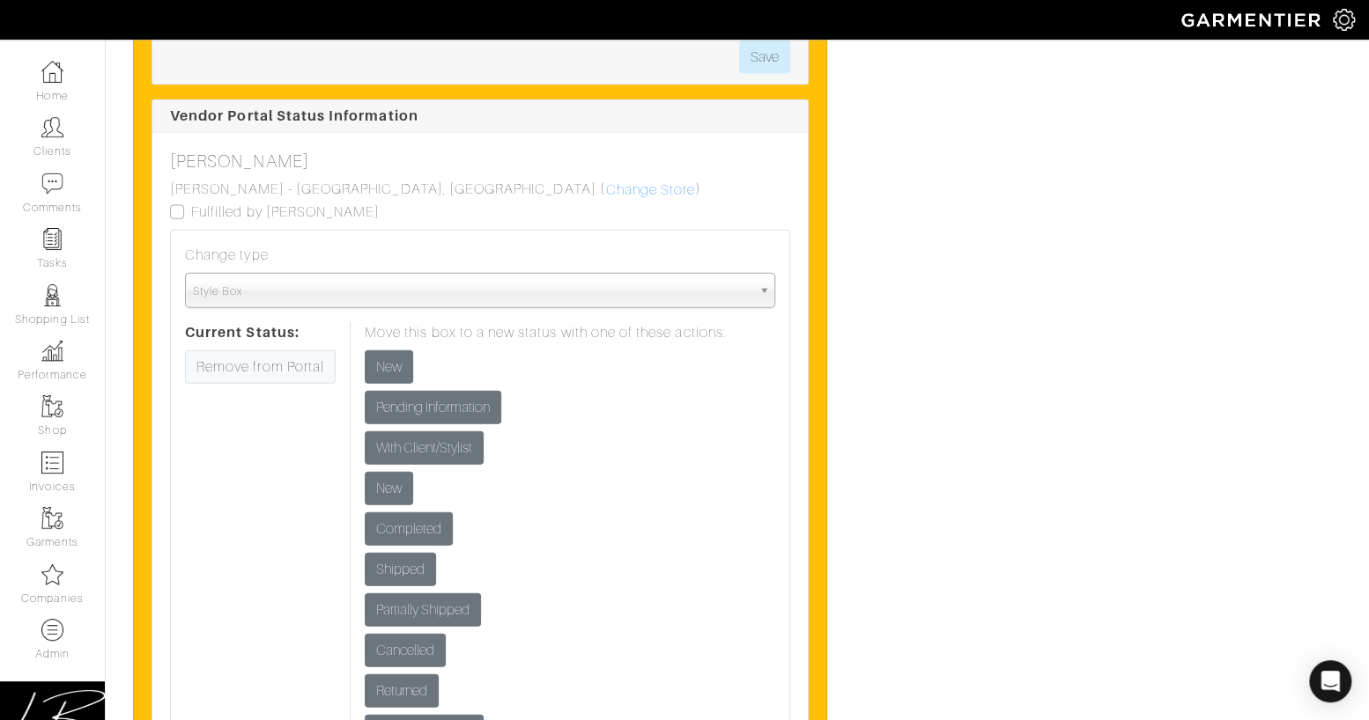
scroll to position [2142, 0]
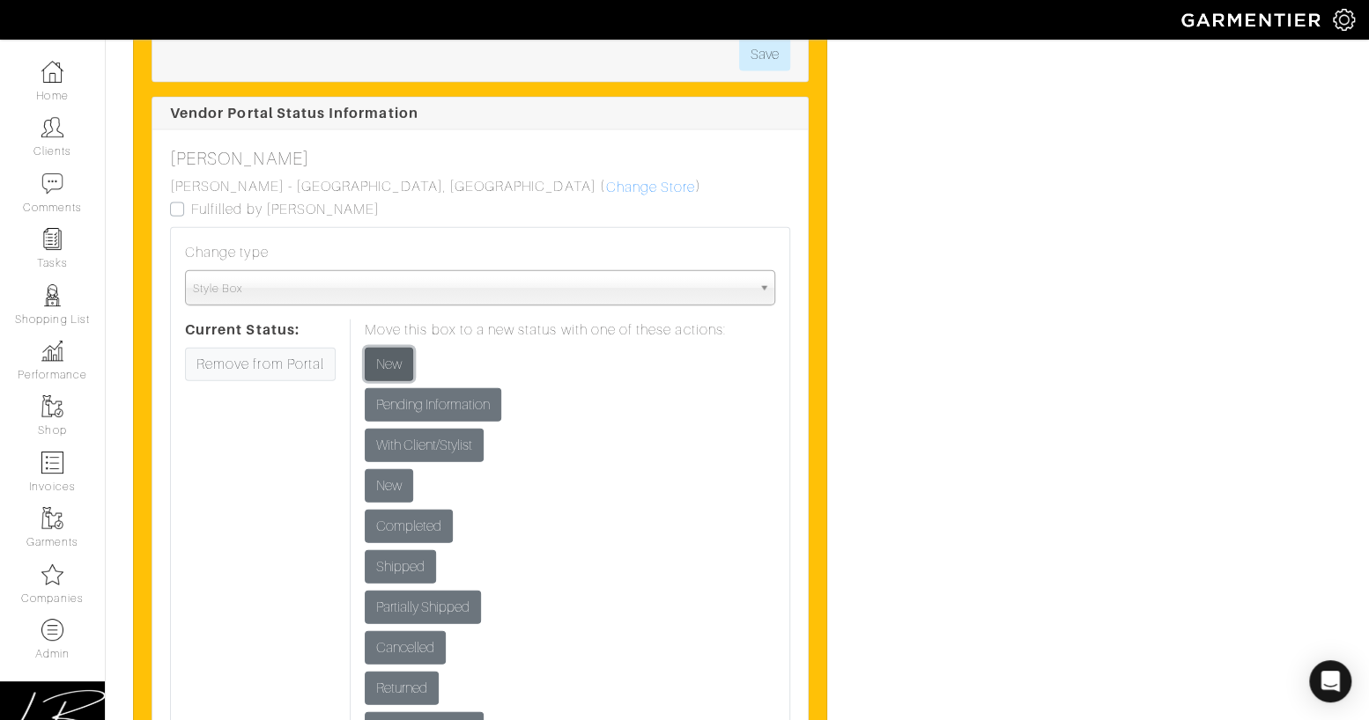
click at [382, 350] on input "New" at bounding box center [389, 364] width 48 height 33
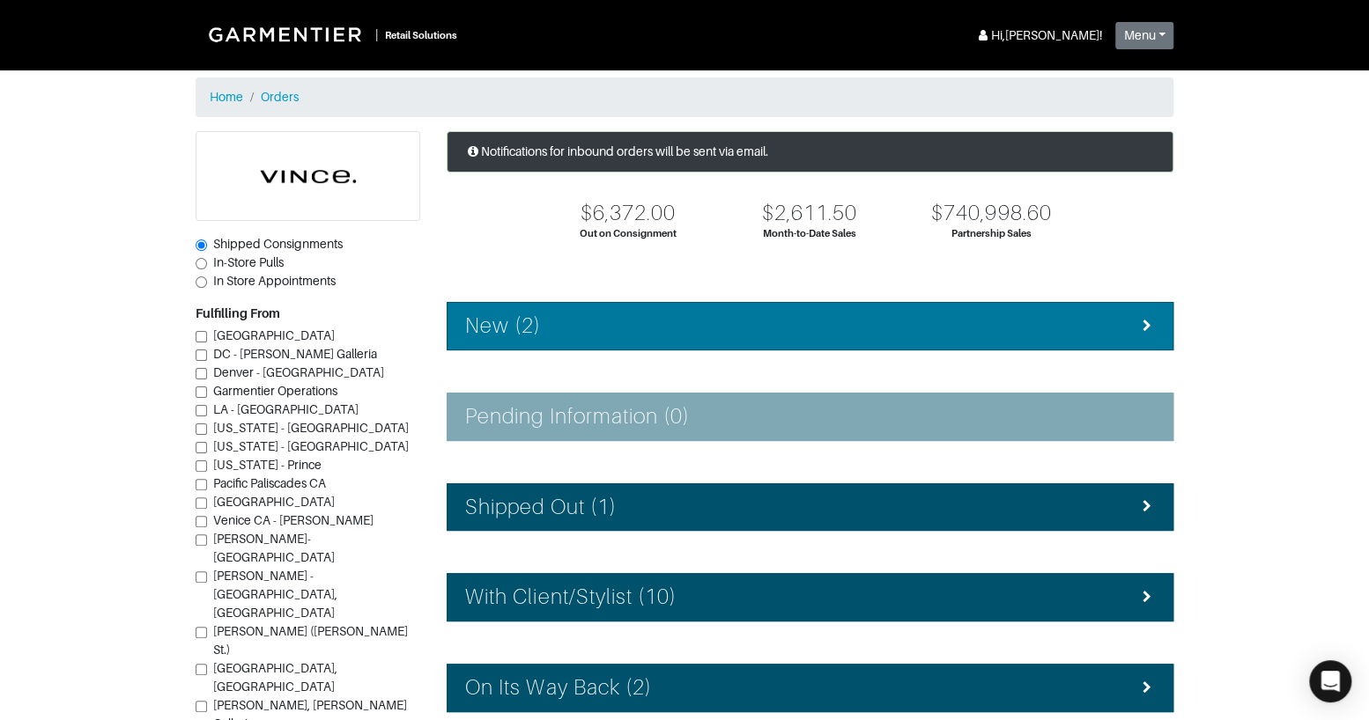
click at [590, 337] on div "New (2)" at bounding box center [810, 327] width 690 height 26
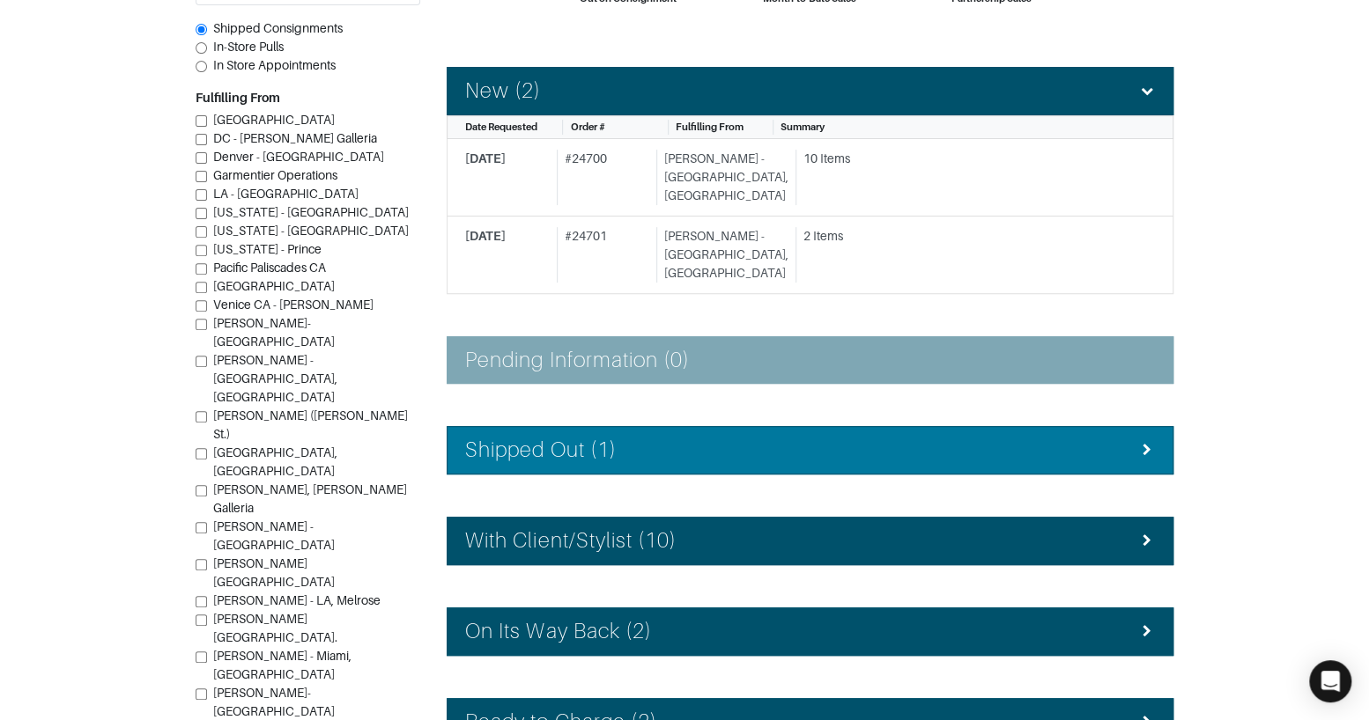
scroll to position [243, 0]
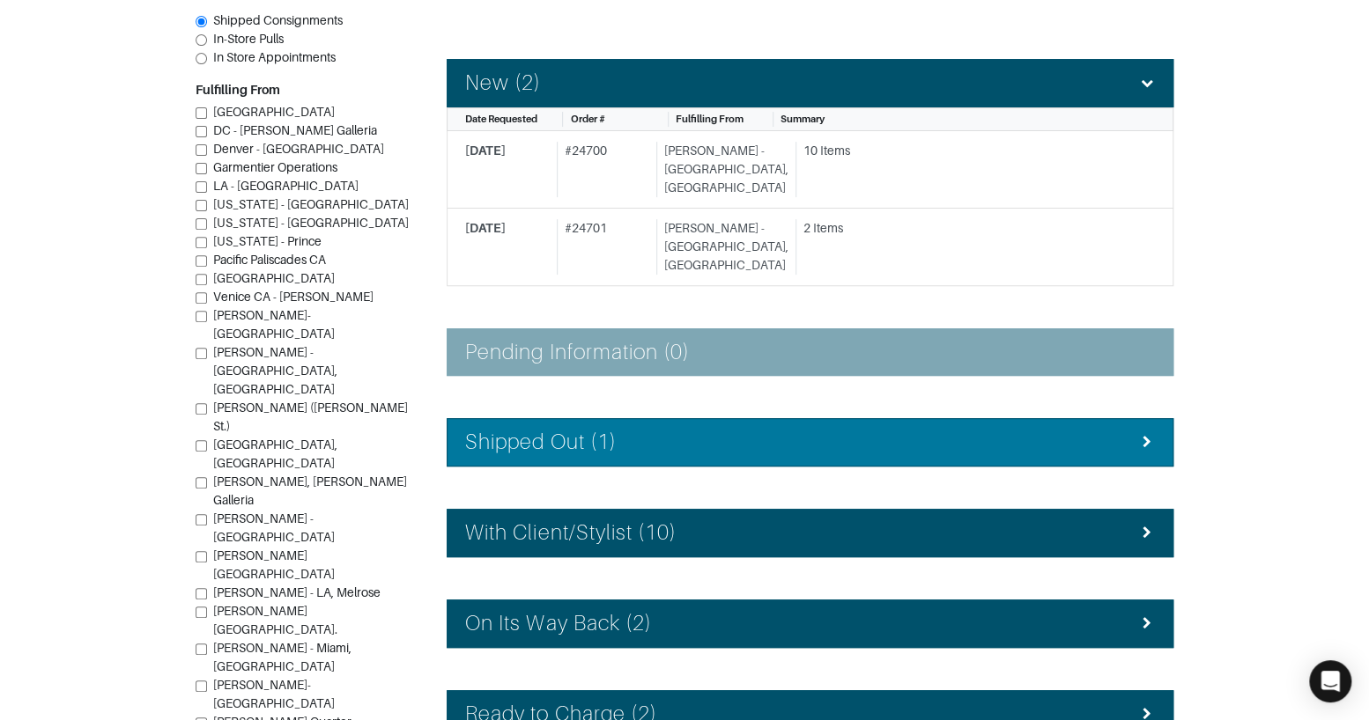
click at [641, 418] on li "Shipped Out (1)" at bounding box center [809, 442] width 727 height 48
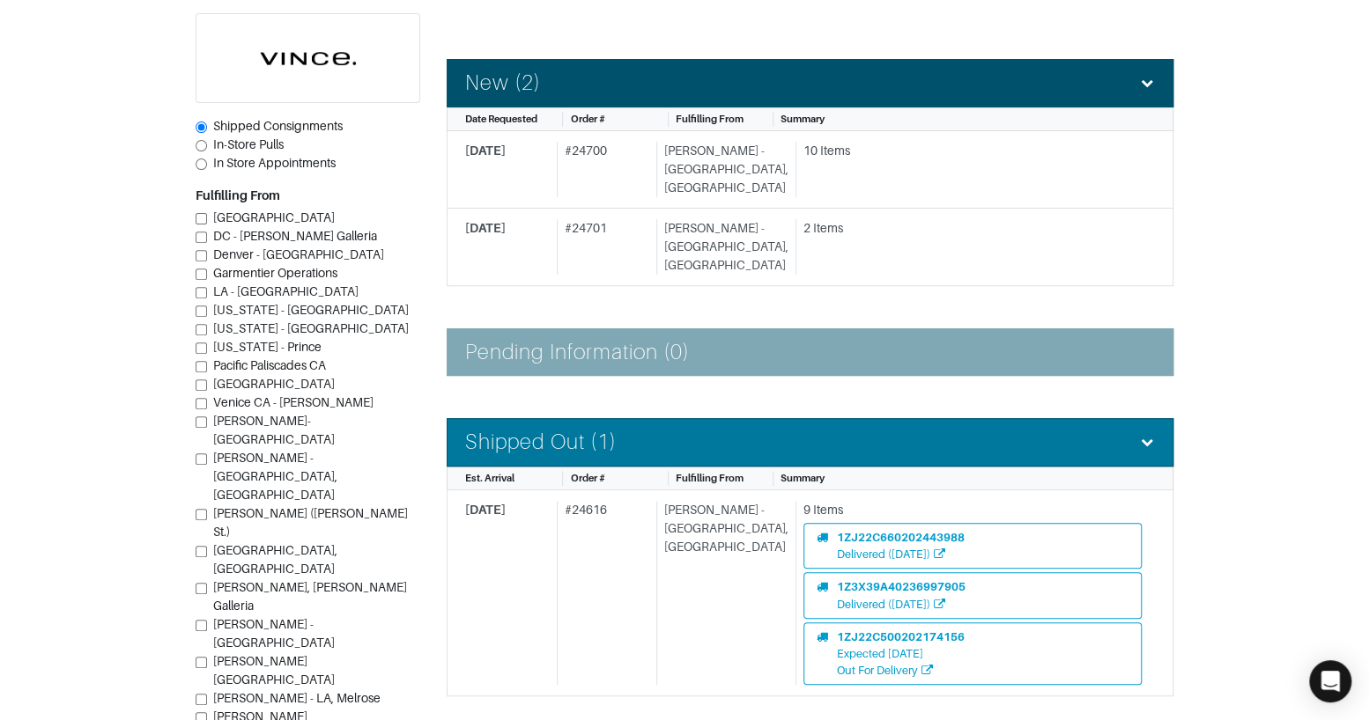
click at [651, 418] on li "Shipped Out (1)" at bounding box center [809, 442] width 727 height 48
